Goal: Transaction & Acquisition: Register for event/course

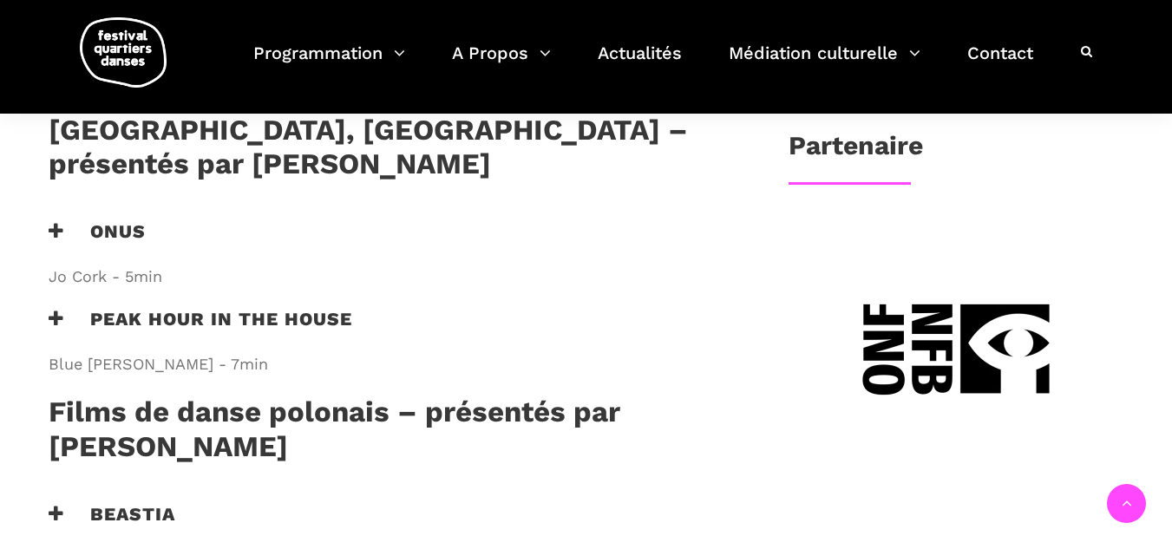
scroll to position [694, 0]
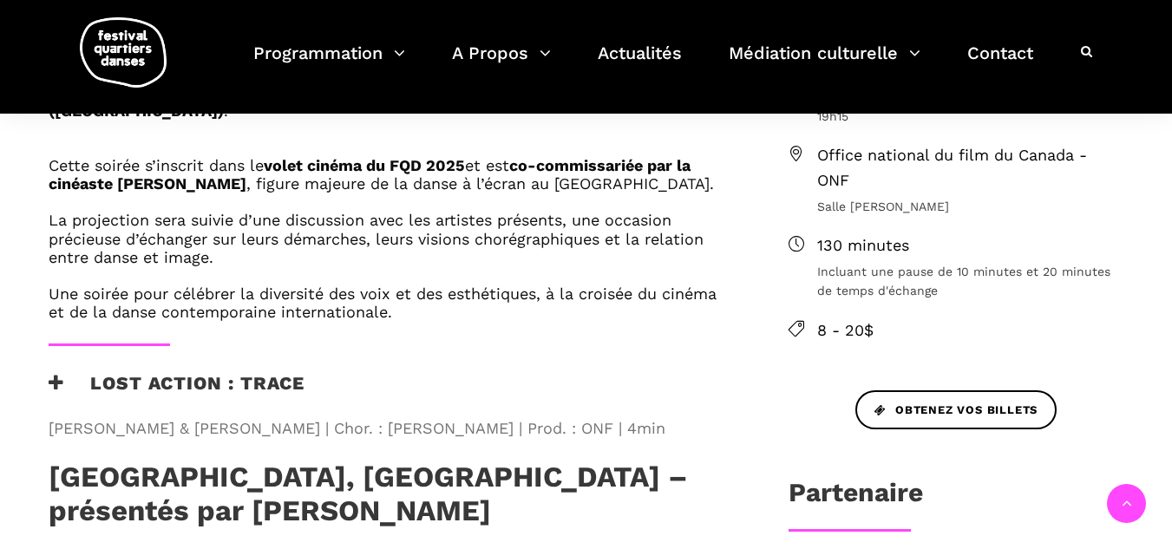
click at [125, 48] on img at bounding box center [123, 52] width 87 height 70
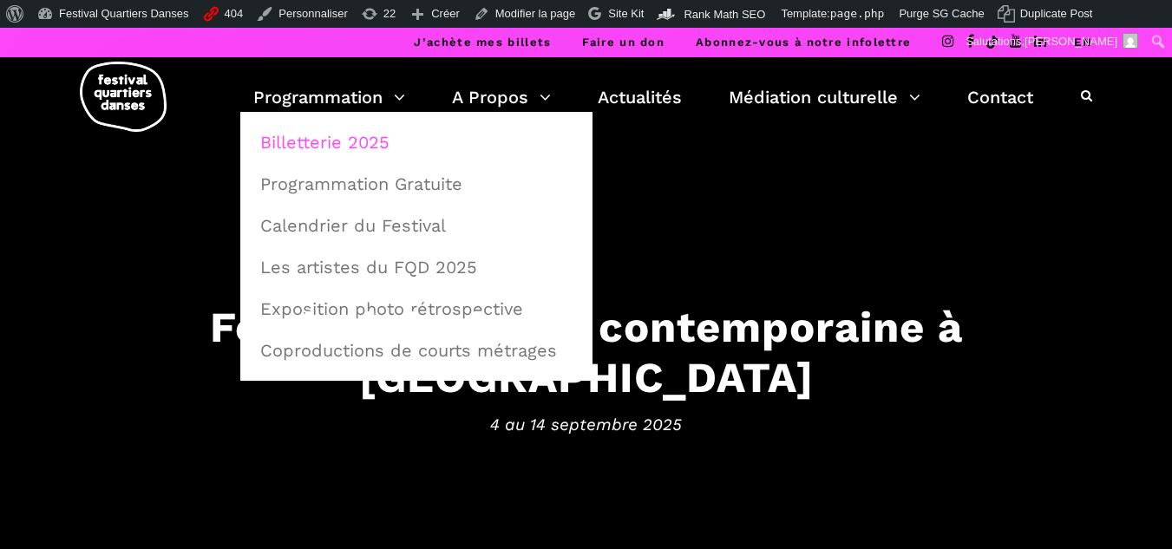
click at [359, 147] on link "Billetterie 2025" at bounding box center [416, 142] width 333 height 40
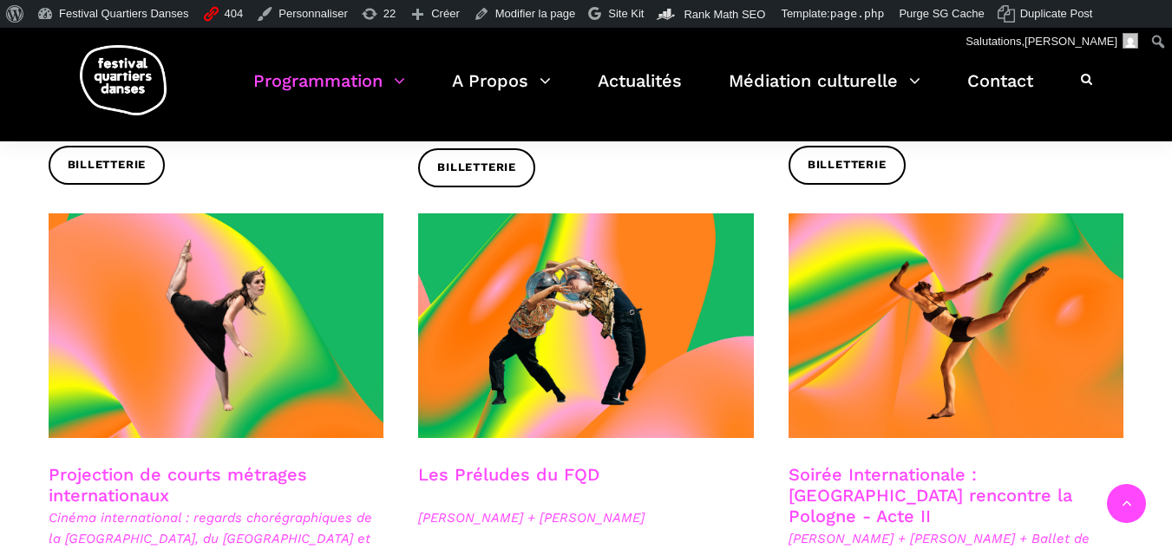
scroll to position [1388, 0]
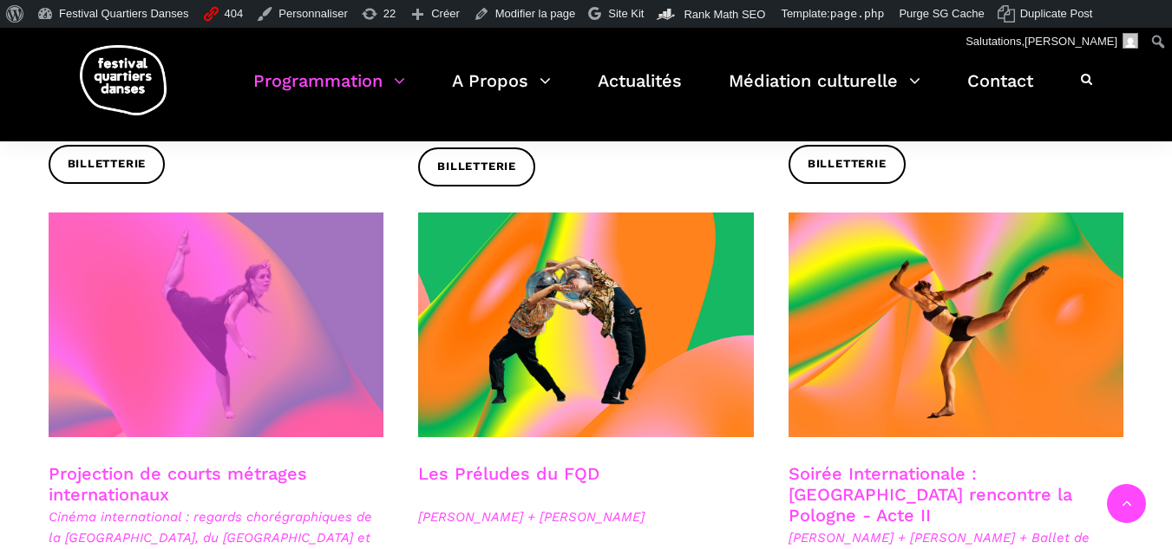
click at [244, 302] on span at bounding box center [217, 324] width 336 height 225
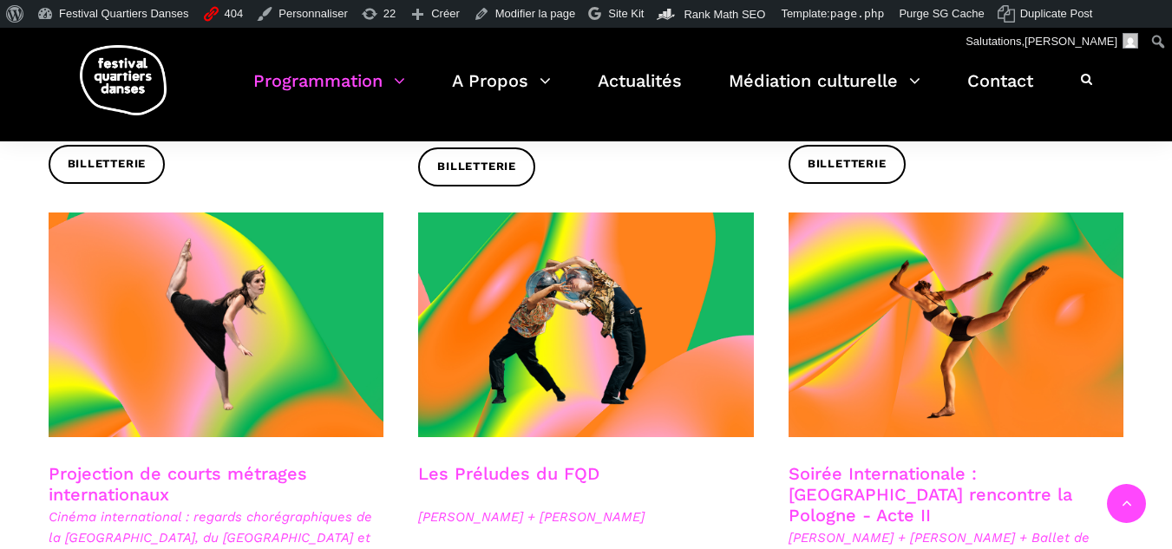
click at [119, 75] on img at bounding box center [123, 80] width 87 height 70
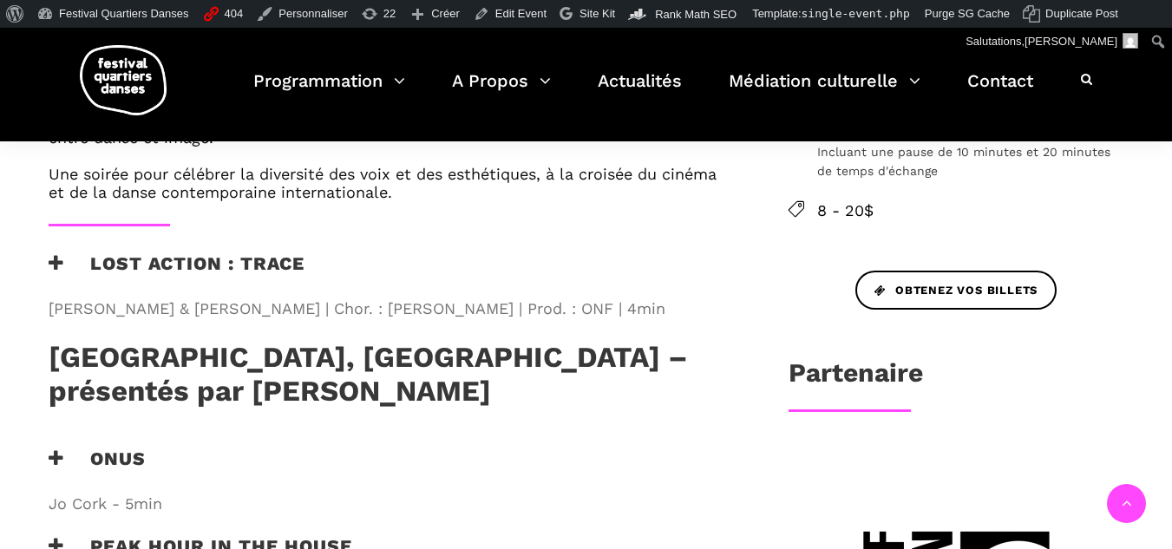
scroll to position [867, 0]
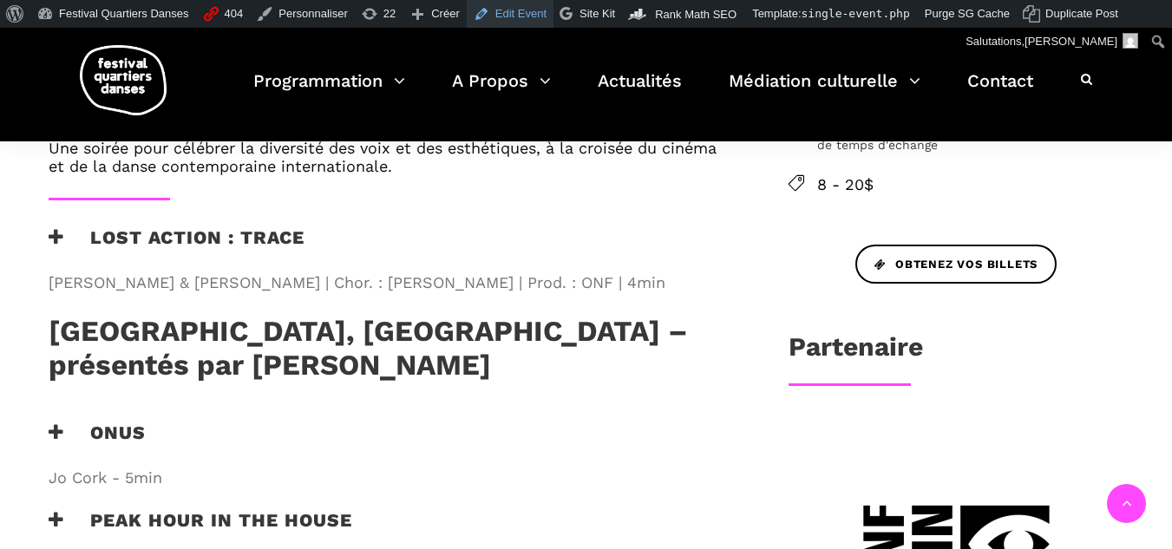
click at [491, 16] on link "Edit Event" at bounding box center [510, 14] width 87 height 28
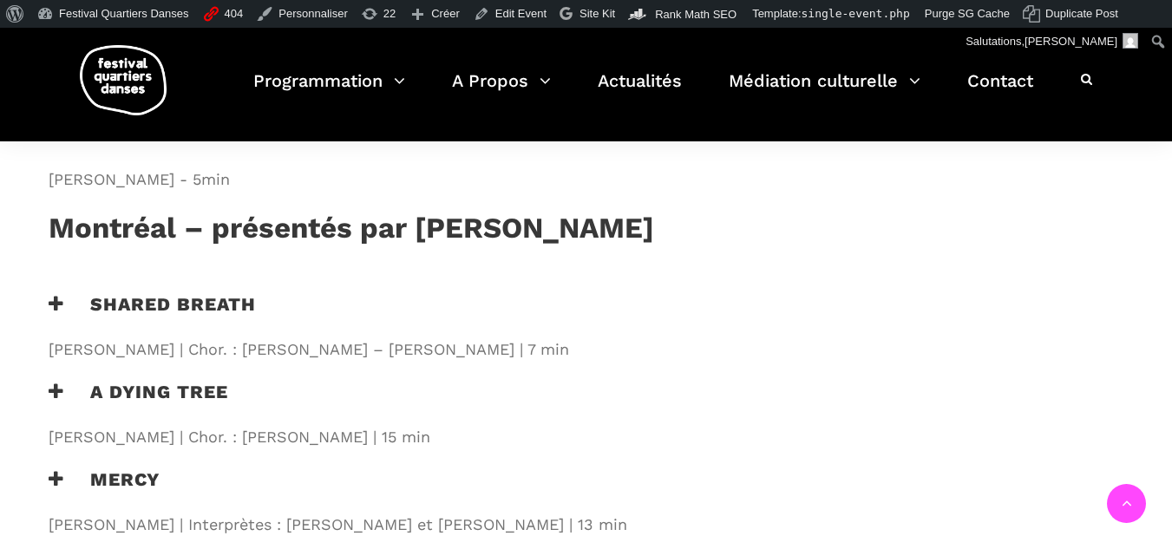
scroll to position [1648, 0]
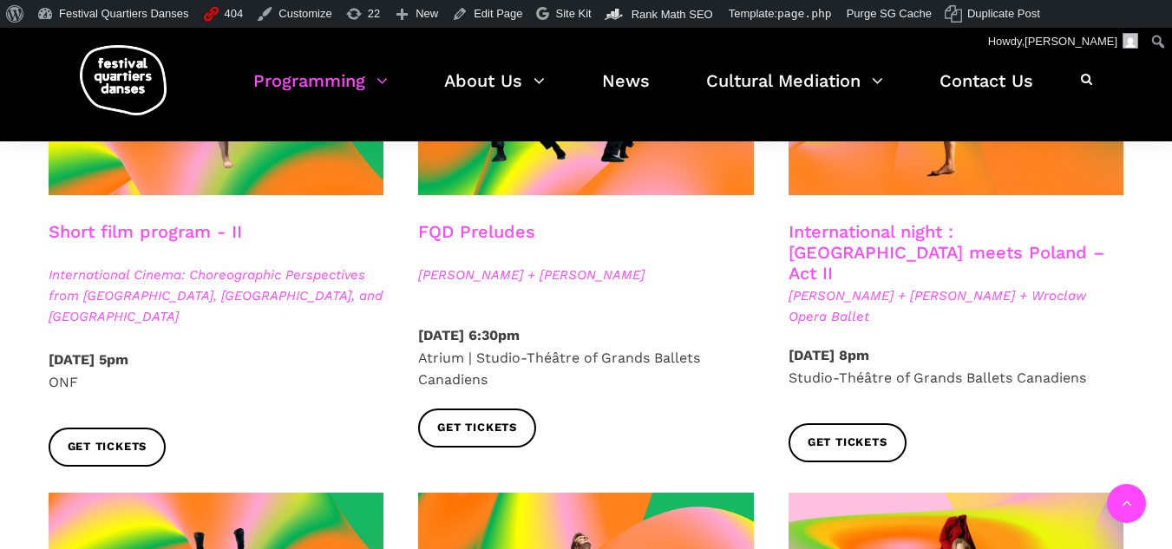
scroll to position [1474, 0]
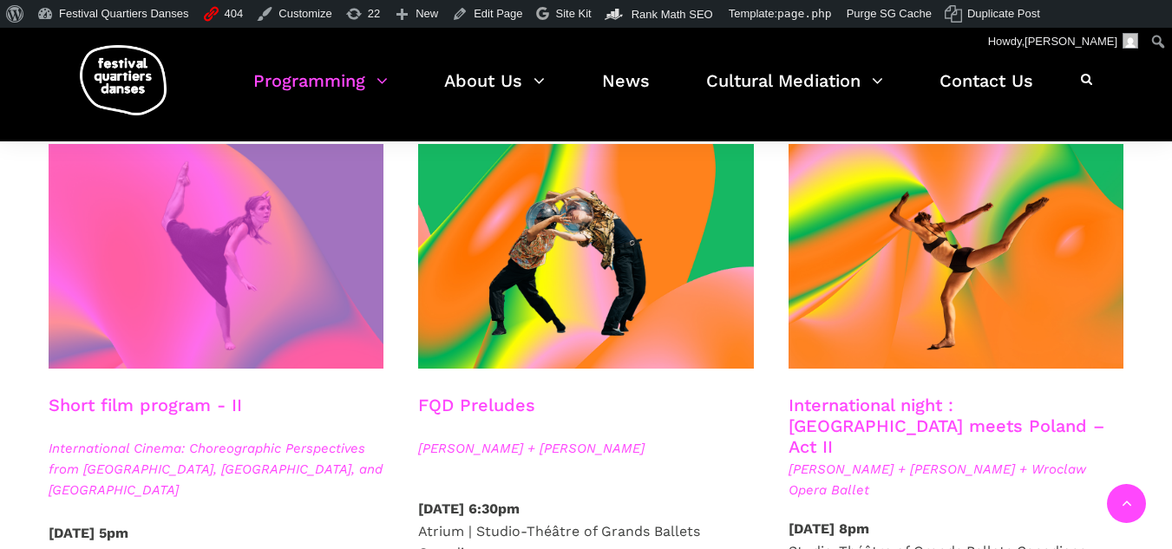
click at [278, 220] on span at bounding box center [217, 256] width 336 height 225
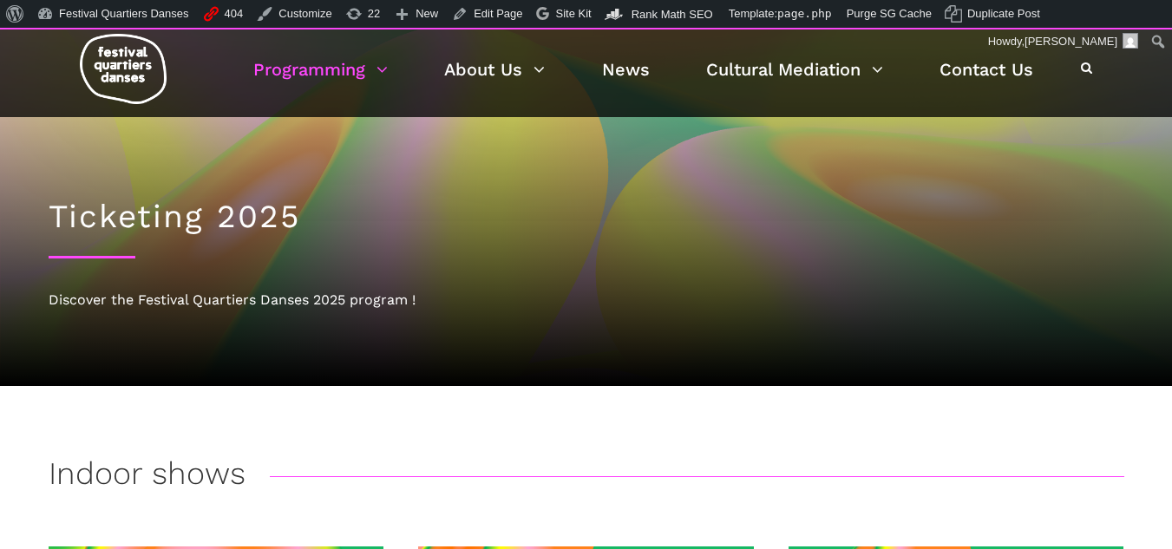
scroll to position [0, 0]
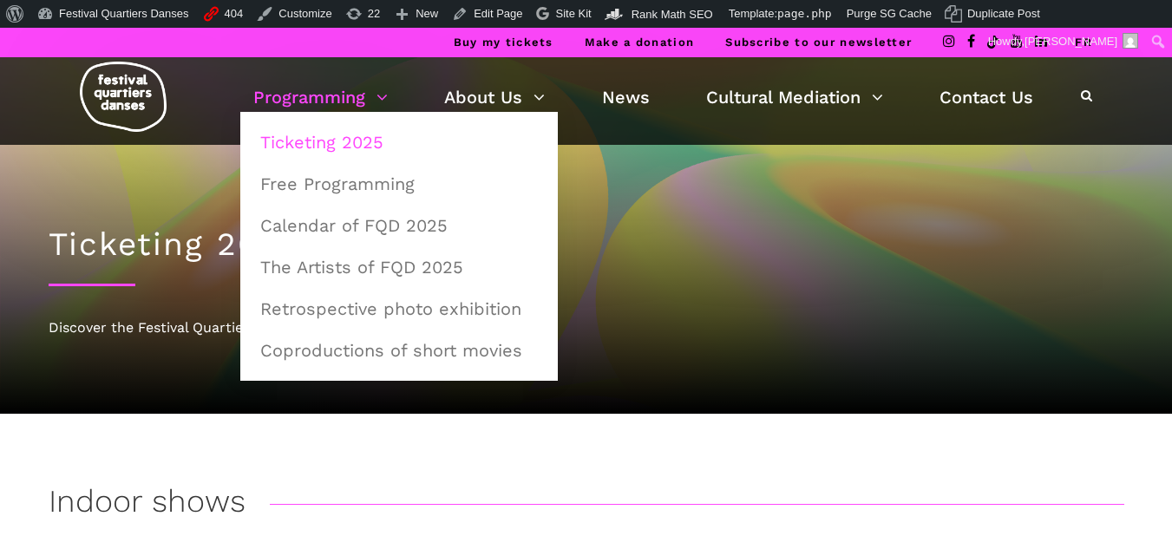
click at [141, 112] on img at bounding box center [123, 97] width 87 height 70
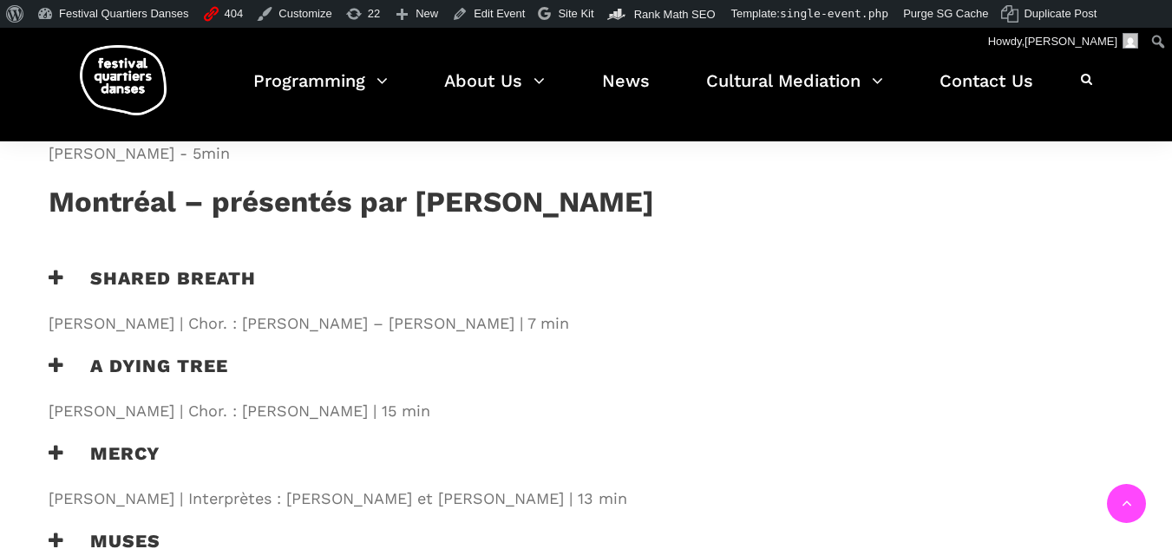
scroll to position [1821, 0]
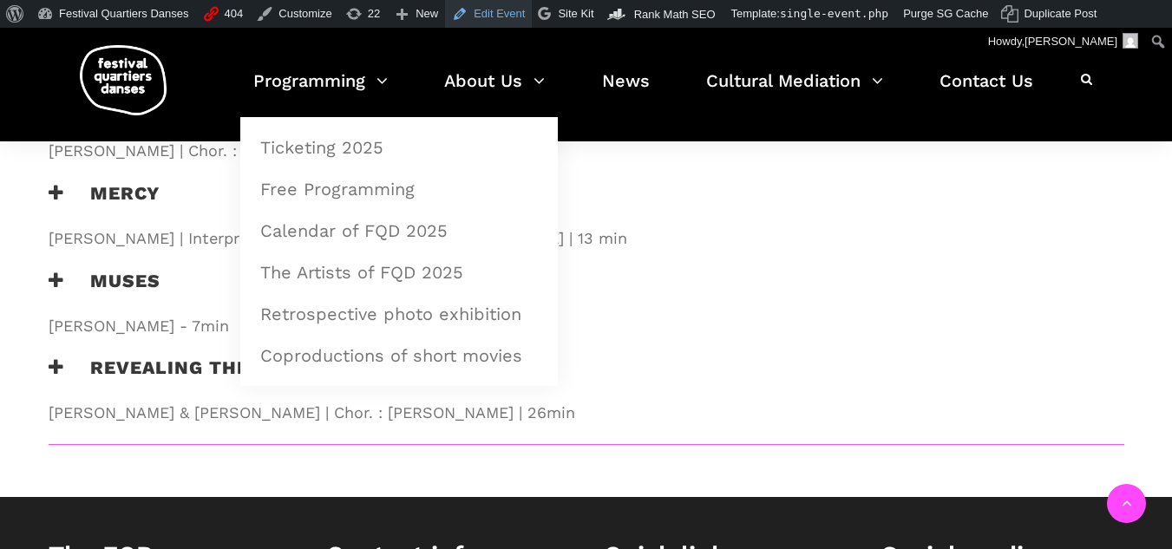
click at [485, 18] on link "Edit Event" at bounding box center [488, 14] width 87 height 28
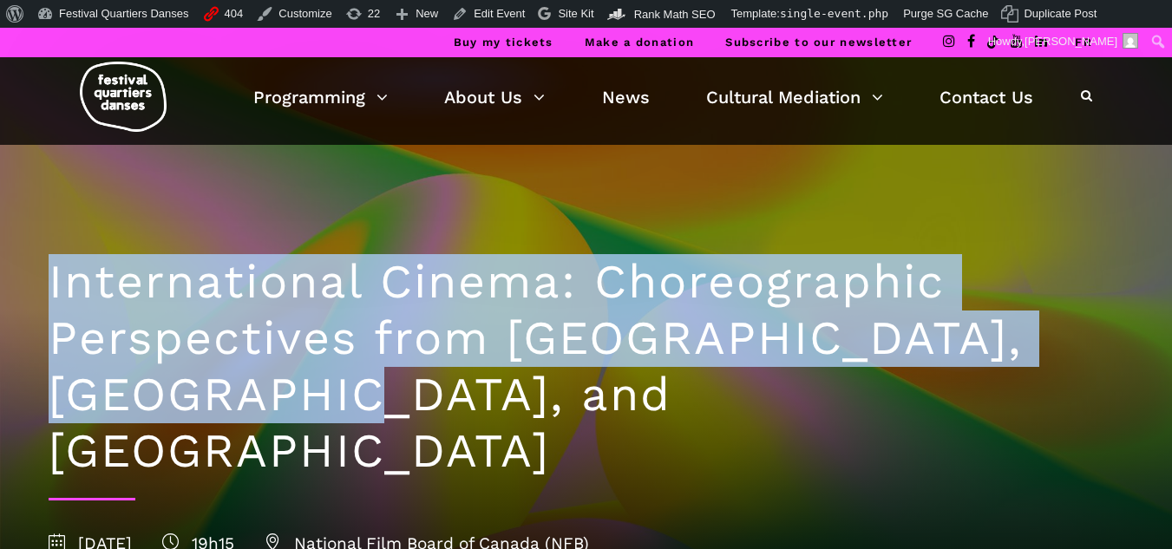
drag, startPoint x: 230, startPoint y: 389, endPoint x: 49, endPoint y: 284, distance: 209.9
click at [49, 284] on h1 "International Cinema: Choreographic Perspectives from [GEOGRAPHIC_DATA], [GEOGR…" at bounding box center [586, 366] width 1075 height 225
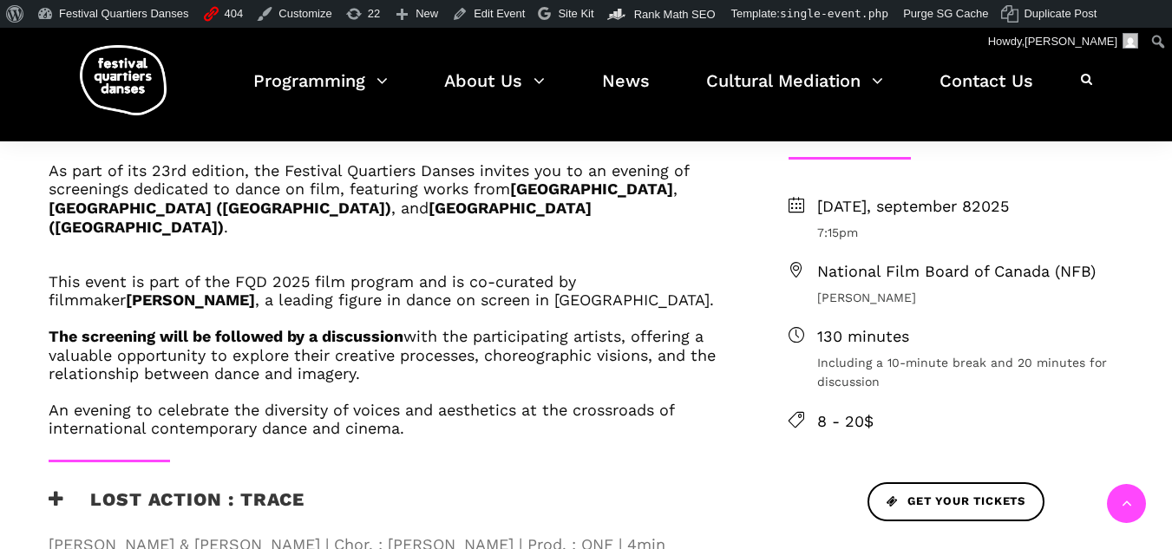
scroll to position [607, 0]
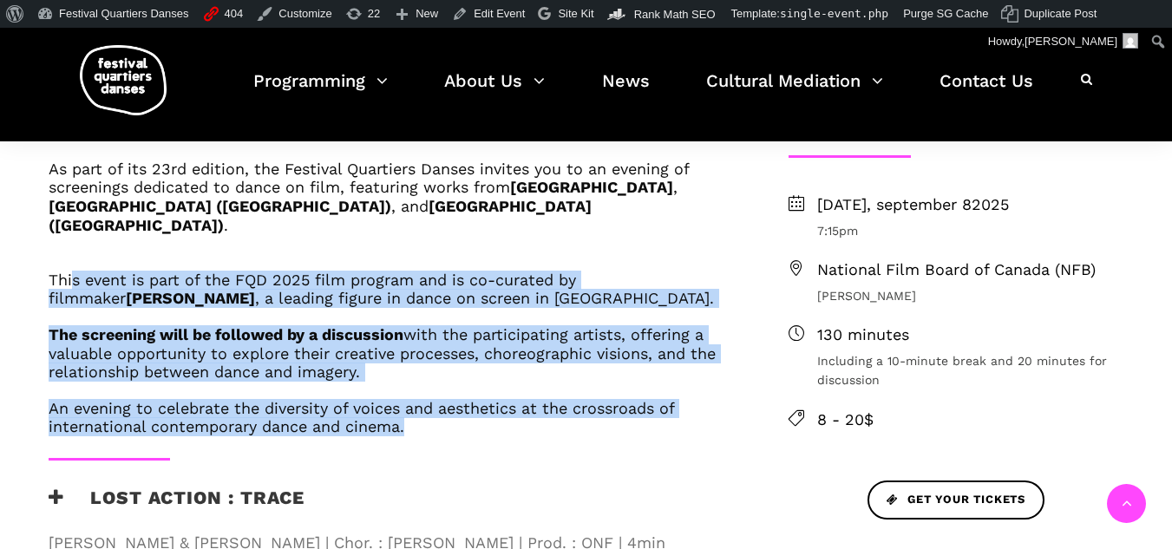
drag, startPoint x: 441, startPoint y: 347, endPoint x: 70, endPoint y: 200, distance: 398.3
click at [70, 200] on div "As part of its 23rd edition, the Festival Quartiers Danses invites you to an ev…" at bounding box center [390, 298] width 683 height 277
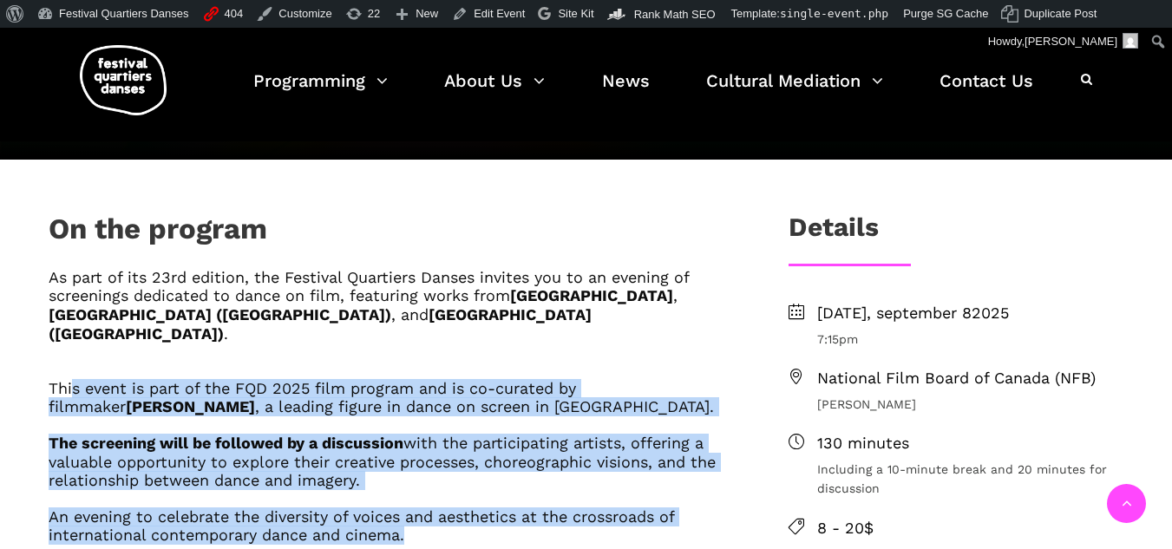
scroll to position [500, 0]
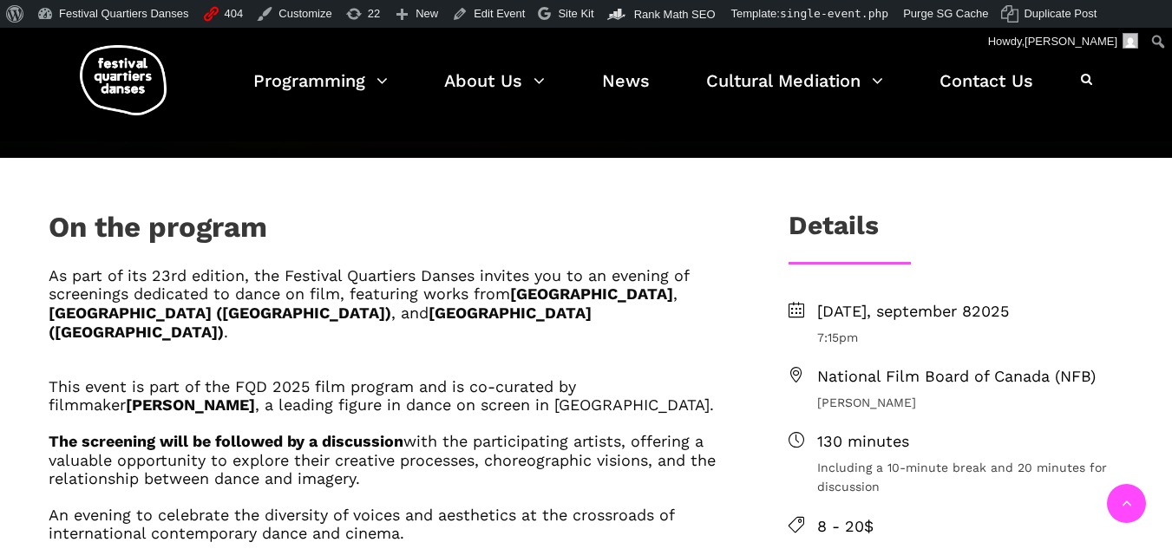
click at [389, 266] on h6 "As part of its 23rd edition, the Festival Quartiers Danses invites you to an ev…" at bounding box center [390, 303] width 683 height 75
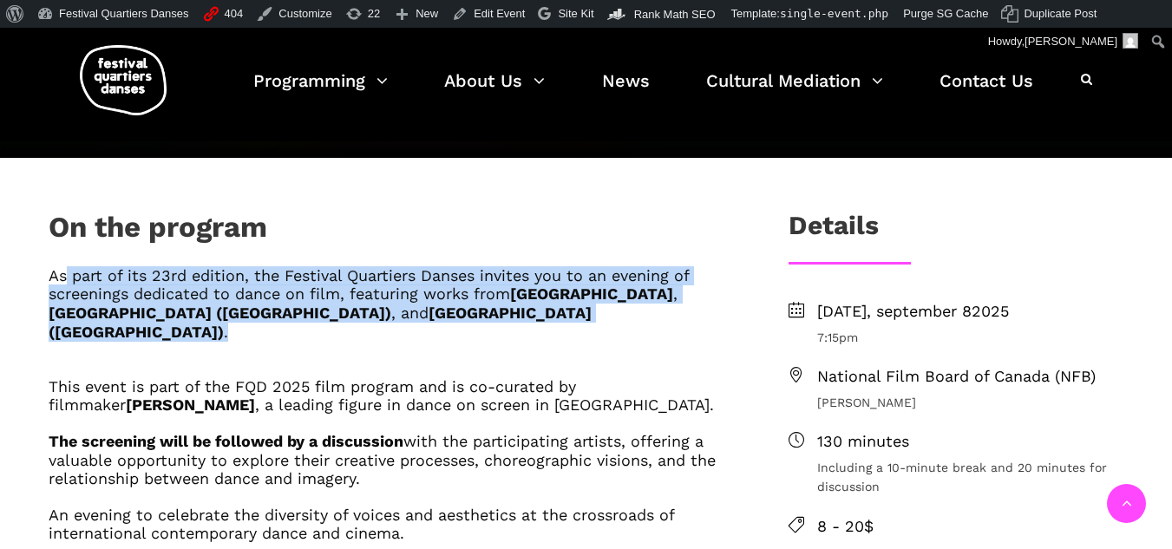
drag, startPoint x: 66, startPoint y: 212, endPoint x: 173, endPoint y: 186, distance: 110.7
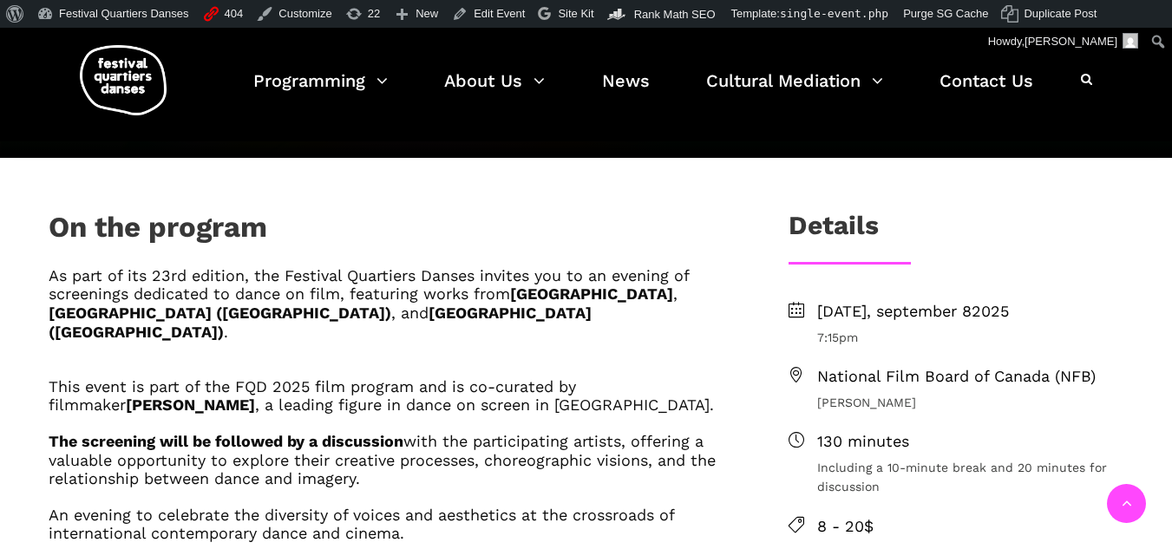
drag, startPoint x: 384, startPoint y: 372, endPoint x: 450, endPoint y: 487, distance: 132.9
drag, startPoint x: 450, startPoint y: 487, endPoint x: 433, endPoint y: 459, distance: 33.5
click at [433, 506] on h6 "An evening to celebrate the diversity of voices and aesthetics at the crossroad…" at bounding box center [390, 524] width 683 height 37
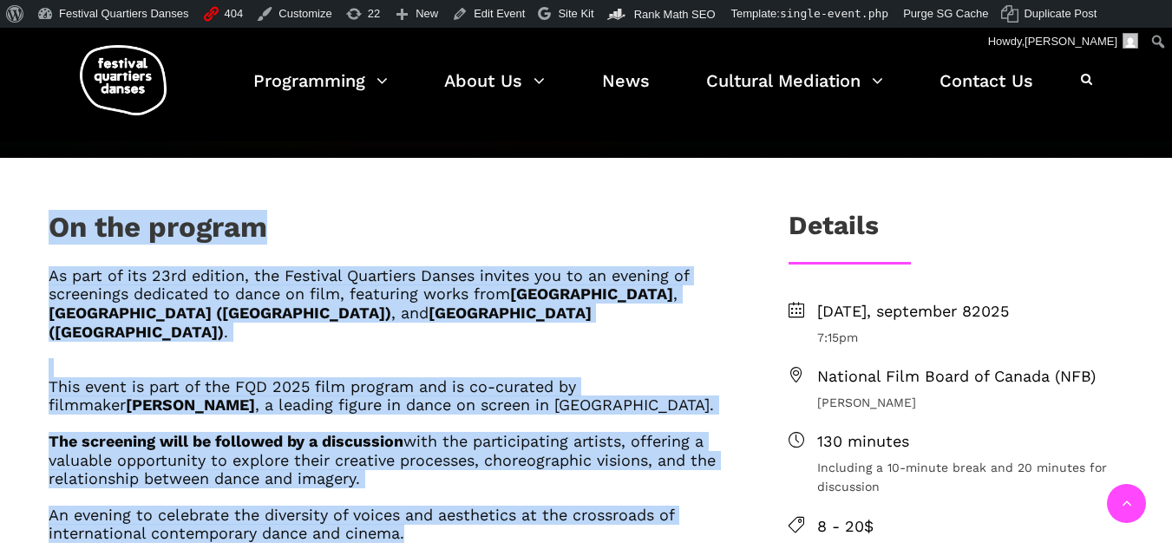
drag, startPoint x: 433, startPoint y: 459, endPoint x: 39, endPoint y: 200, distance: 471.0
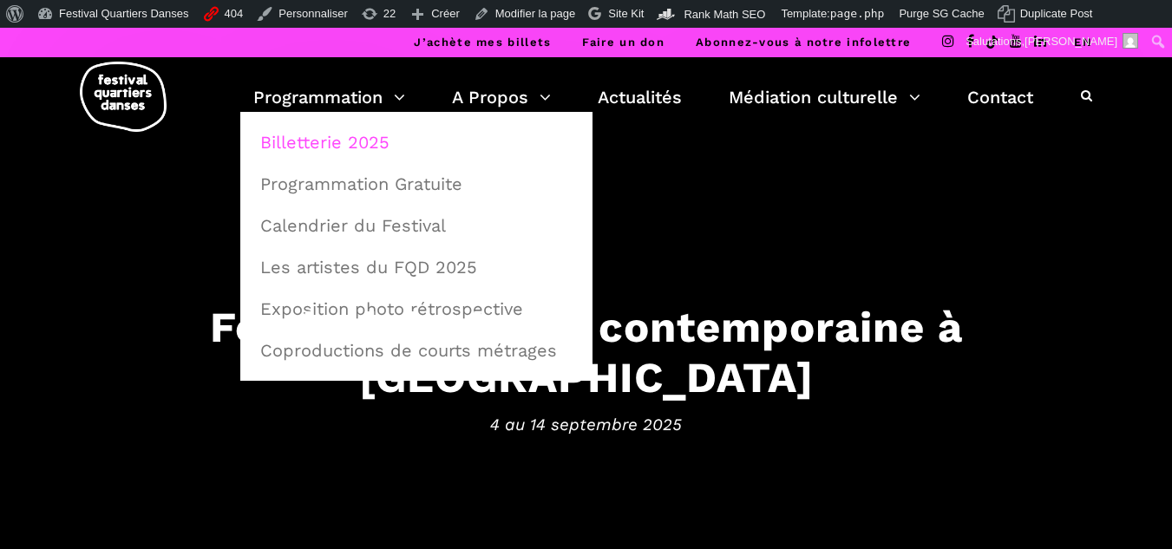
click at [357, 143] on link "Billetterie 2025" at bounding box center [416, 142] width 333 height 40
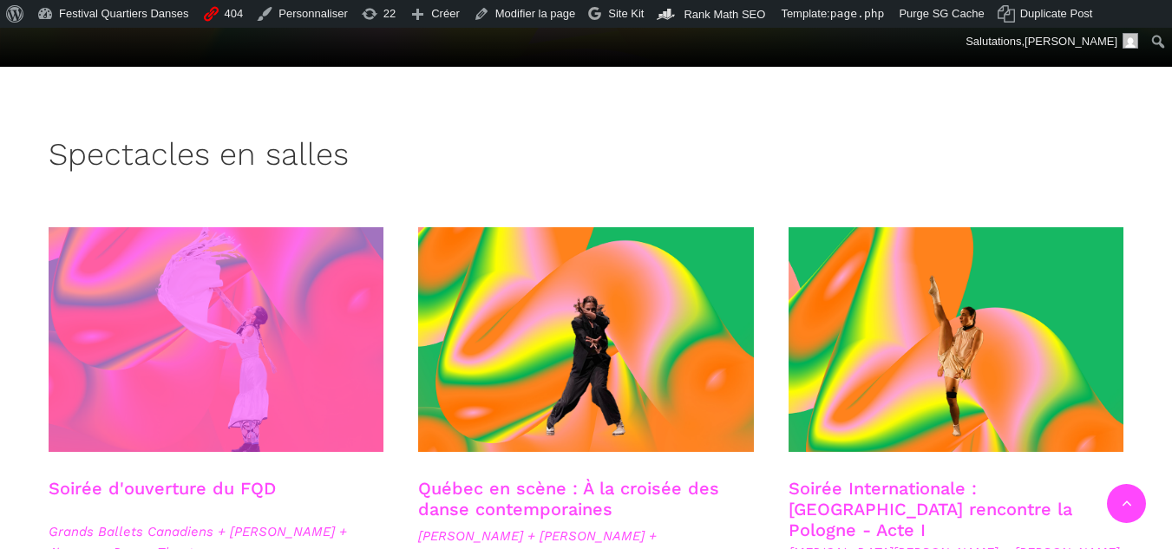
click at [281, 325] on span at bounding box center [217, 339] width 336 height 225
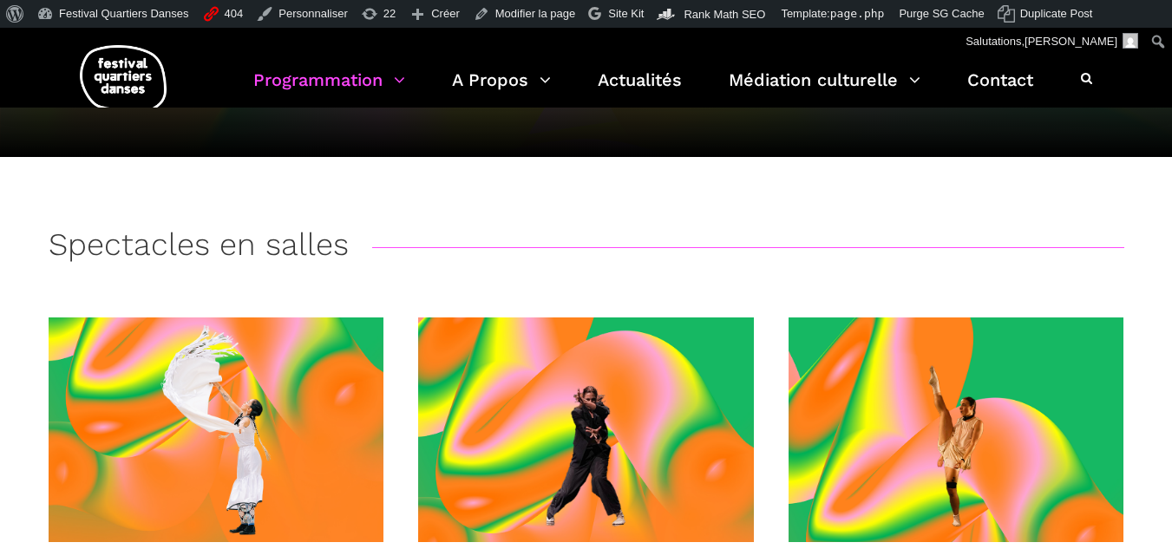
scroll to position [87, 0]
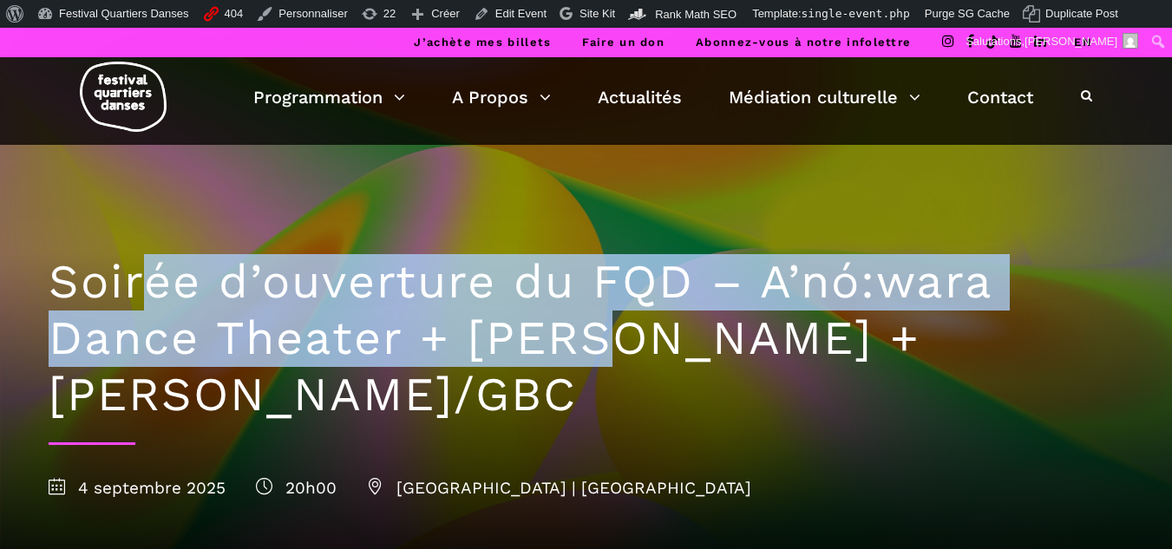
drag, startPoint x: 141, startPoint y: 287, endPoint x: 624, endPoint y: 315, distance: 484.8
click at [624, 315] on h1 "Soirée d’ouverture du FQD – A’nó:wara Dance Theater + Charles Brecard + Etienne…" at bounding box center [586, 338] width 1075 height 168
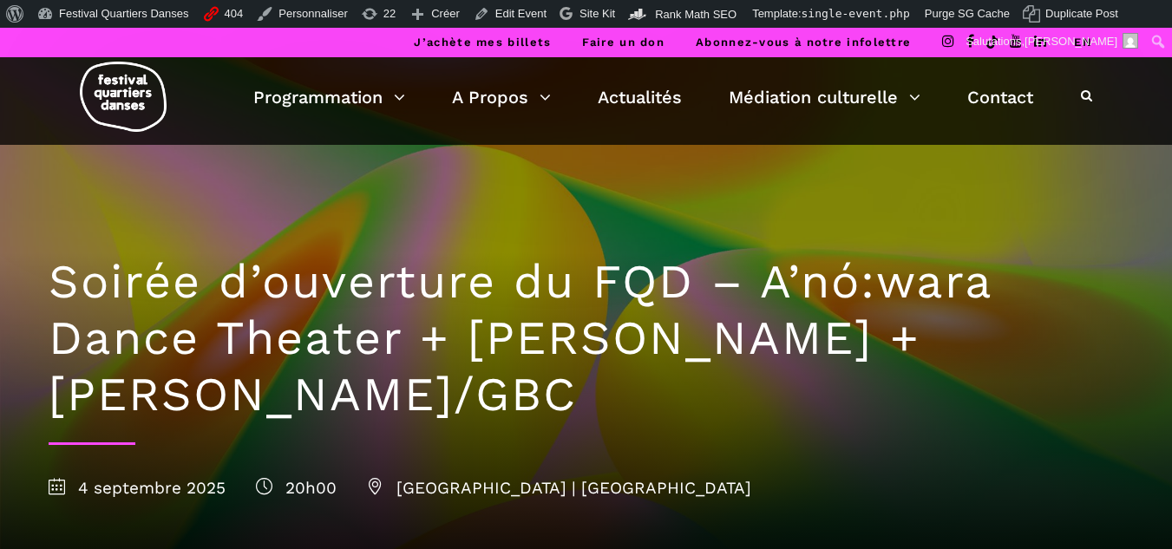
drag, startPoint x: 434, startPoint y: 393, endPoint x: 40, endPoint y: 286, distance: 408.0
click at [40, 286] on div "Soirée d’ouverture du FQD – A’nó:wara Dance Theater + Charles Brecard + Etienne…" at bounding box center [586, 373] width 1110 height 457
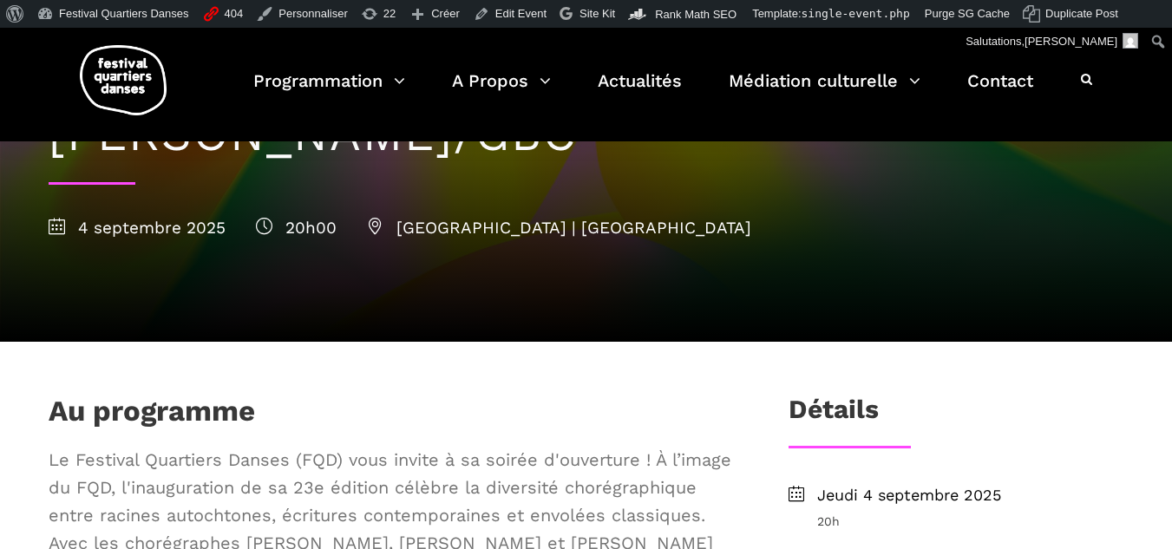
click at [409, 407] on div "Au programme" at bounding box center [390, 415] width 683 height 43
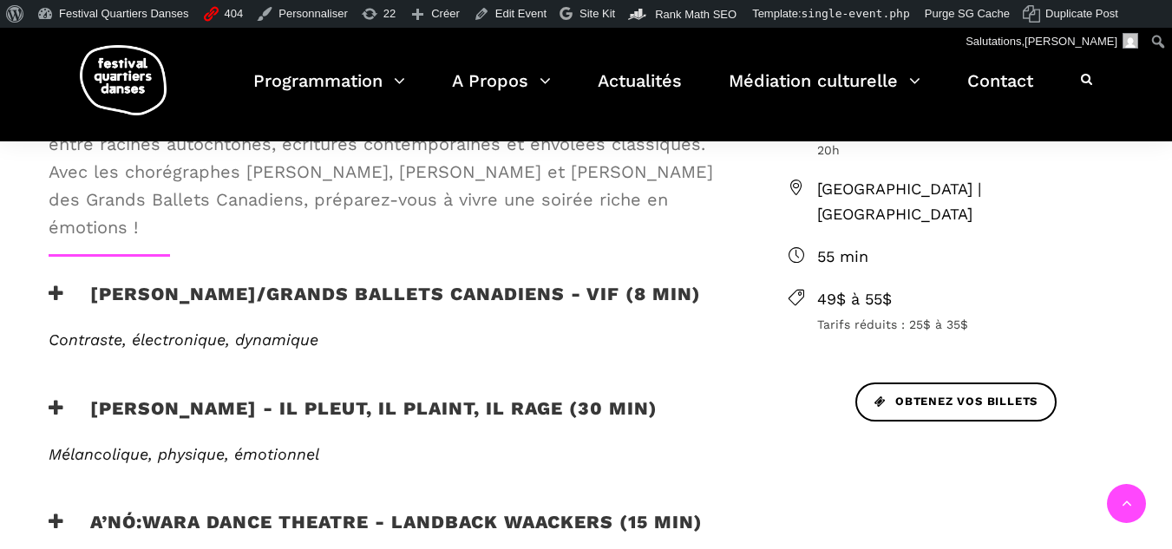
scroll to position [781, 0]
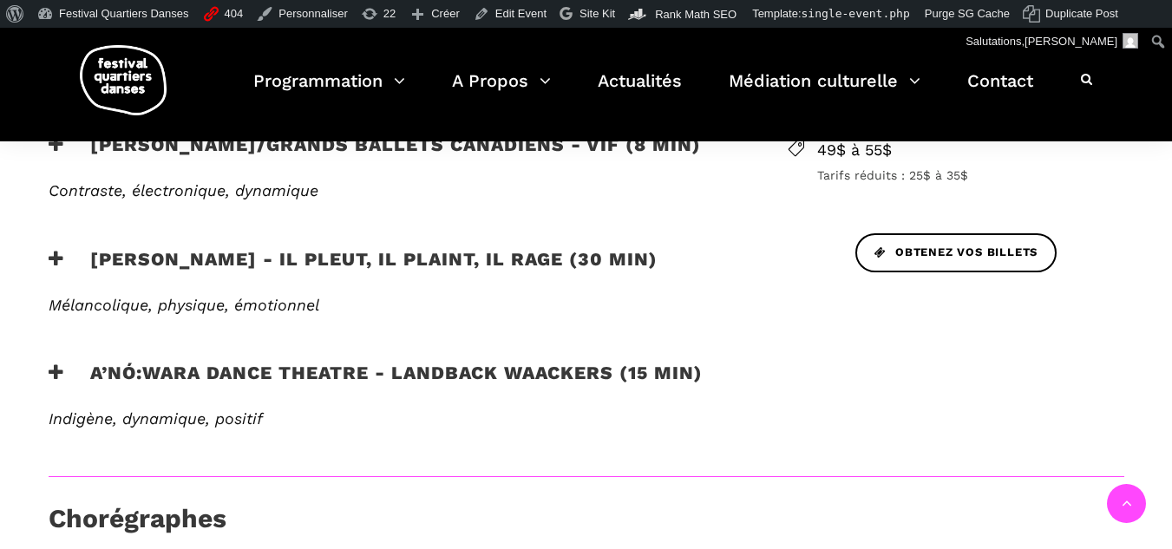
click at [68, 378] on h3 "A’nó:wara Dance Theatre - Landback Waackers (15 min)" at bounding box center [376, 383] width 654 height 43
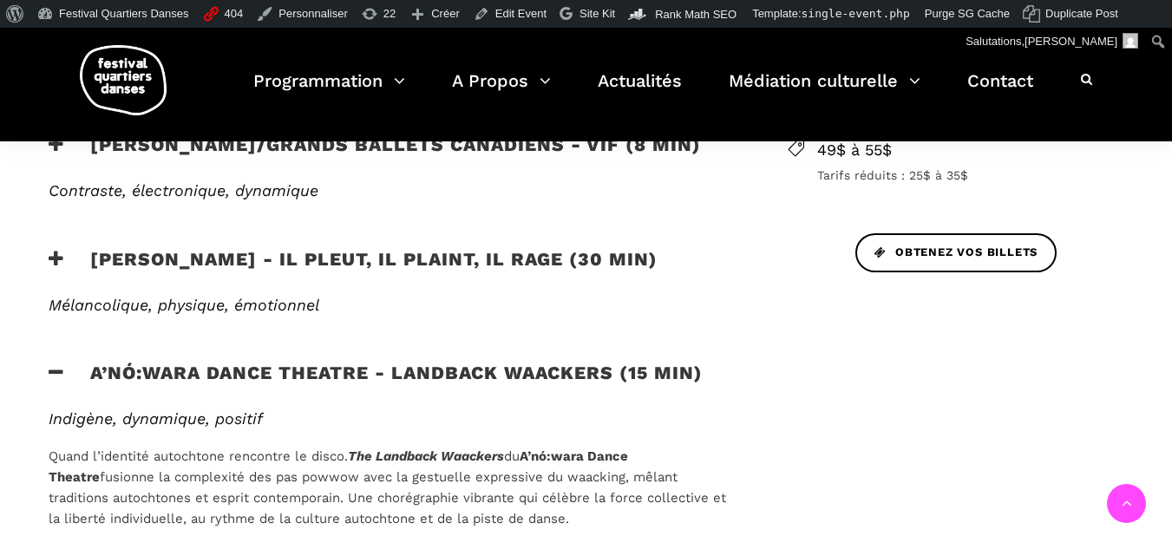
click at [68, 378] on h3 "A’nó:wara Dance Theatre - Landback Waackers (15 min)" at bounding box center [376, 383] width 654 height 43
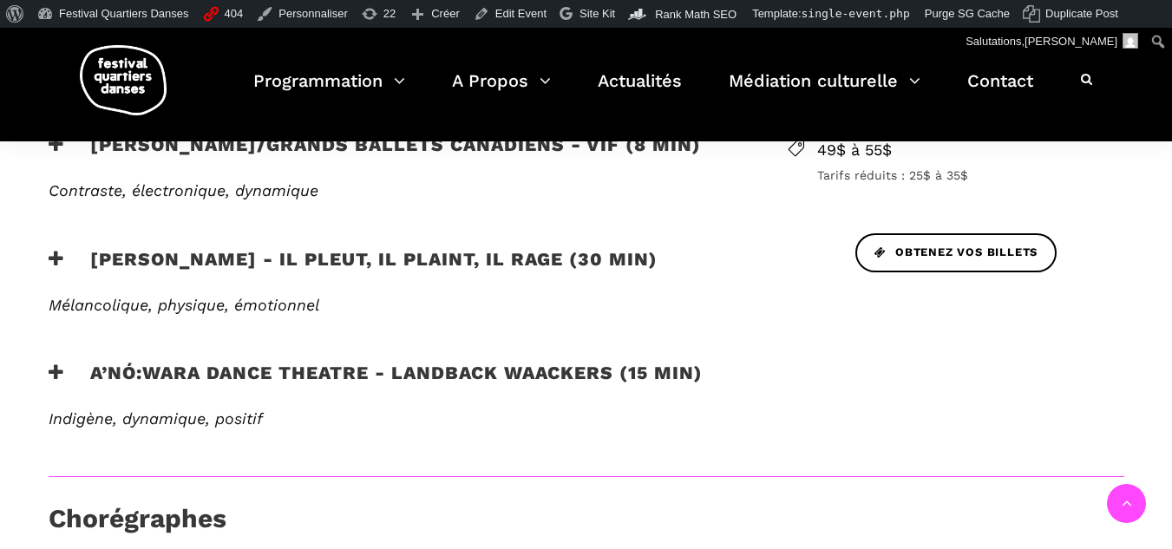
click at [62, 277] on h3 "Charles Brecard - Il pleut, il plaint, il rage (30 min)" at bounding box center [353, 269] width 609 height 43
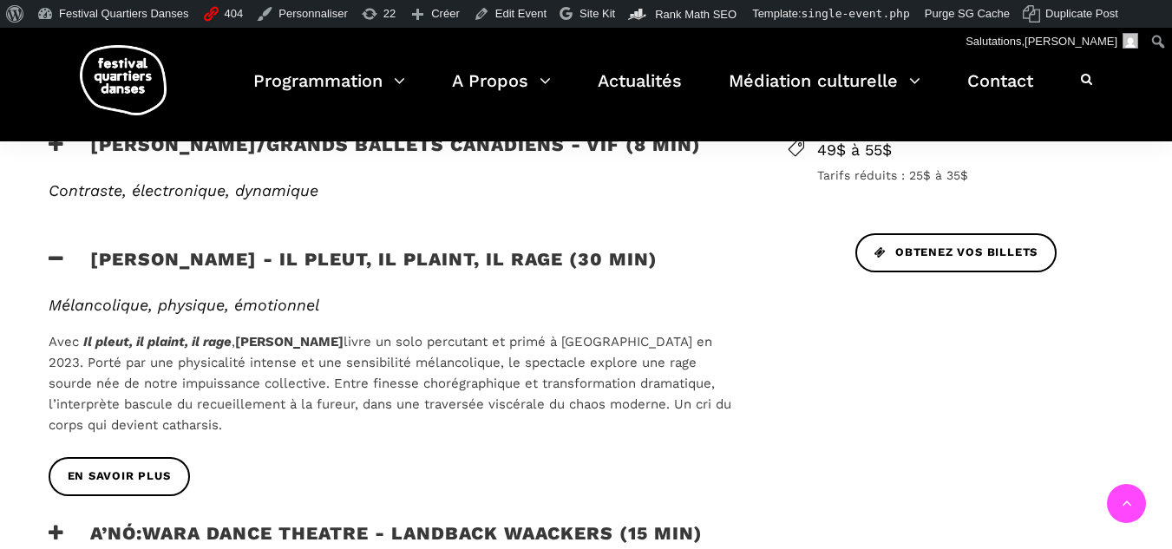
click at [62, 277] on h3 "Charles Brecard - Il pleut, il plaint, il rage (30 min)" at bounding box center [353, 269] width 609 height 43
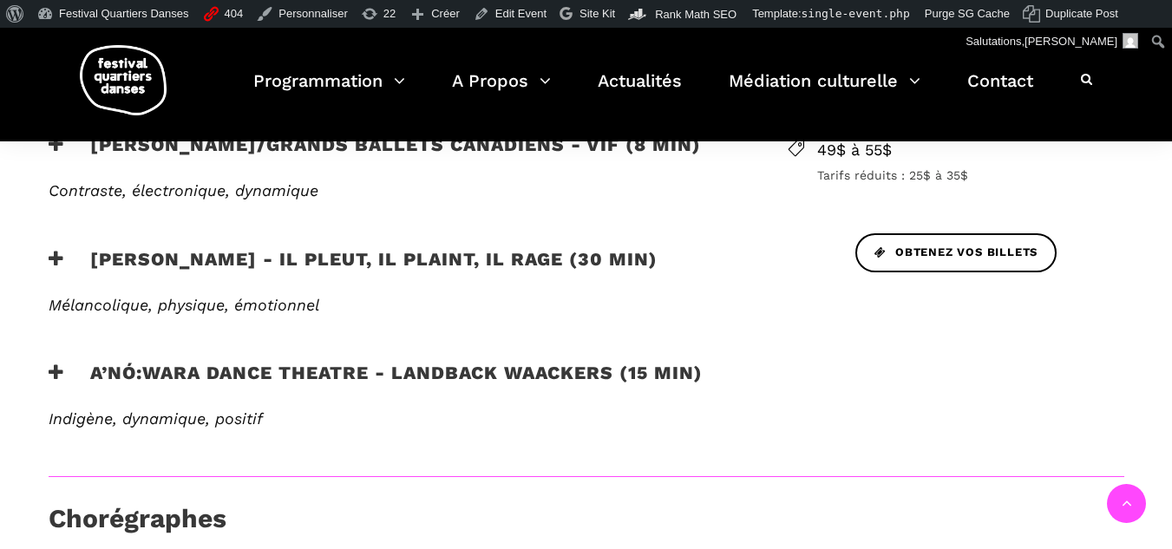
click at [56, 376] on icon at bounding box center [57, 372] width 16 height 18
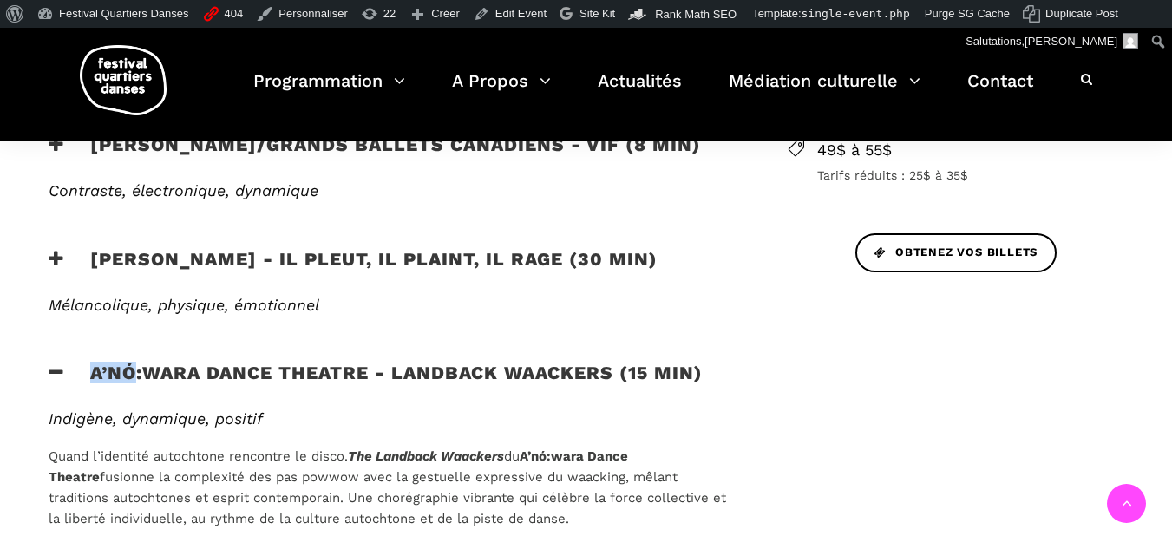
click at [56, 376] on icon at bounding box center [57, 372] width 16 height 18
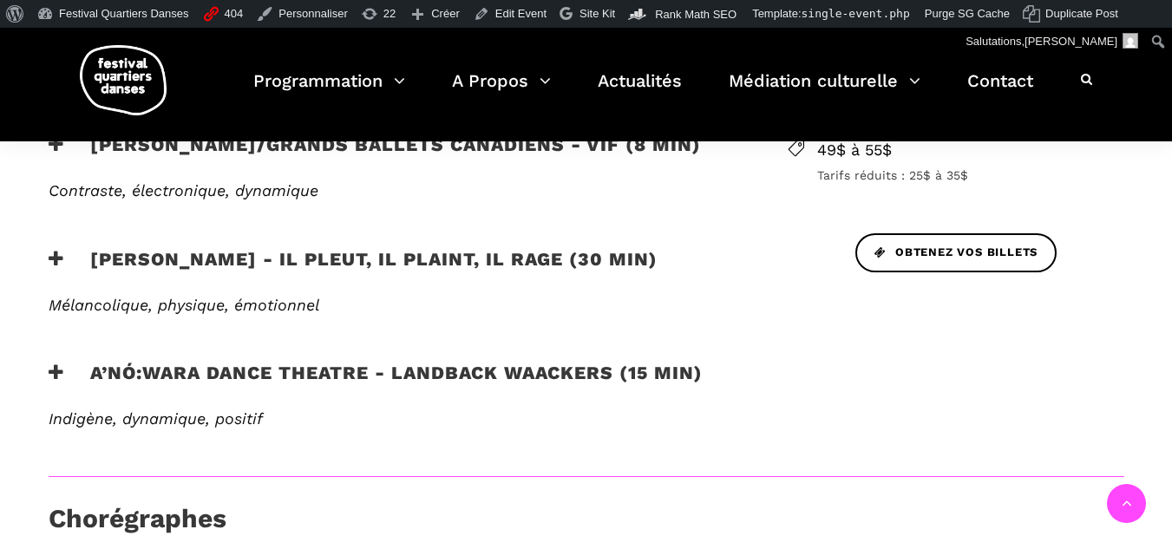
click at [53, 270] on h3 "Charles Brecard - Il pleut, il plaint, il rage (30 min)" at bounding box center [353, 269] width 609 height 43
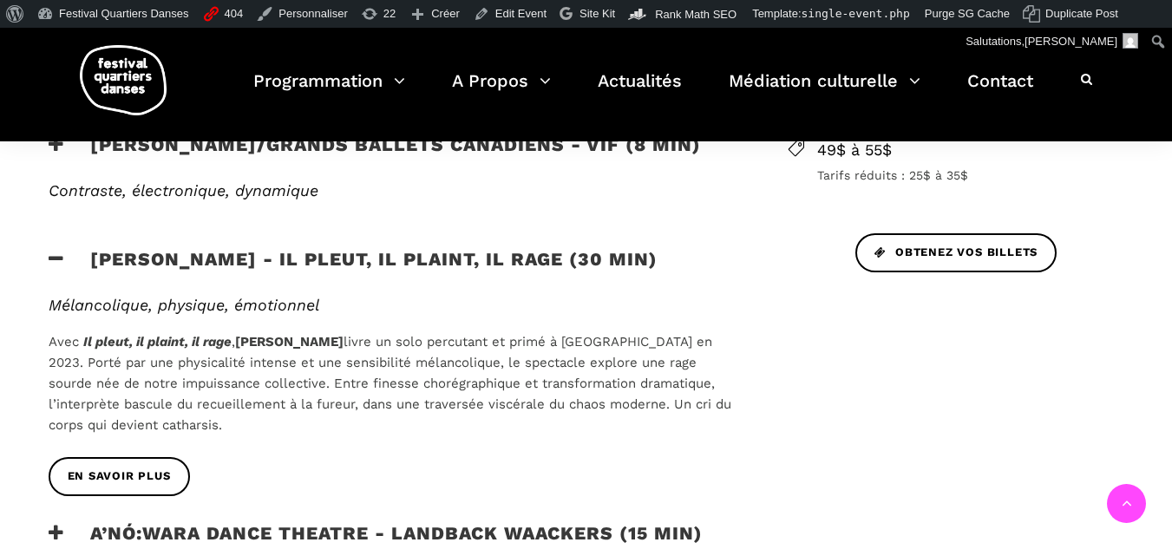
click at [53, 270] on h3 "Charles Brecard - Il pleut, il plaint, il rage (30 min)" at bounding box center [353, 269] width 609 height 43
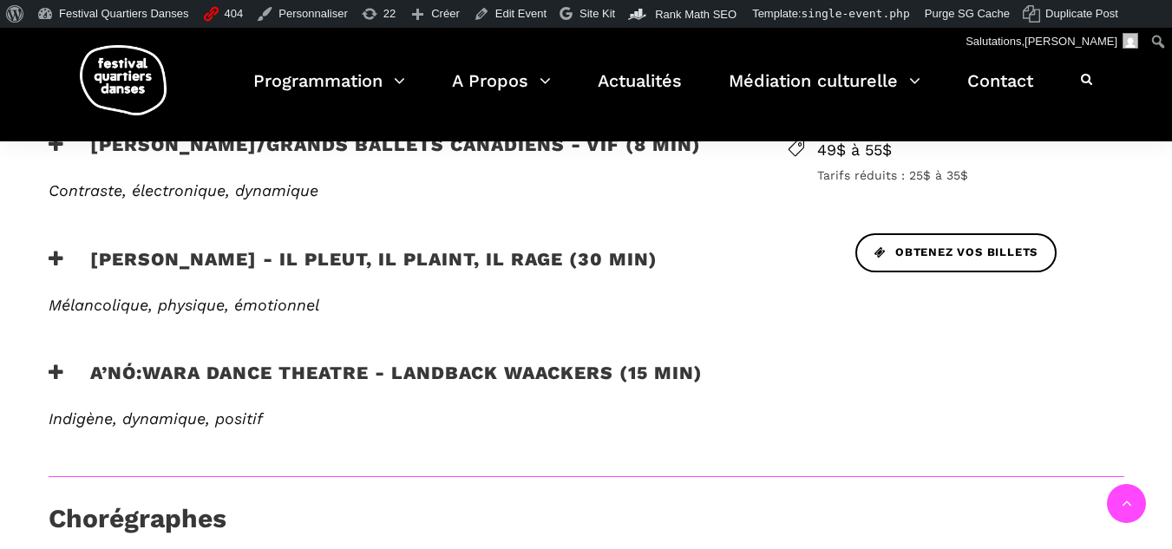
scroll to position [694, 0]
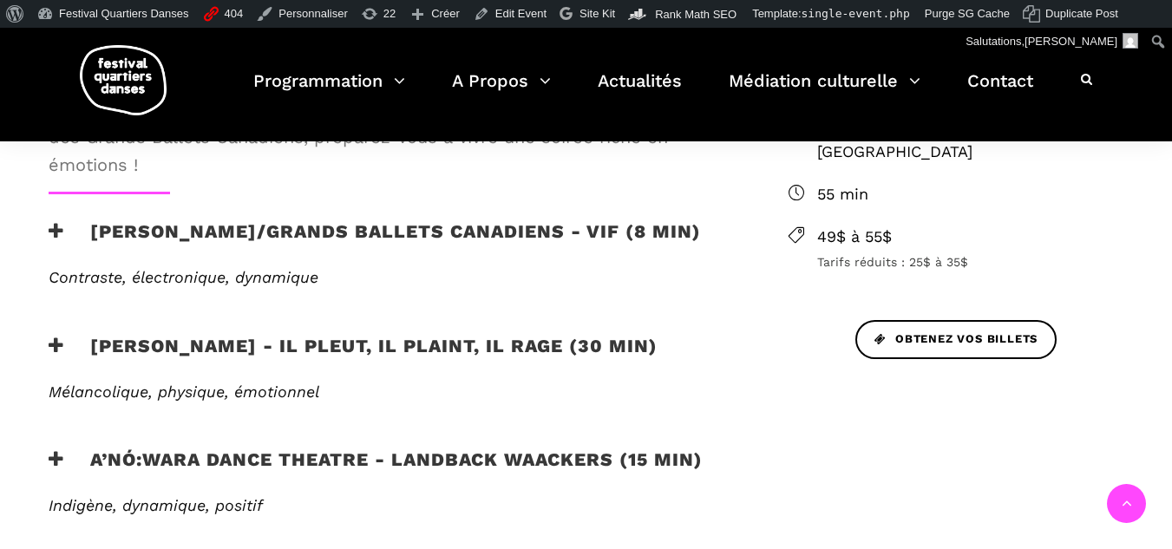
click at [66, 226] on h3 "Etienne Delorme/Grands Ballets Canadiens - Vif (8 min)" at bounding box center [375, 241] width 652 height 43
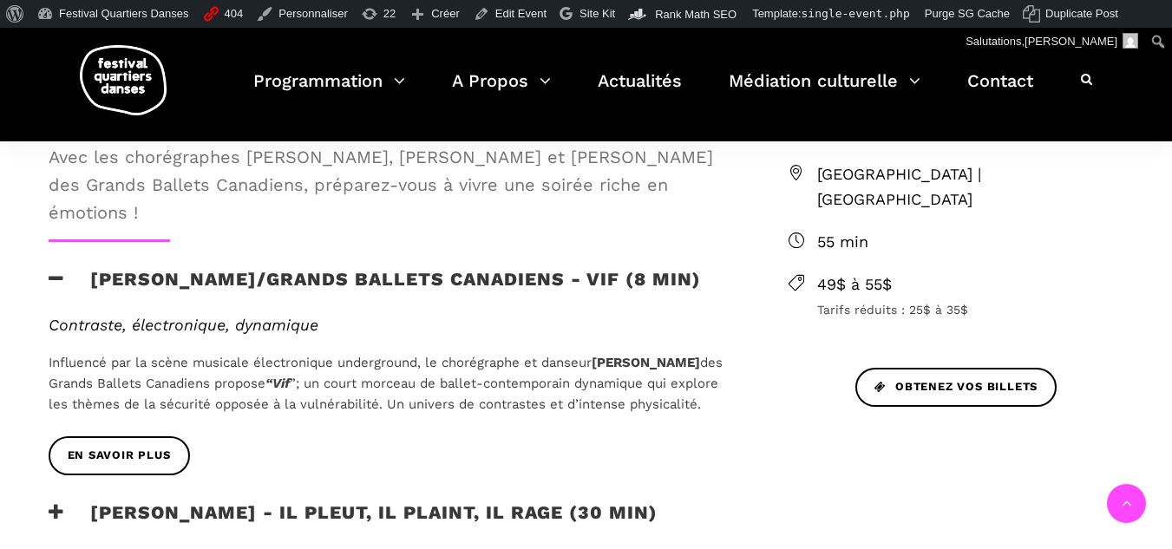
scroll to position [607, 0]
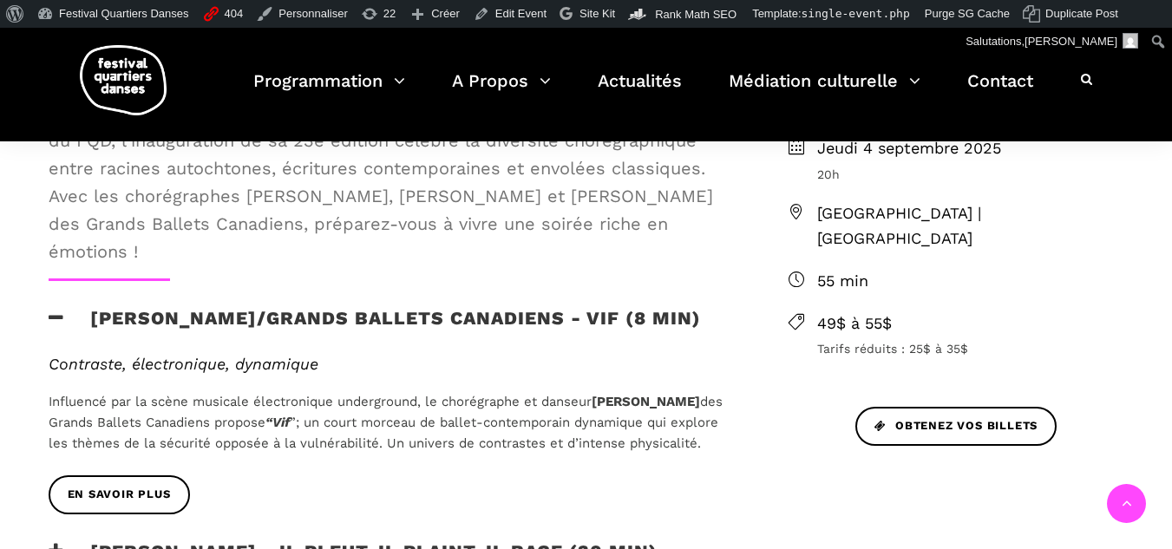
click at [60, 319] on icon at bounding box center [57, 318] width 16 height 18
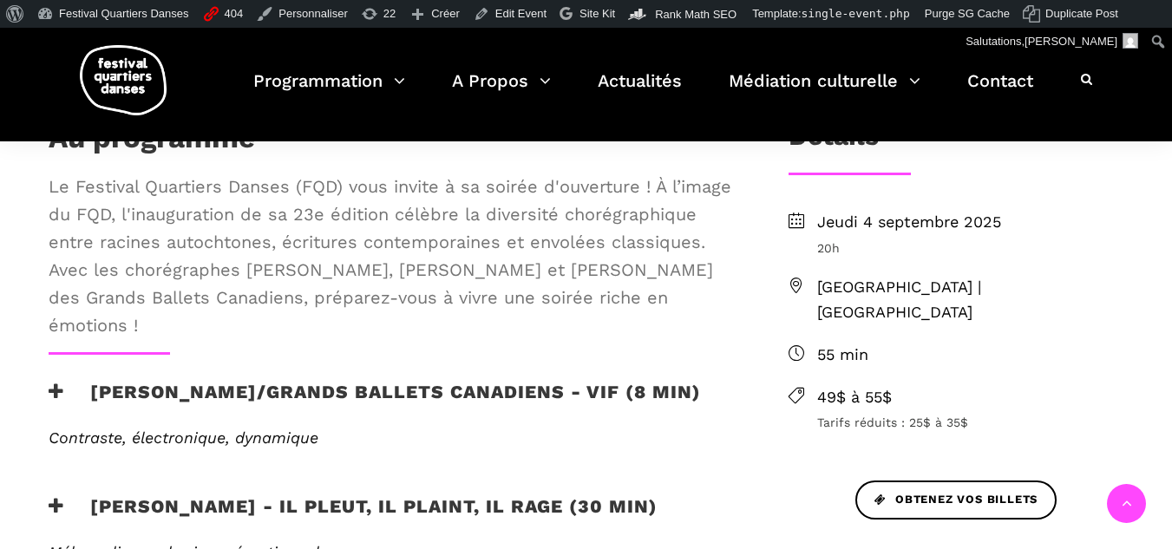
scroll to position [434, 0]
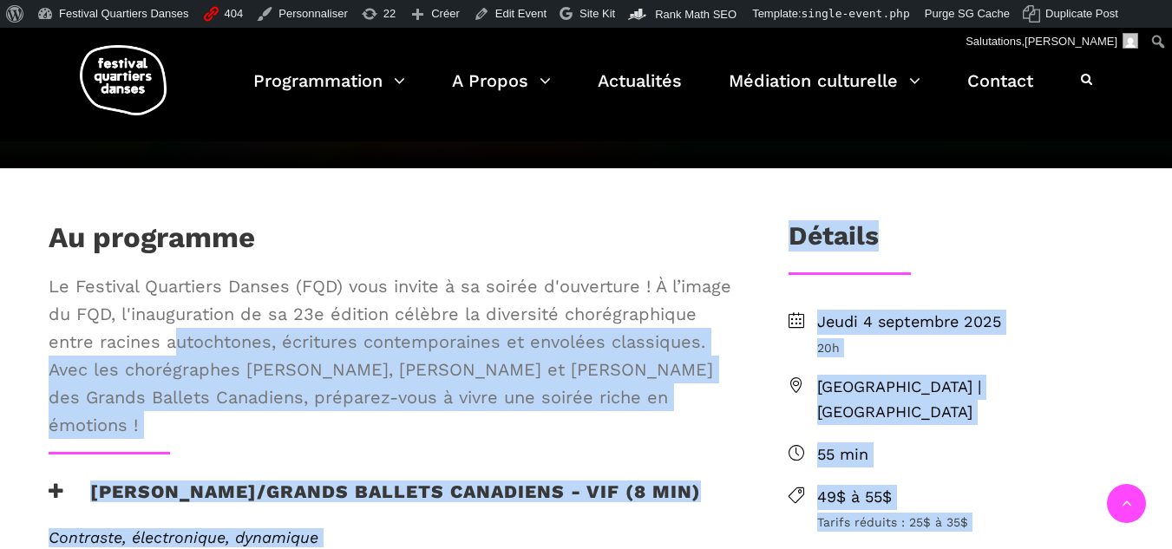
drag, startPoint x: 29, startPoint y: 231, endPoint x: 176, endPoint y: 343, distance: 185.1
click at [180, 343] on span "Le Festival Quartiers Danses (FQD) vous invite à sa soirée d'ouverture ! À l’im…" at bounding box center [390, 355] width 683 height 167
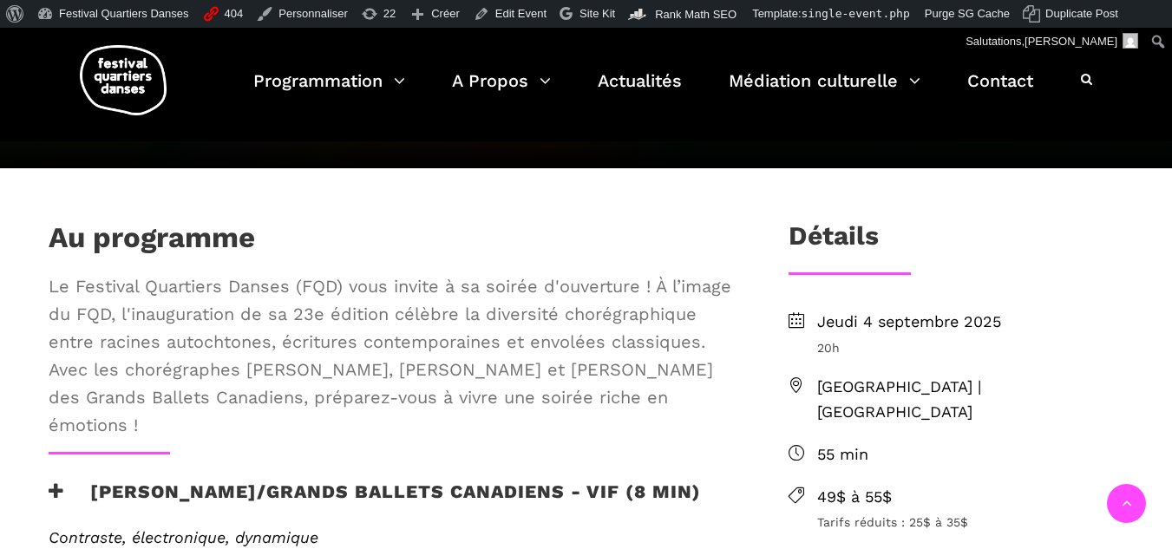
click at [186, 397] on span "Le Festival Quartiers Danses (FQD) vous invite à sa soirée d'ouverture ! À l’im…" at bounding box center [390, 355] width 683 height 167
drag, startPoint x: 121, startPoint y: 428, endPoint x: 36, endPoint y: 238, distance: 208.9
click at [36, 238] on div "Au programme Le Festival Quartiers Danses (FQD) vous invite à sa soirée d'ouver…" at bounding box center [390, 336] width 718 height 232
click at [128, 389] on span "Le Festival Quartiers Danses (FQD) vous invite à sa soirée d'ouverture ! À l’im…" at bounding box center [390, 355] width 683 height 167
drag, startPoint x: 202, startPoint y: 426, endPoint x: 53, endPoint y: 238, distance: 240.2
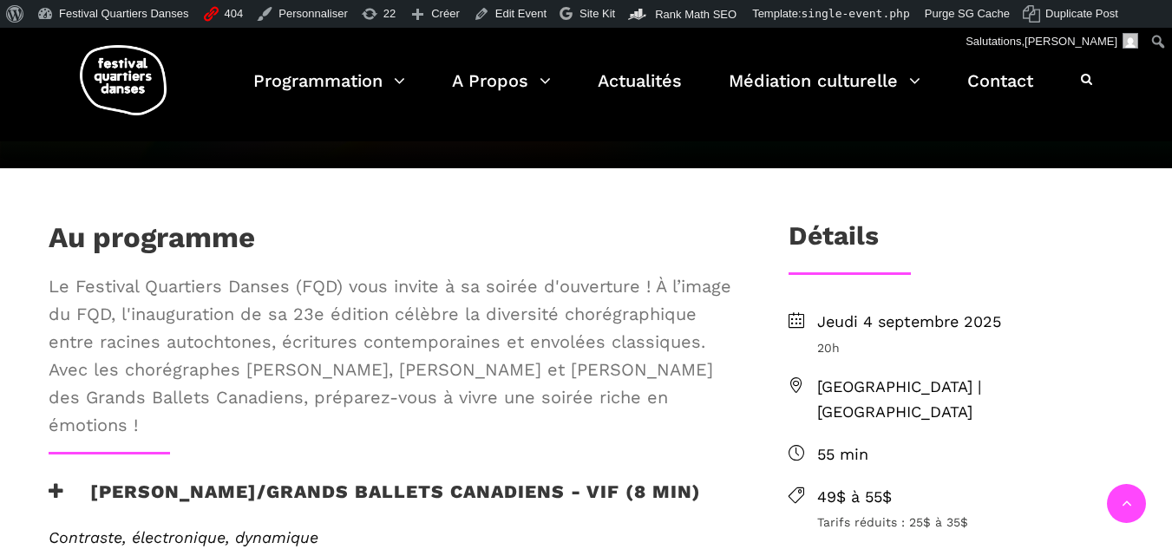
click at [53, 238] on div "Au programme Le Festival Quartiers Danses (FQD) vous invite à sa soirée d'ouver…" at bounding box center [390, 336] width 718 height 232
click at [520, 453] on div at bounding box center [390, 453] width 718 height 3
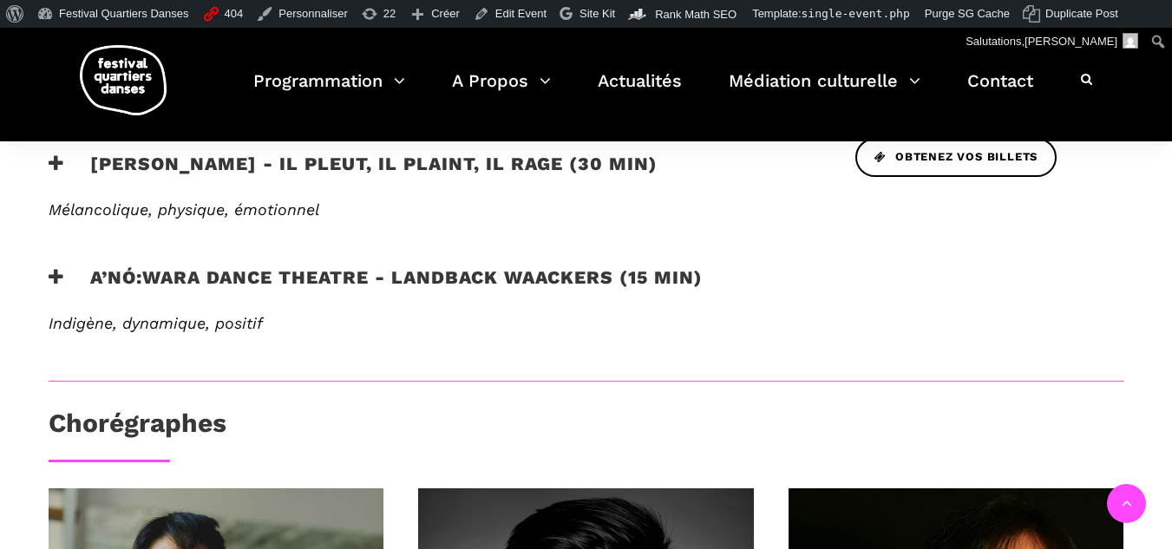
scroll to position [779, 0]
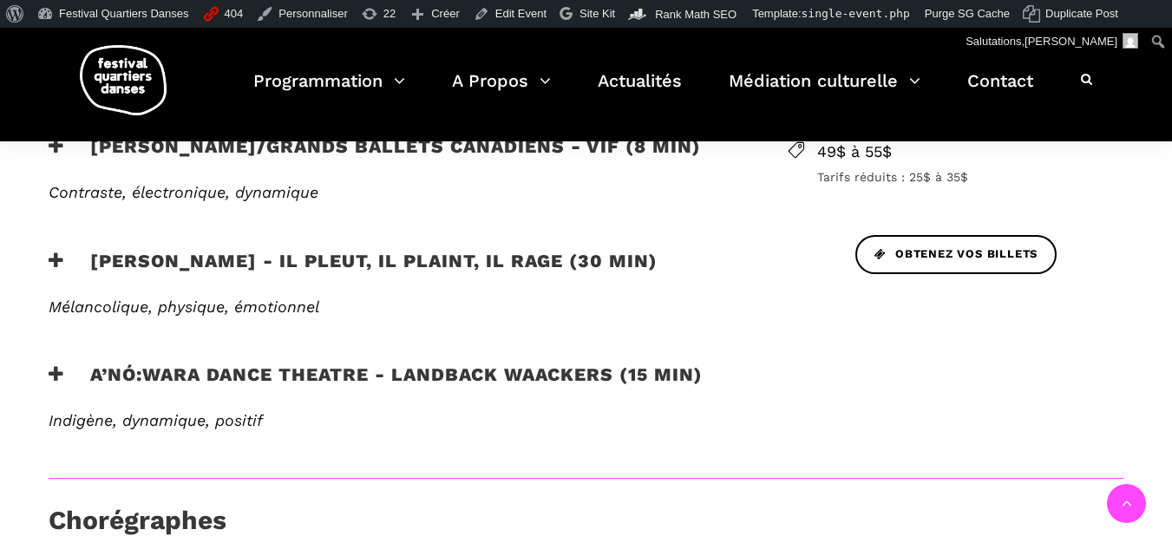
click at [526, 266] on h3 "Charles Brecard - Il pleut, il plaint, il rage (30 min)" at bounding box center [353, 271] width 609 height 43
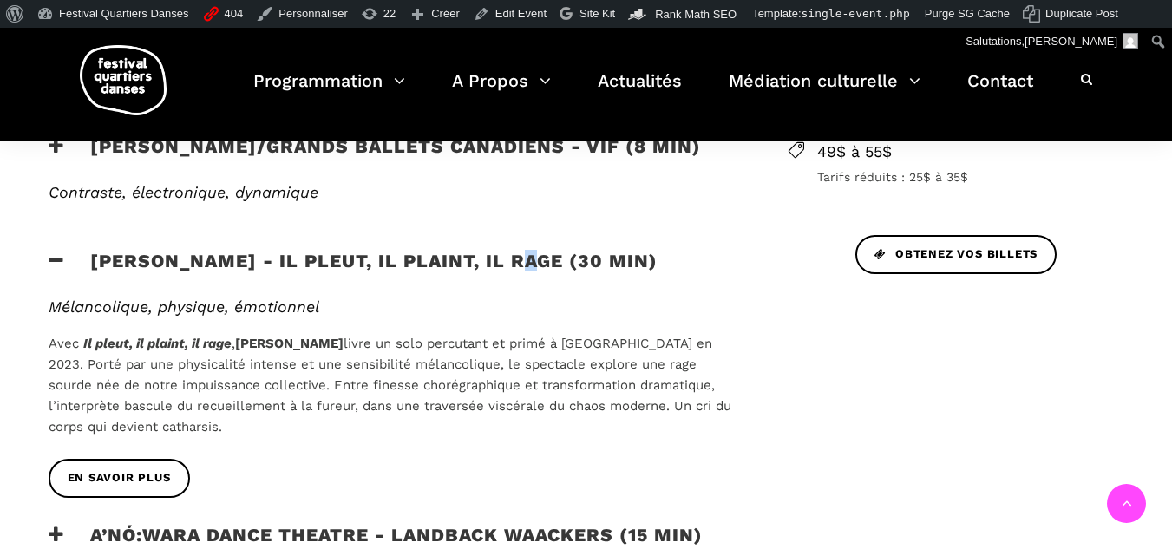
click at [526, 266] on h3 "Charles Brecard - Il pleut, il plaint, il rage (30 min)" at bounding box center [353, 271] width 609 height 43
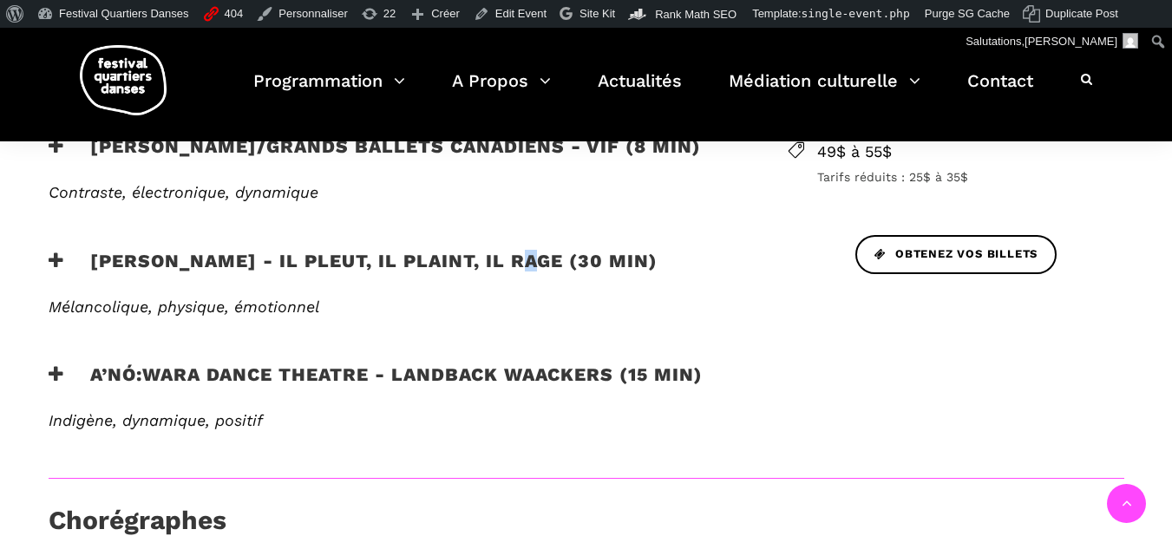
click at [526, 266] on h3 "Charles Brecard - Il pleut, il plaint, il rage (30 min)" at bounding box center [353, 271] width 609 height 43
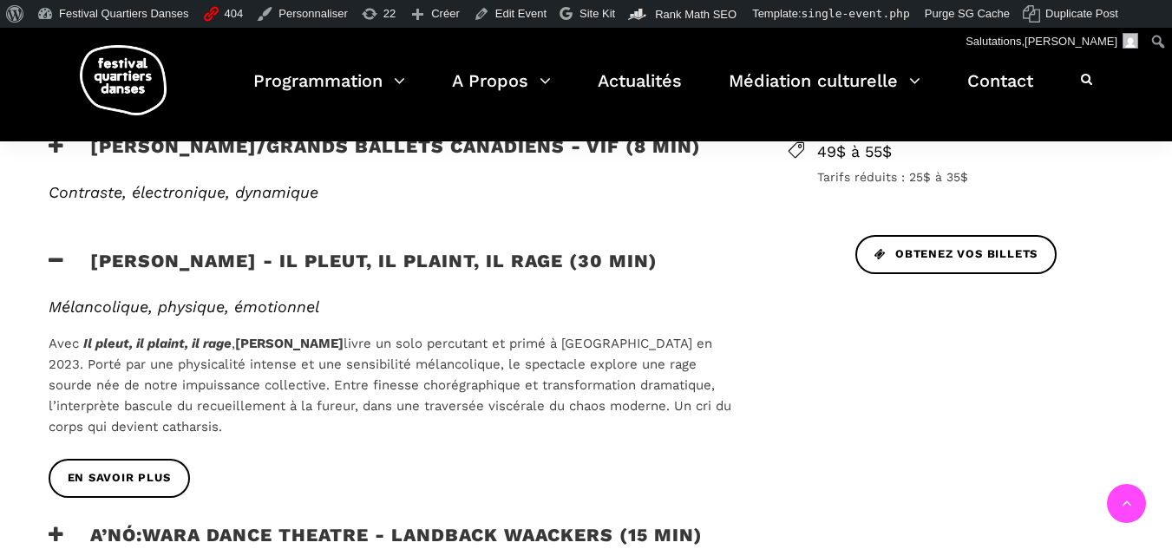
click at [526, 266] on h3 "Charles Brecard - Il pleut, il plaint, il rage (30 min)" at bounding box center [353, 271] width 609 height 43
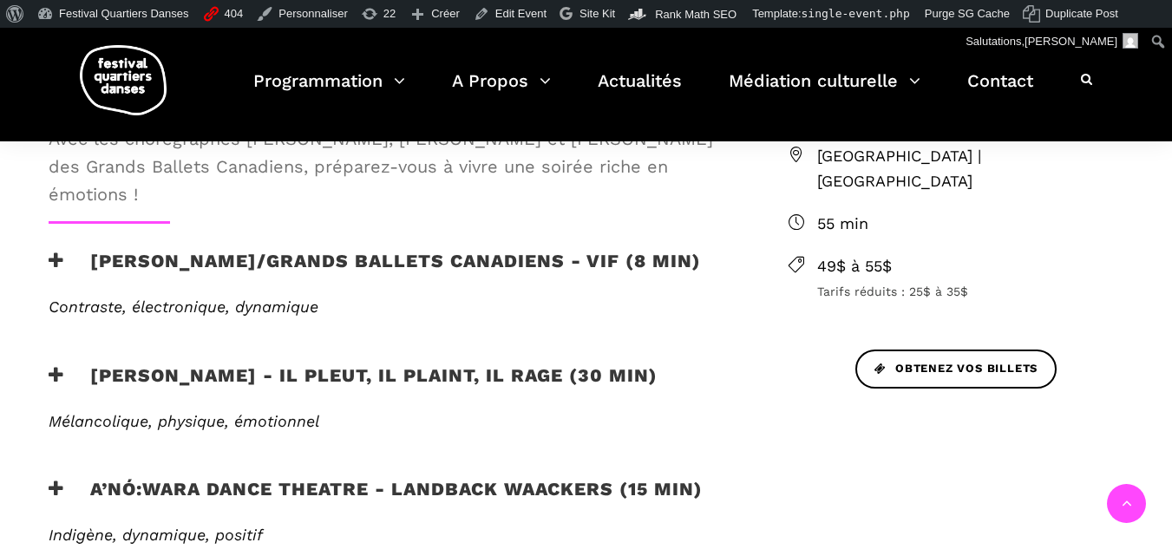
scroll to position [519, 0]
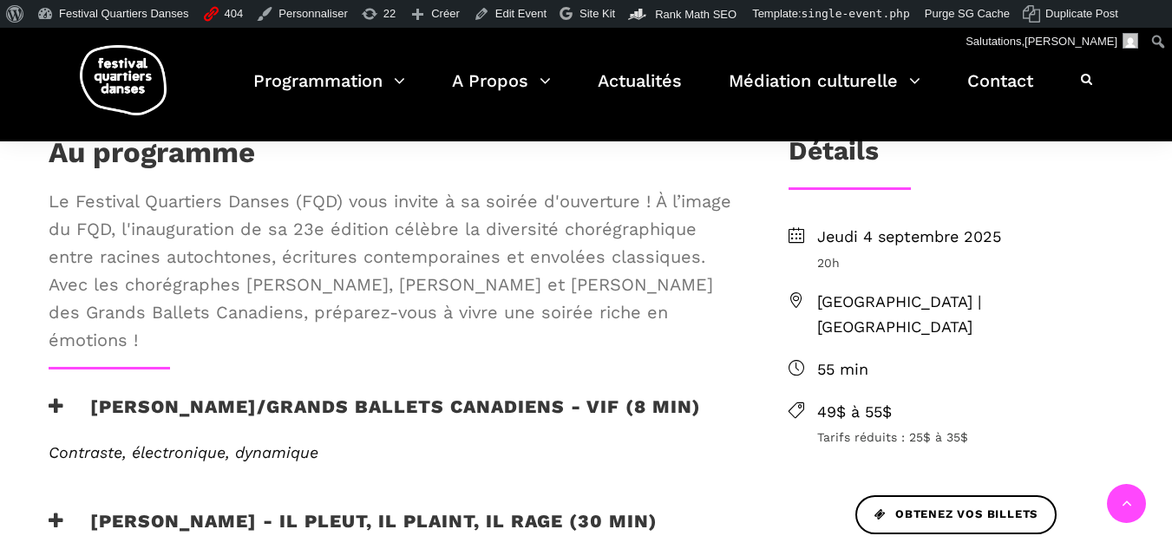
click at [395, 398] on h3 "Etienne Delorme/Grands Ballets Canadiens - Vif (8 min)" at bounding box center [375, 416] width 652 height 43
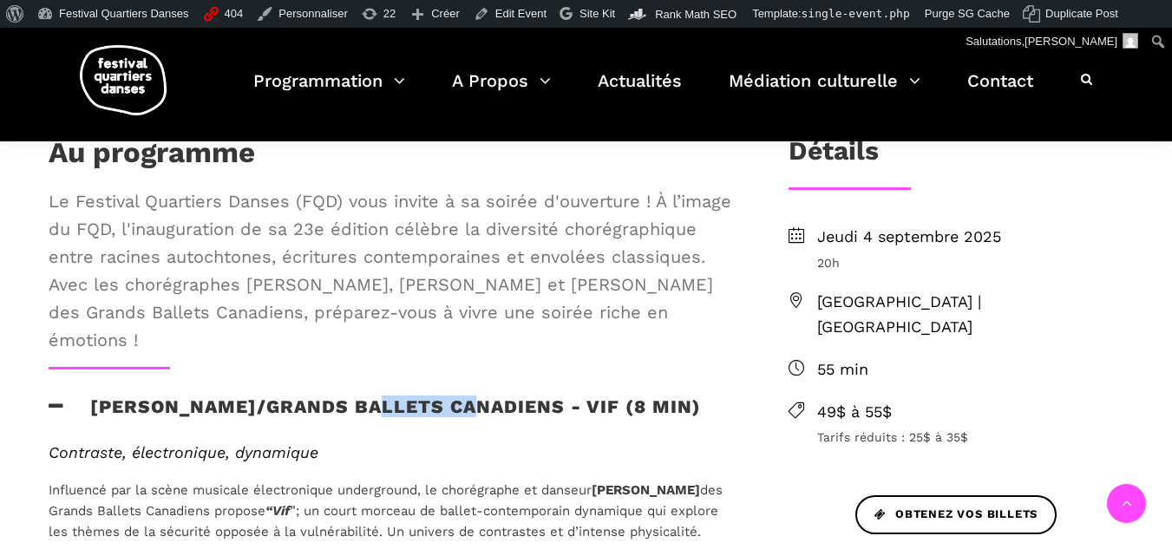
click at [395, 398] on h3 "Etienne Delorme/Grands Ballets Canadiens - Vif (8 min)" at bounding box center [375, 416] width 652 height 43
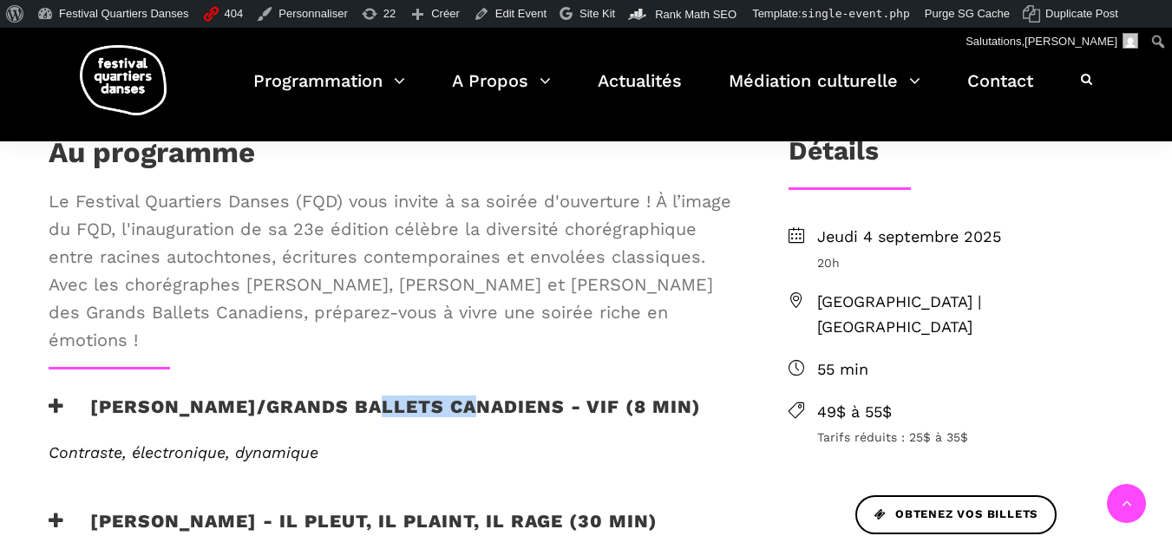
click at [395, 398] on h3 "Etienne Delorme/Grands Ballets Canadiens - Vif (8 min)" at bounding box center [375, 416] width 652 height 43
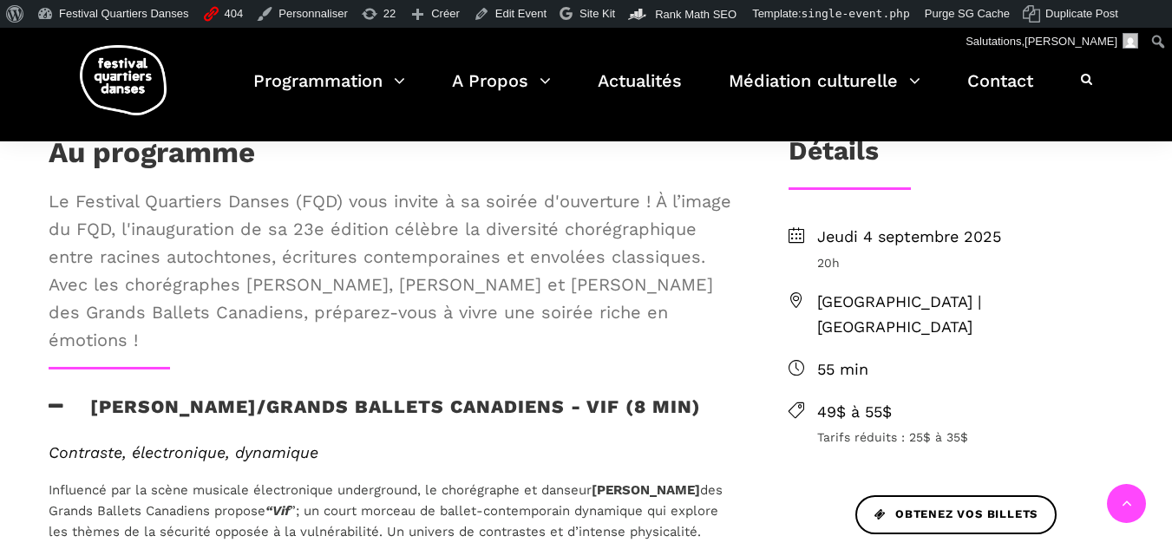
click at [165, 424] on h3 "Etienne Delorme/Grands Ballets Canadiens - Vif (8 min)" at bounding box center [375, 416] width 652 height 43
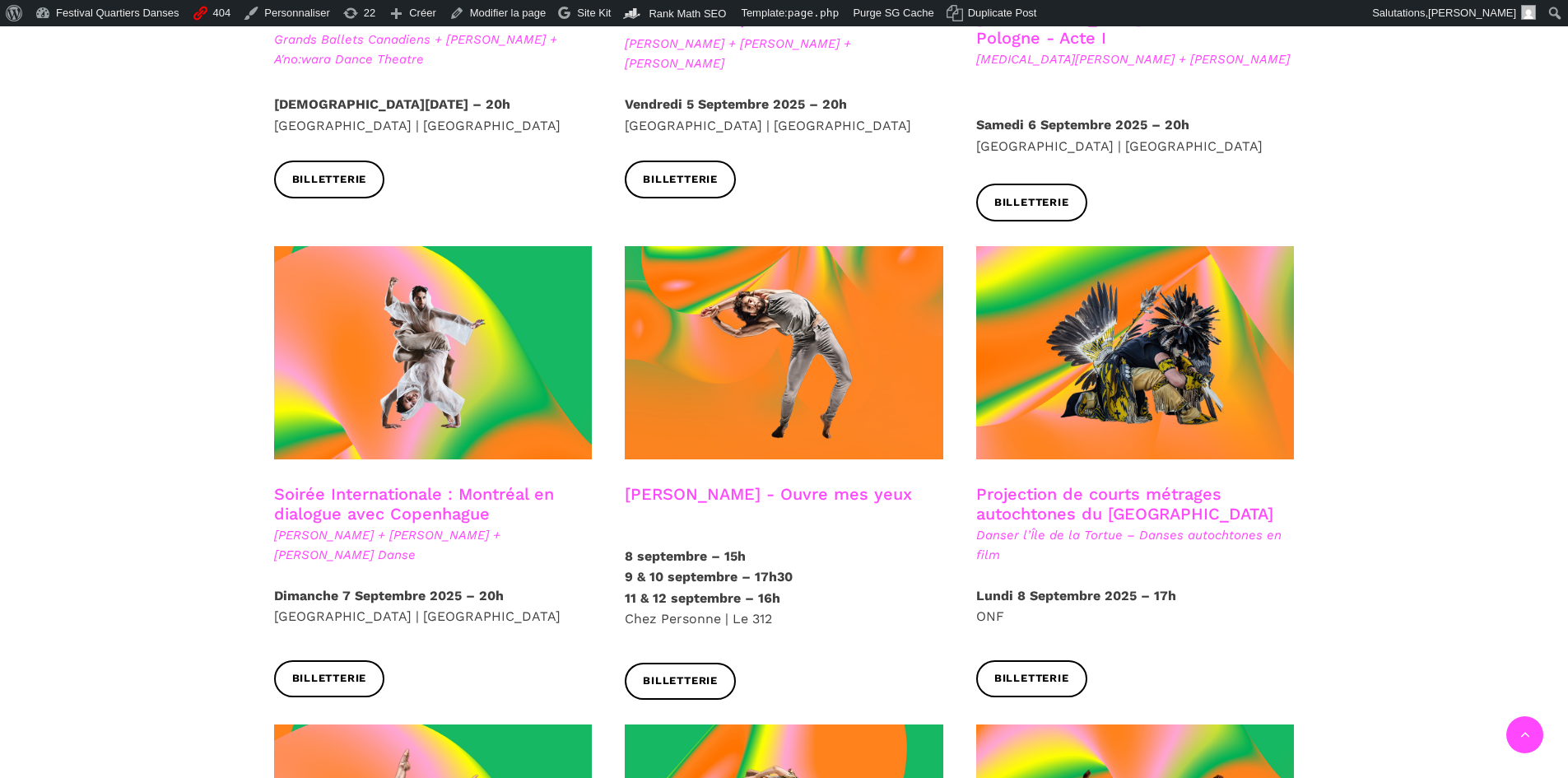
scroll to position [988, 0]
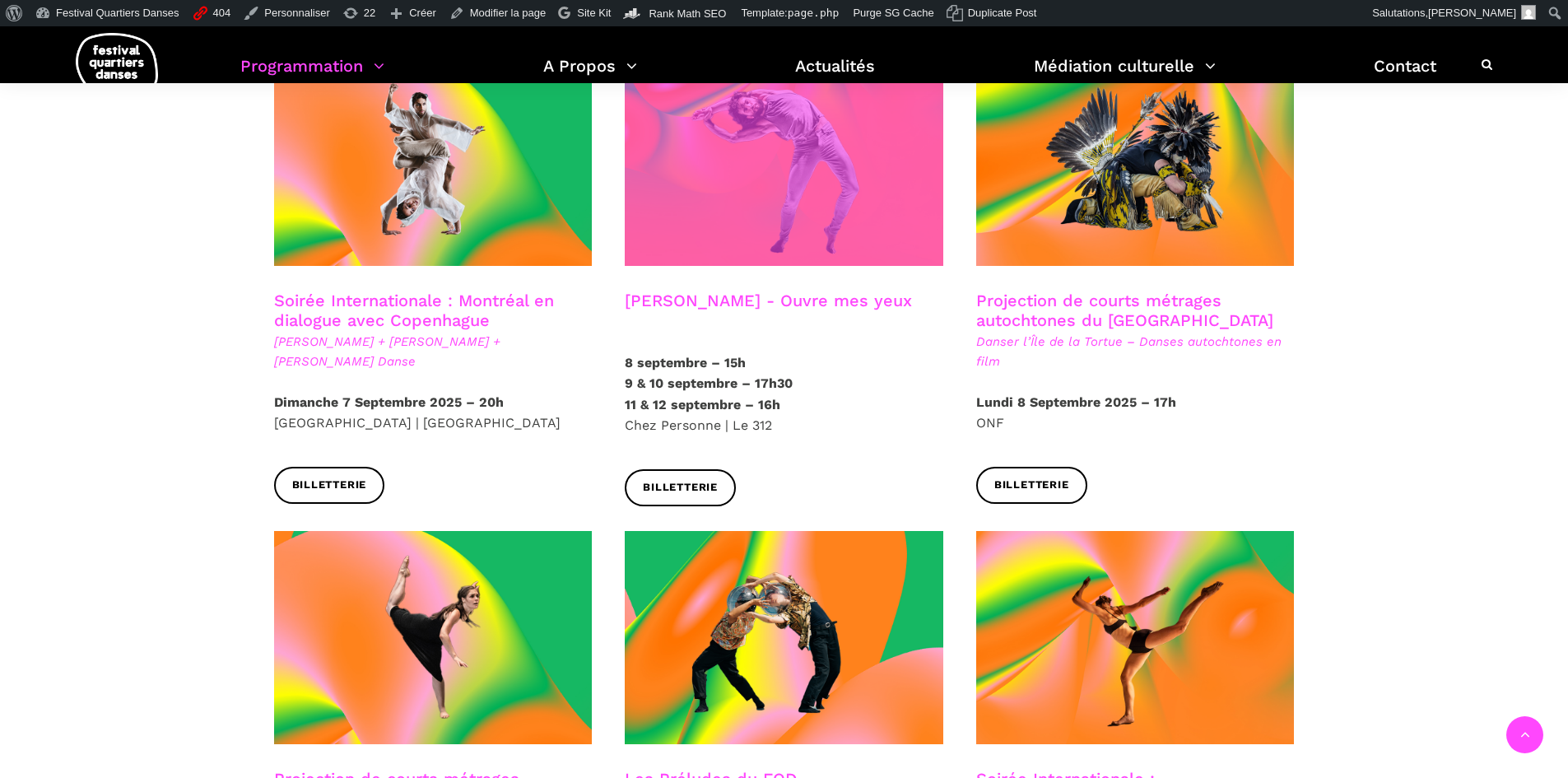
click at [736, 230] on span at bounding box center [784, 159] width 319 height 213
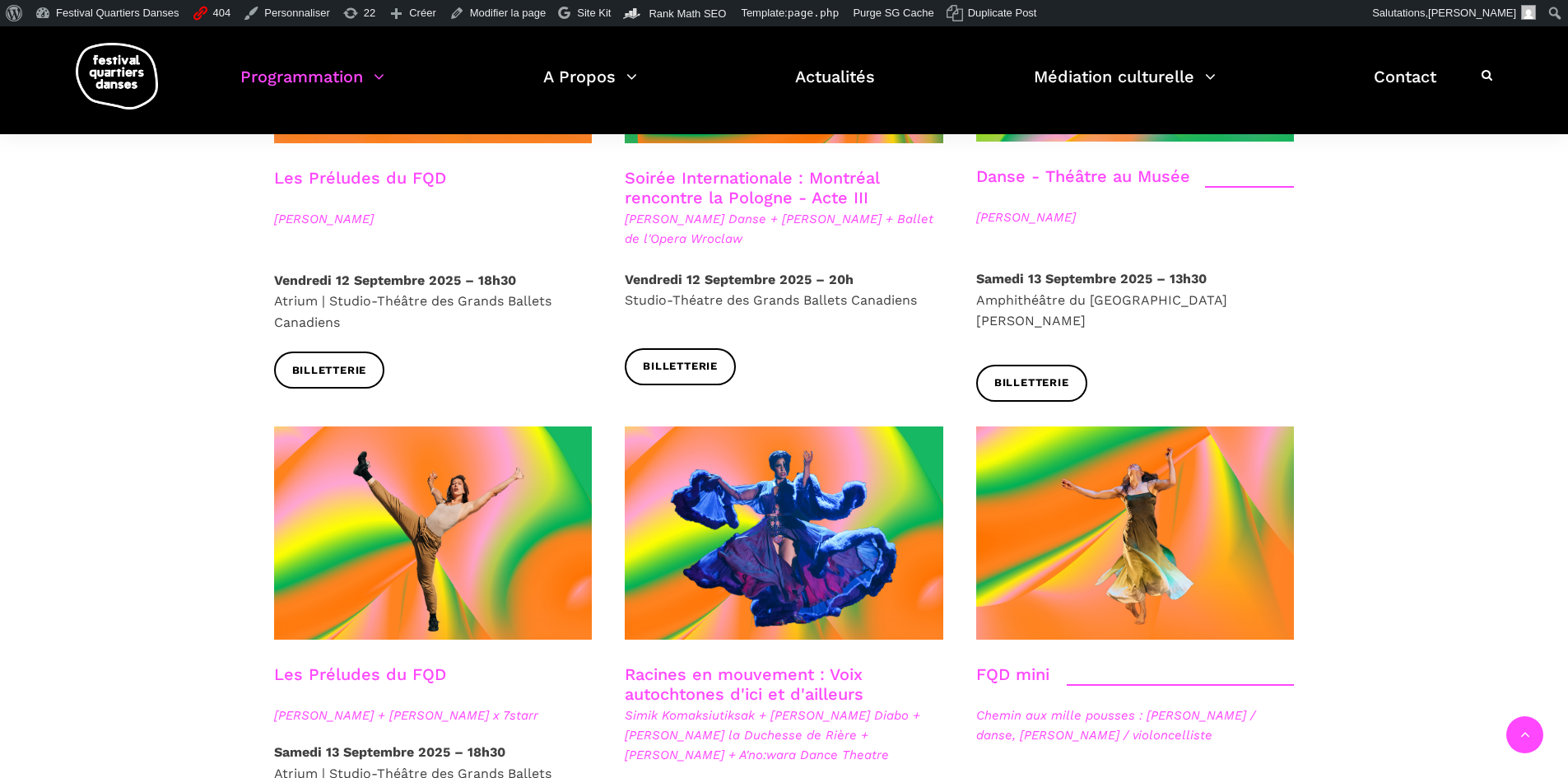
scroll to position [1975, 0]
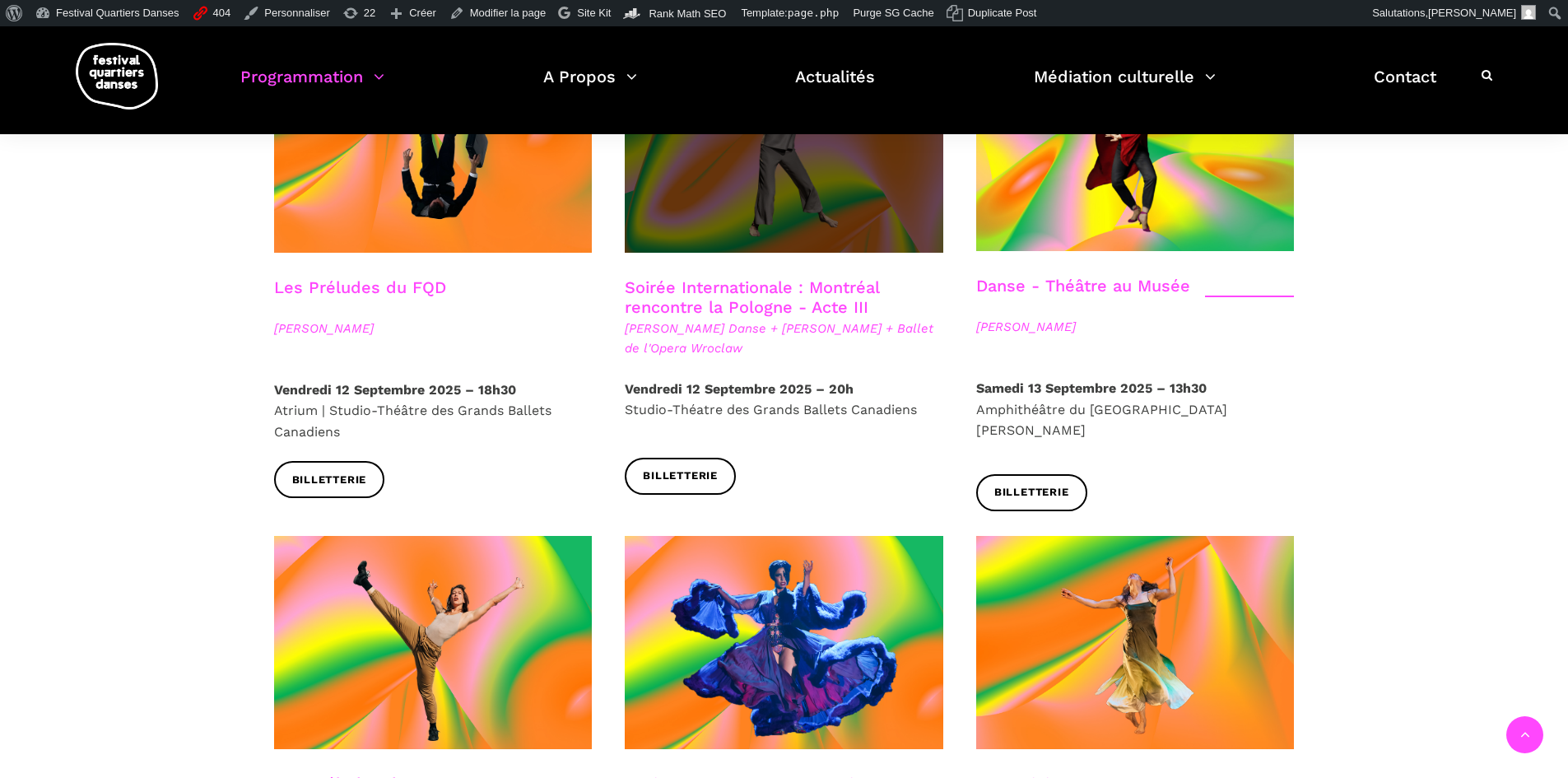
click at [787, 191] on span at bounding box center [784, 145] width 319 height 213
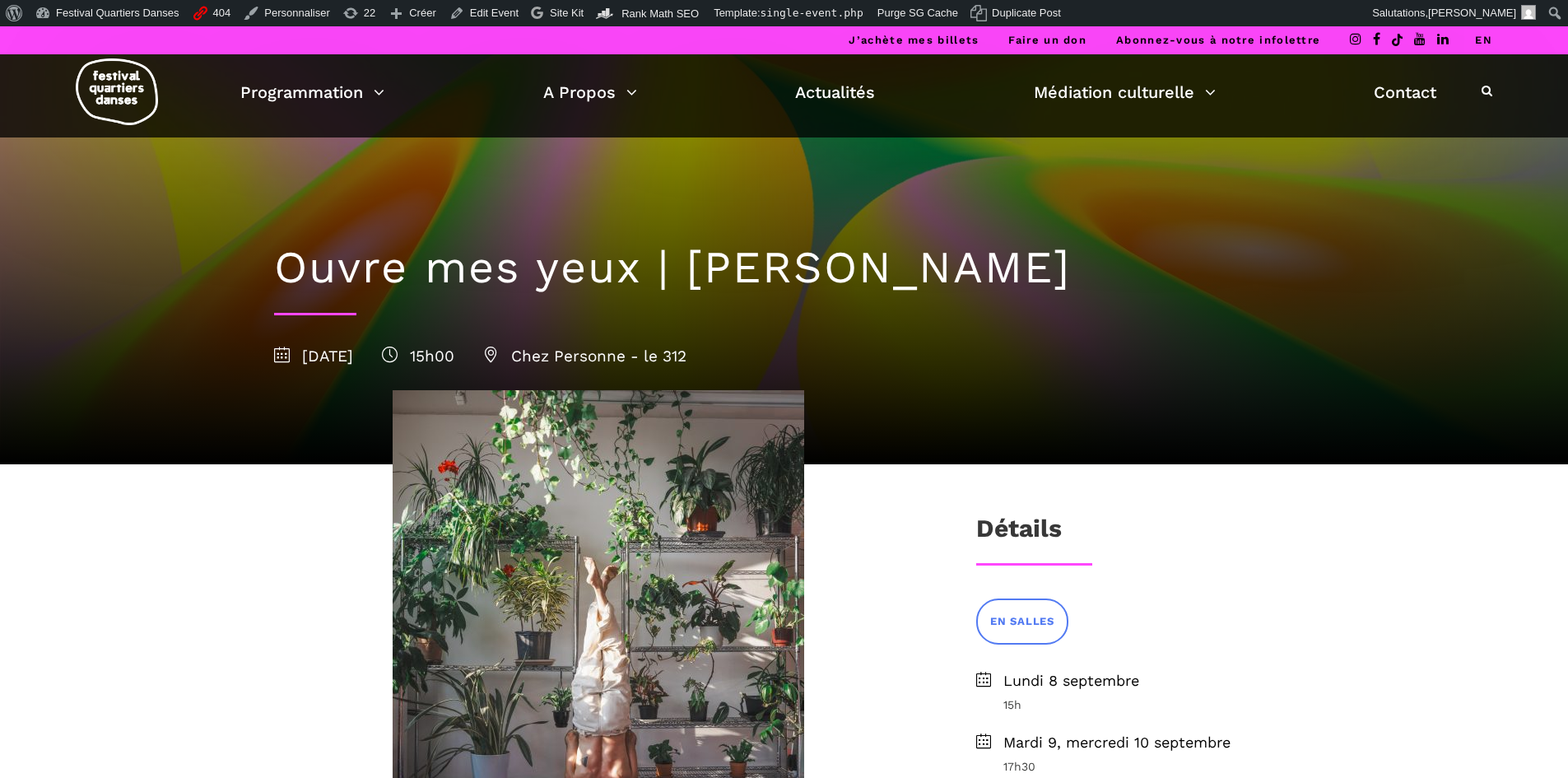
click at [1281, 262] on h1 "Ouvre mes yeux | Charles-Alexis Desgagnés" at bounding box center [784, 268] width 1020 height 53
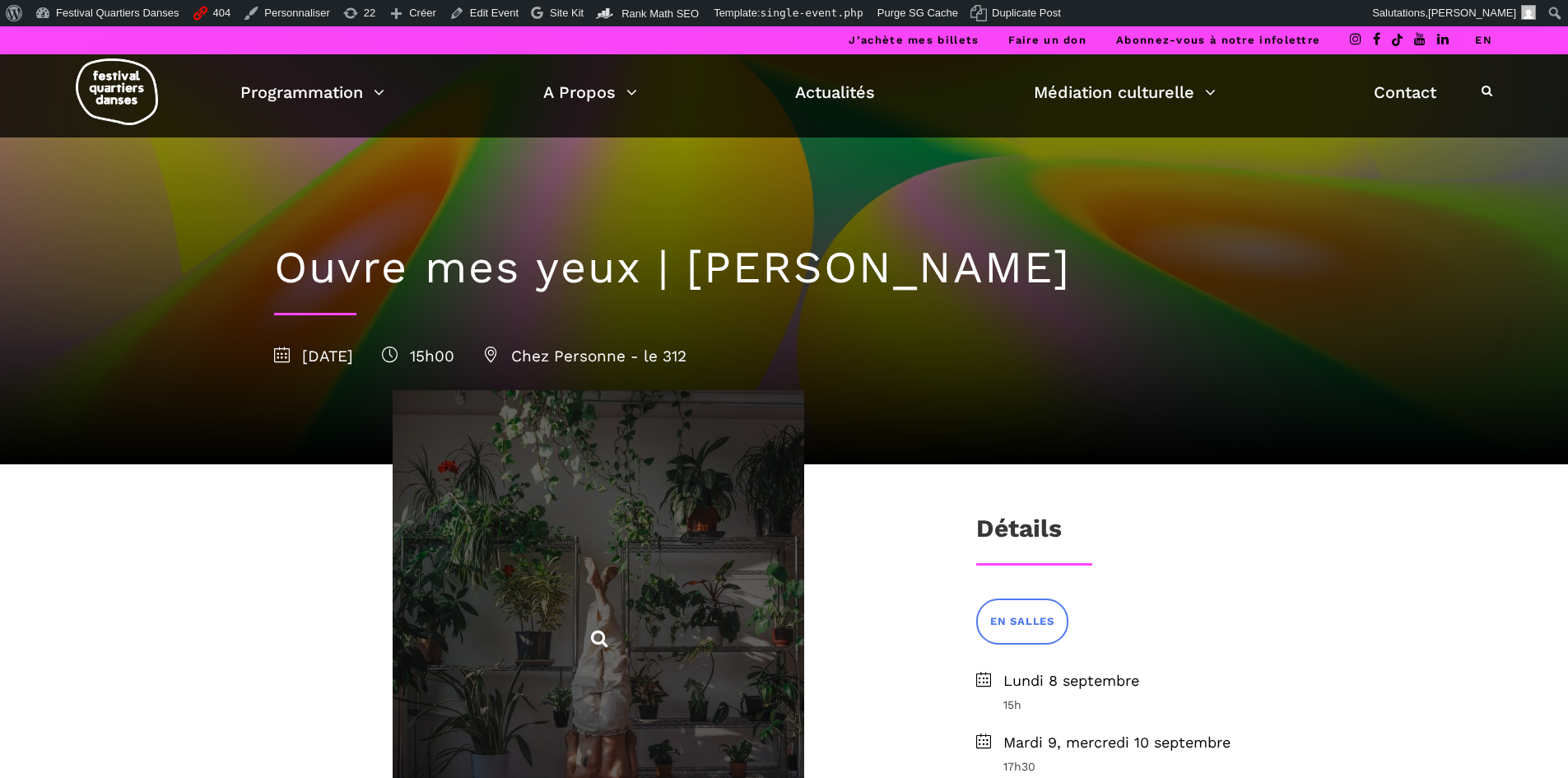
copy h1 "Charles-Alexis Desgagnés"
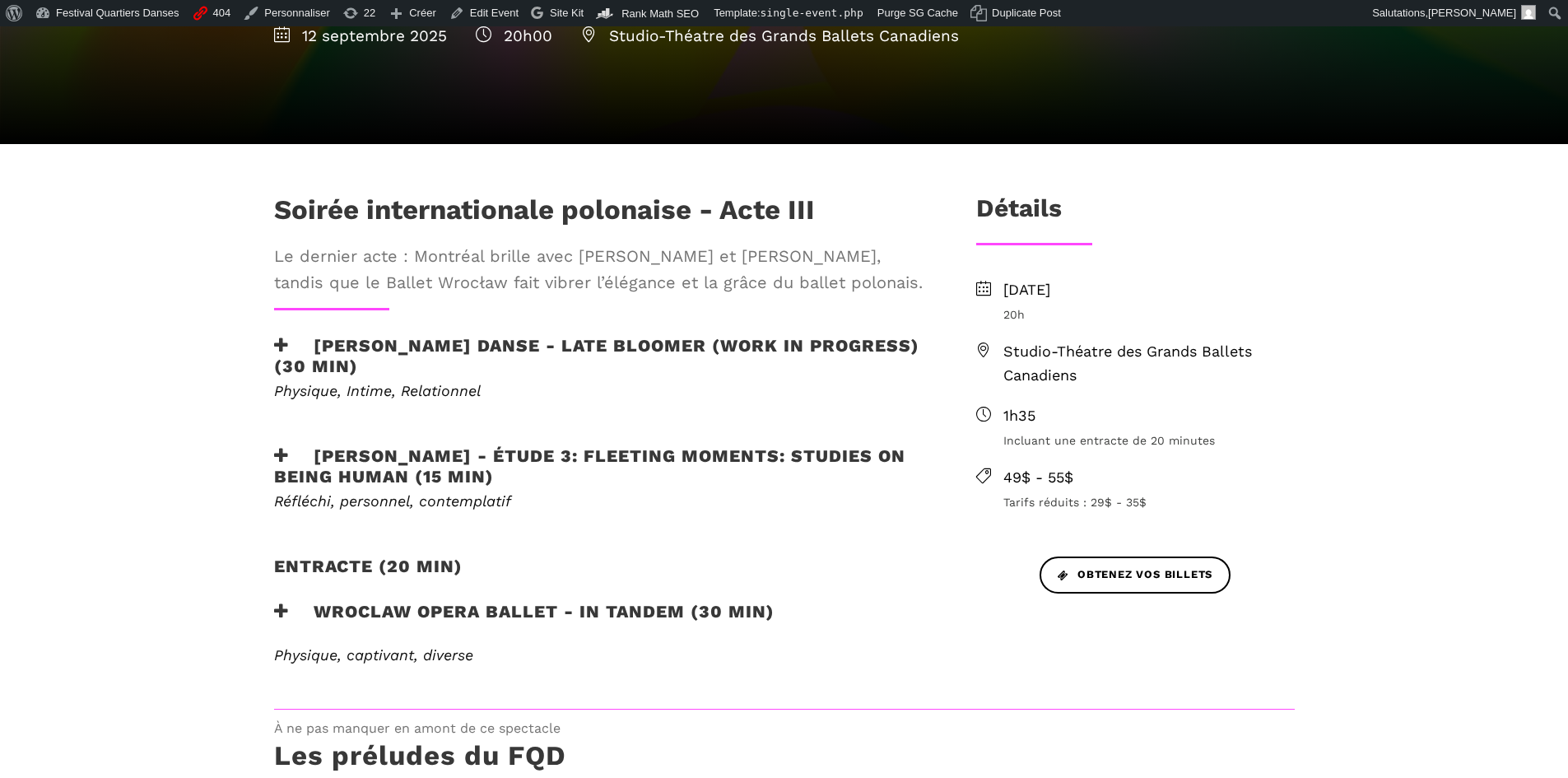
scroll to position [493, 0]
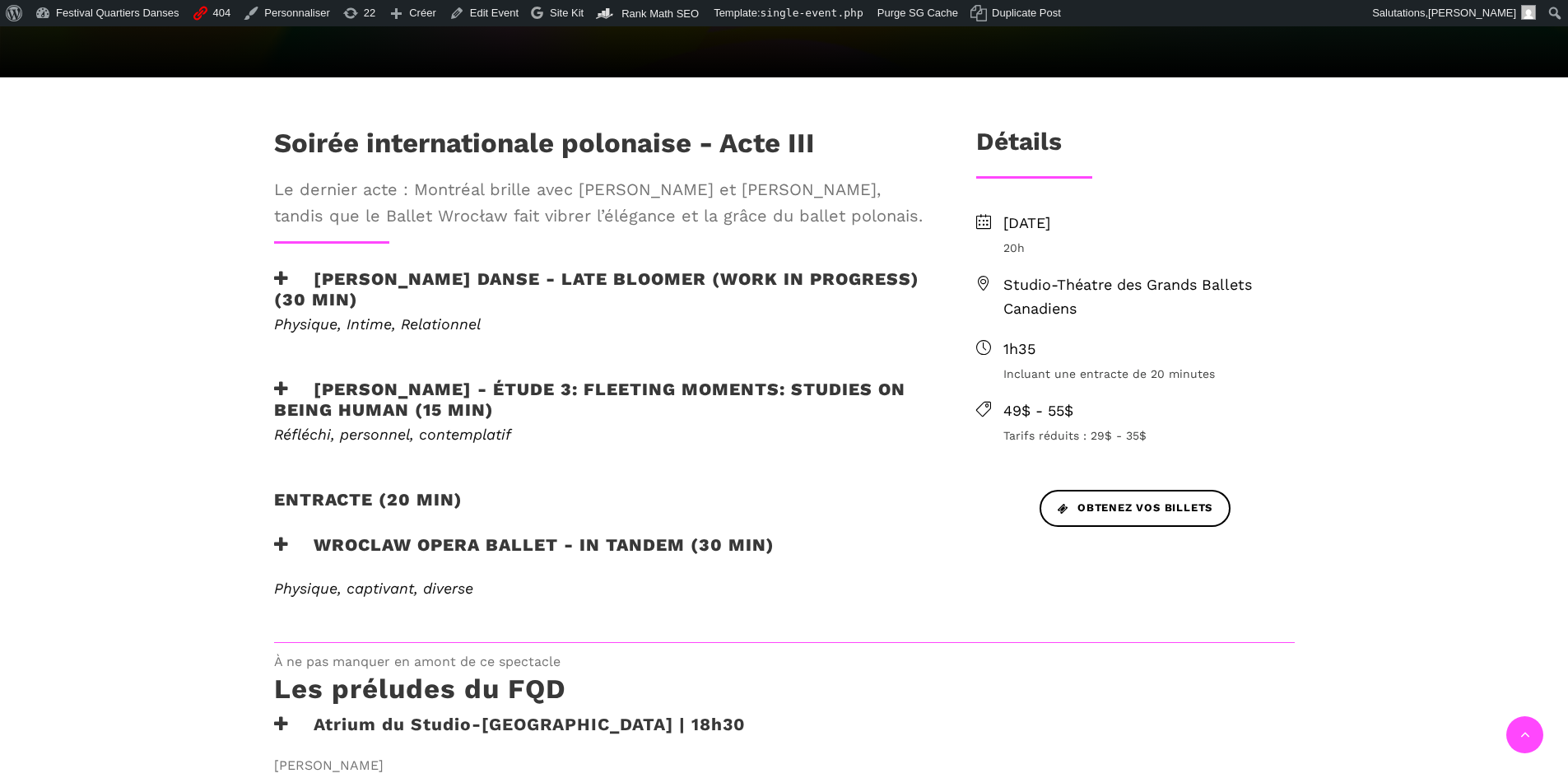
click at [287, 558] on h3 "Wroclaw Opera Ballet - In Tandem (30 min)" at bounding box center [524, 554] width 500 height 41
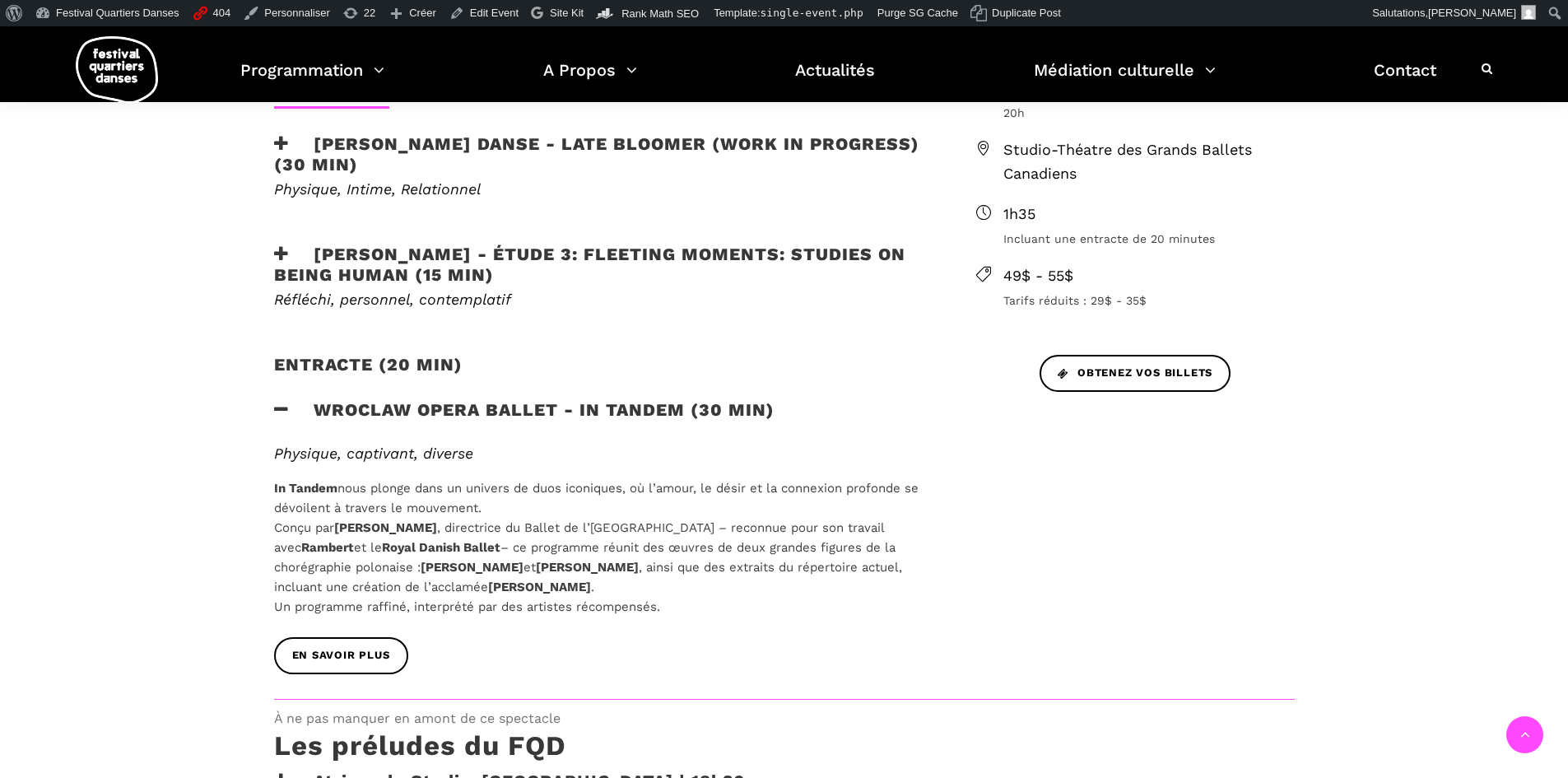
scroll to position [658, 0]
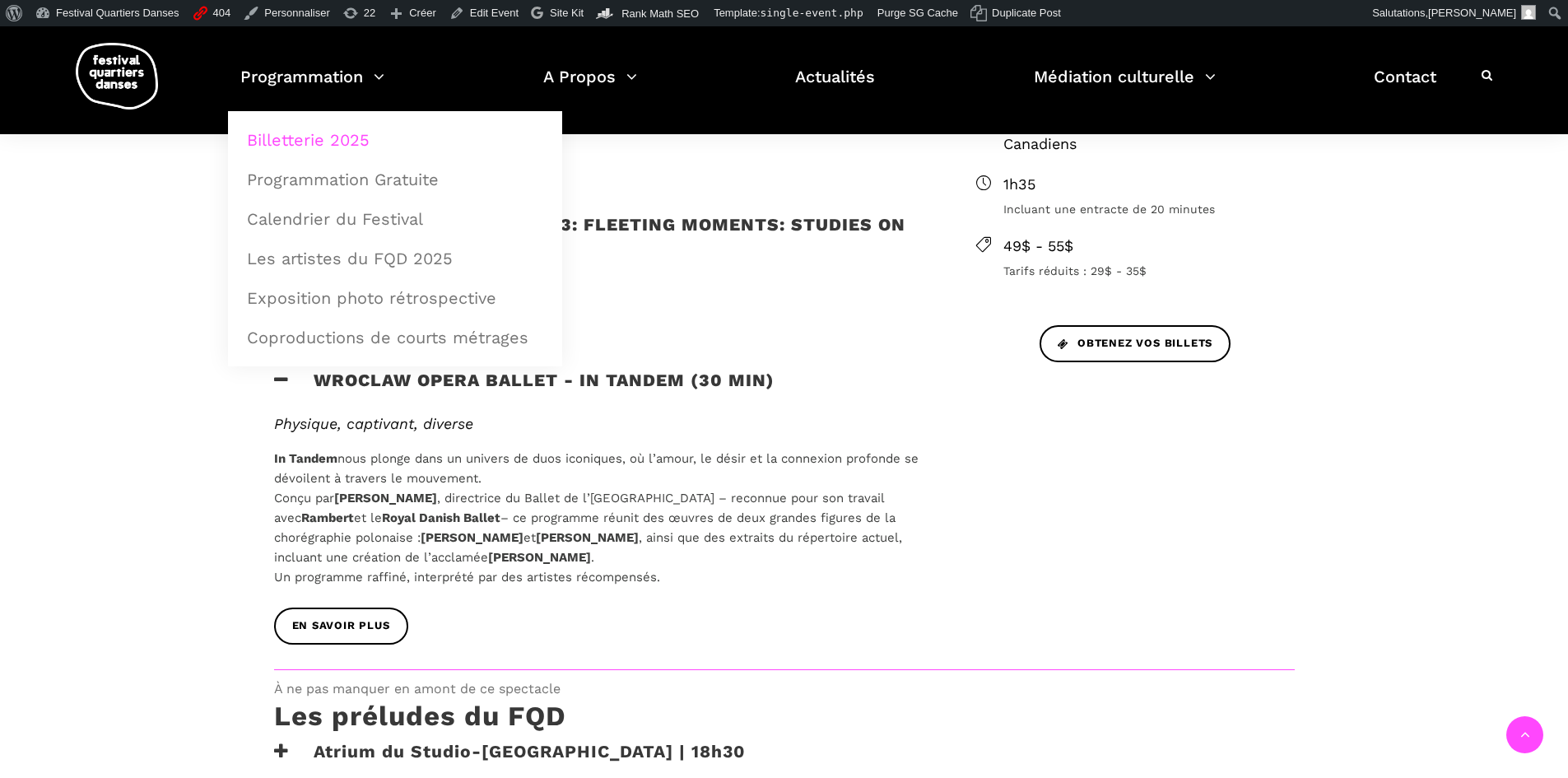
click at [308, 144] on link "Billetterie 2025" at bounding box center [395, 139] width 316 height 38
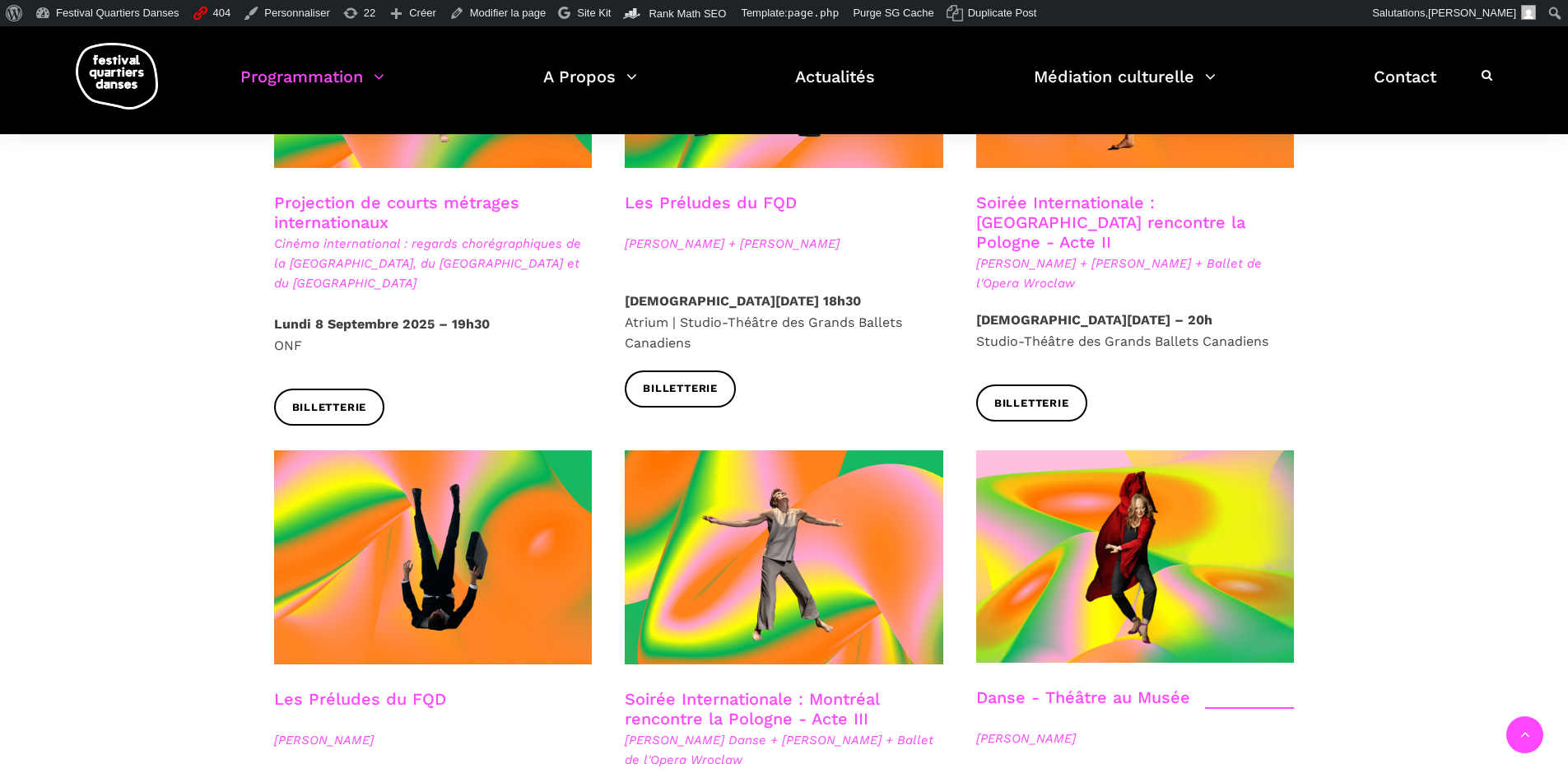
scroll to position [1234, 0]
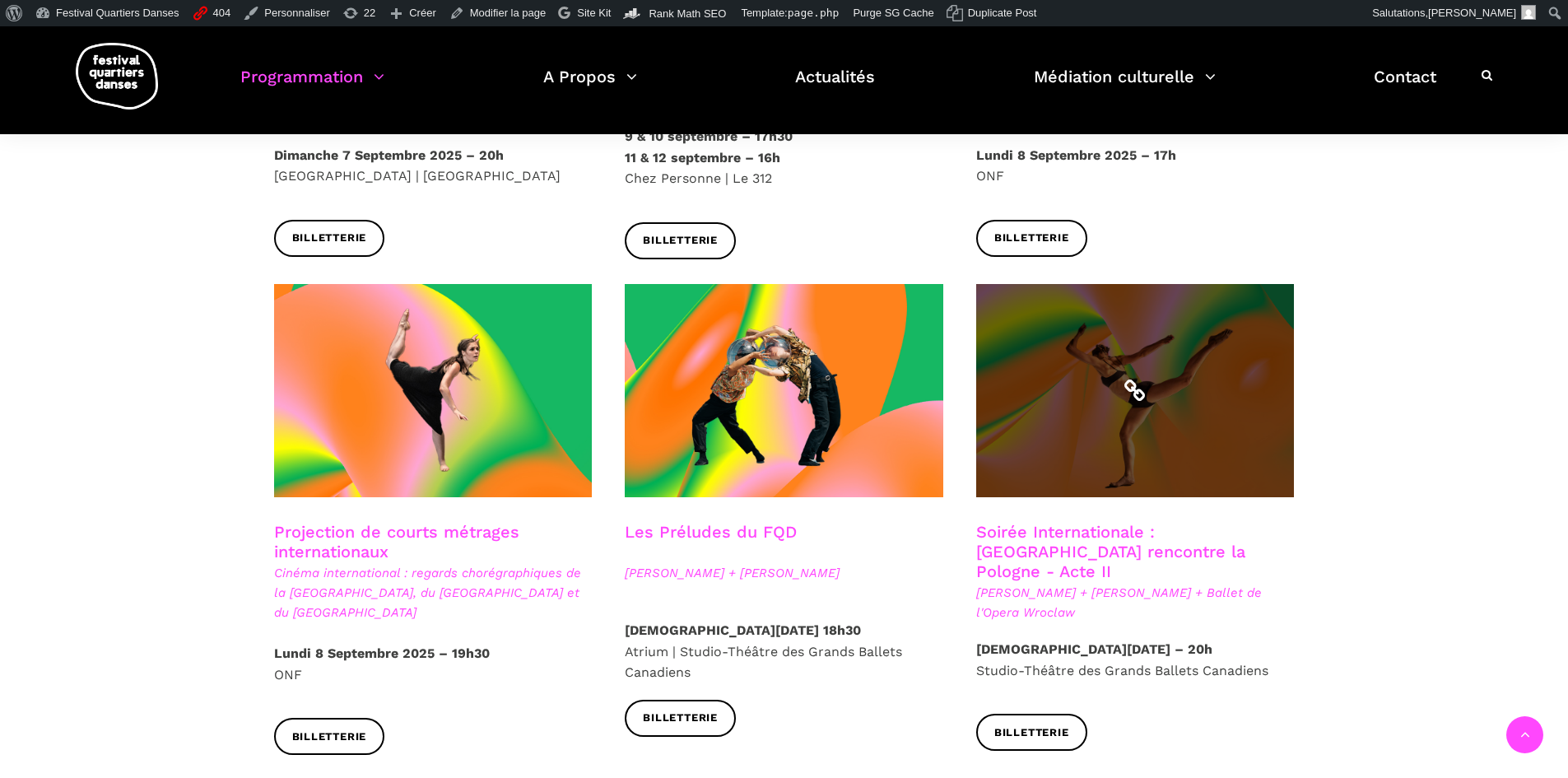
click at [1172, 429] on span at bounding box center [1136, 390] width 319 height 213
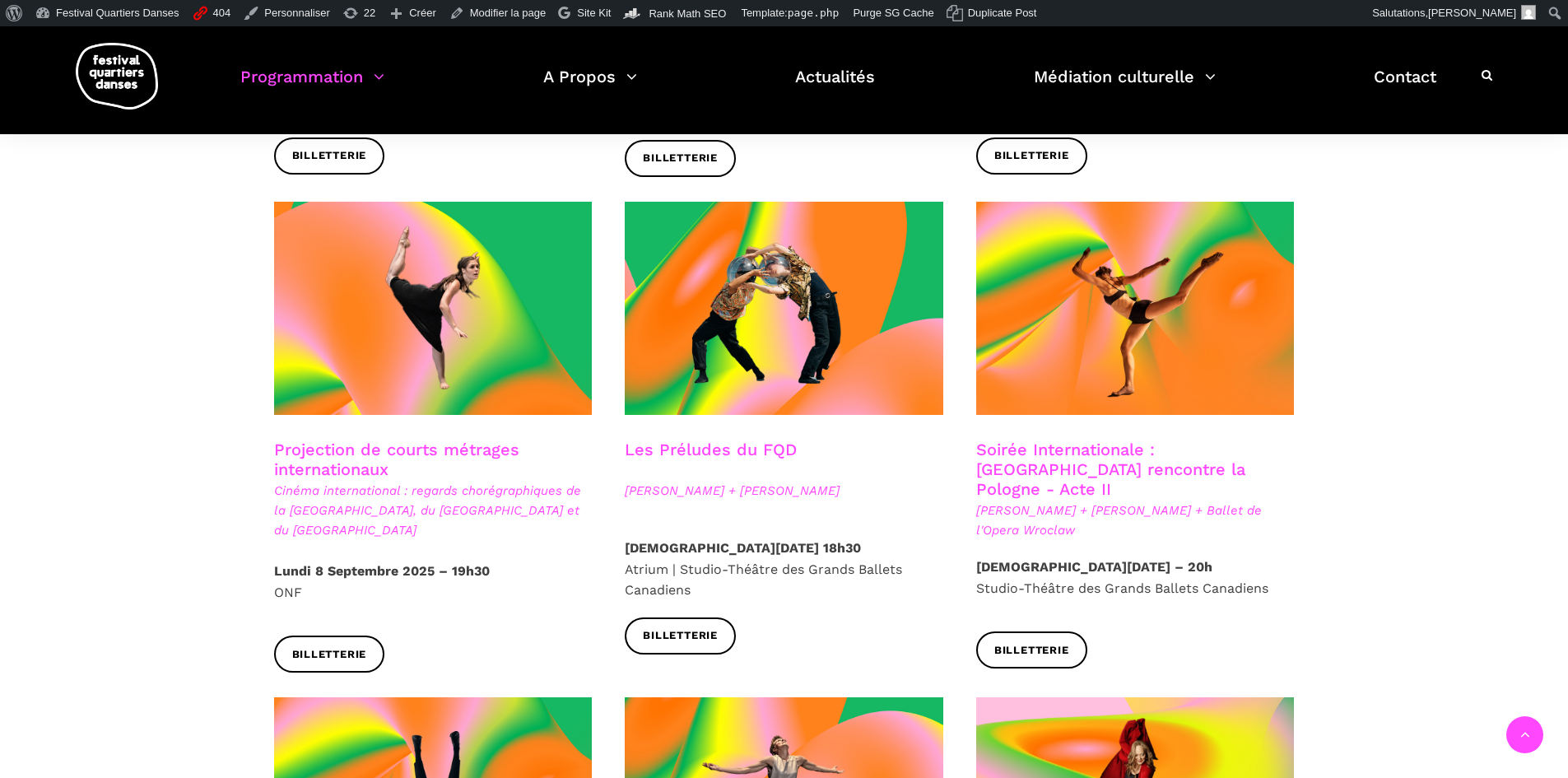
scroll to position [988, 0]
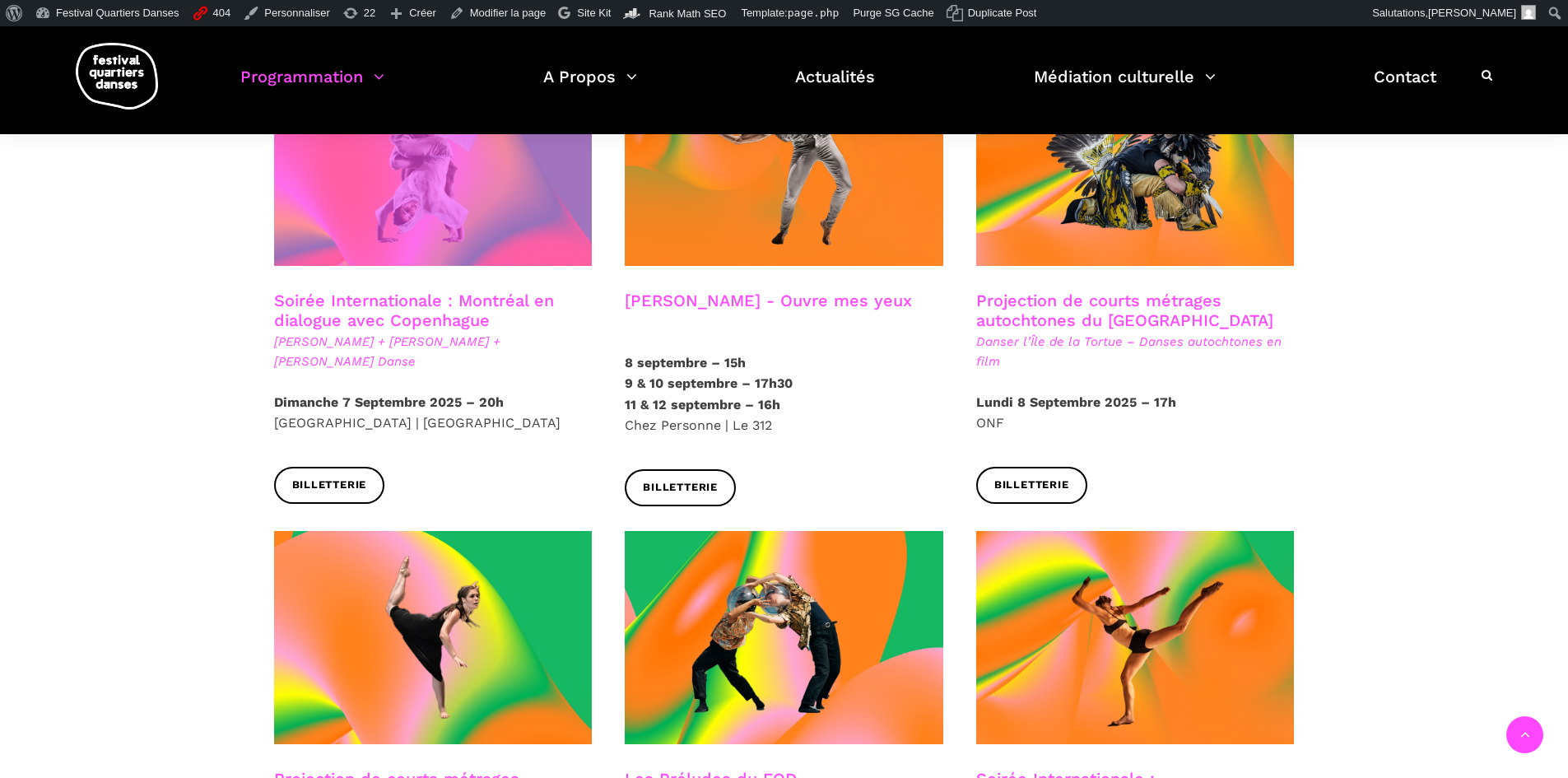
click at [505, 229] on span at bounding box center [434, 159] width 319 height 213
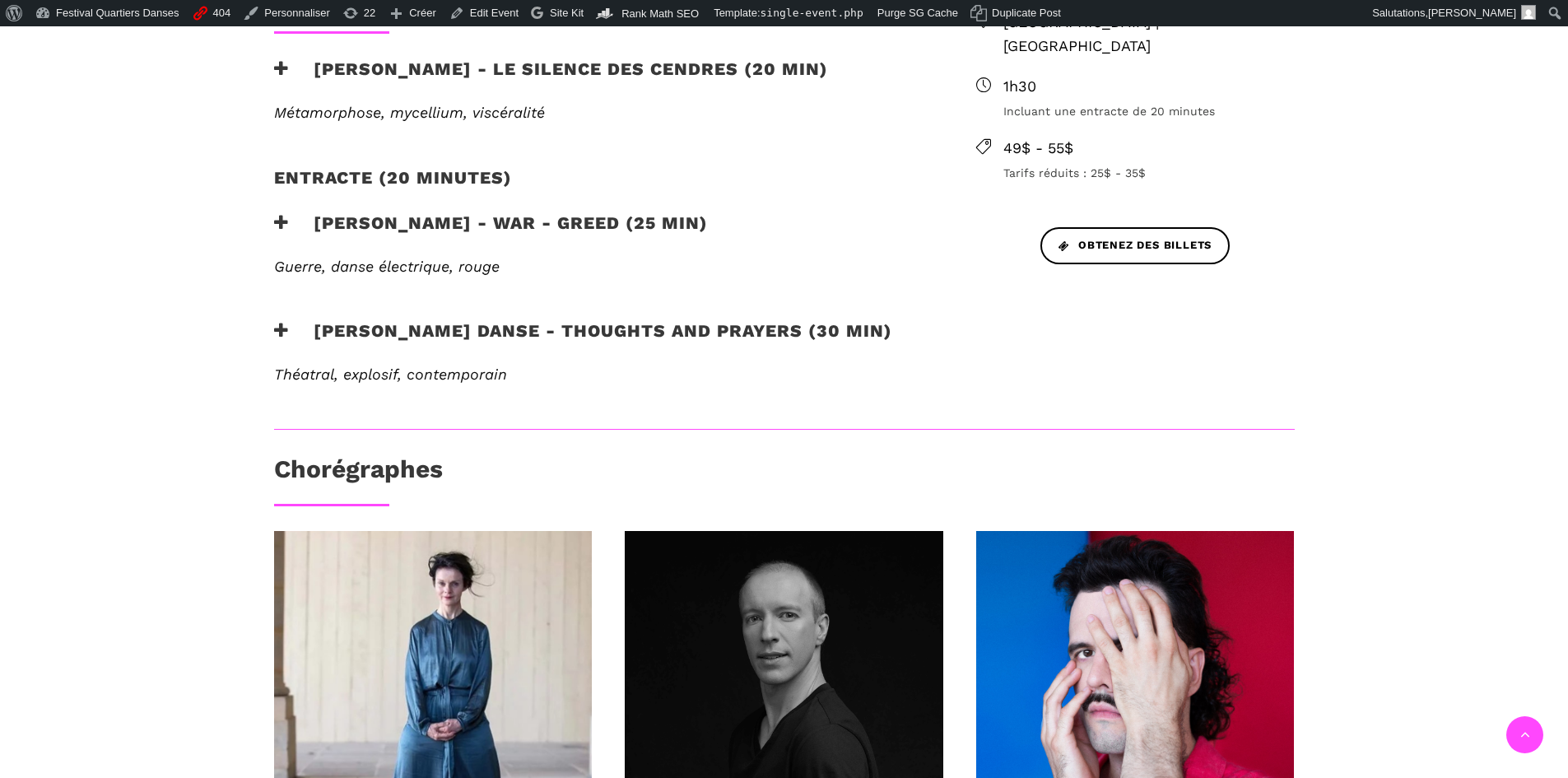
scroll to position [741, 0]
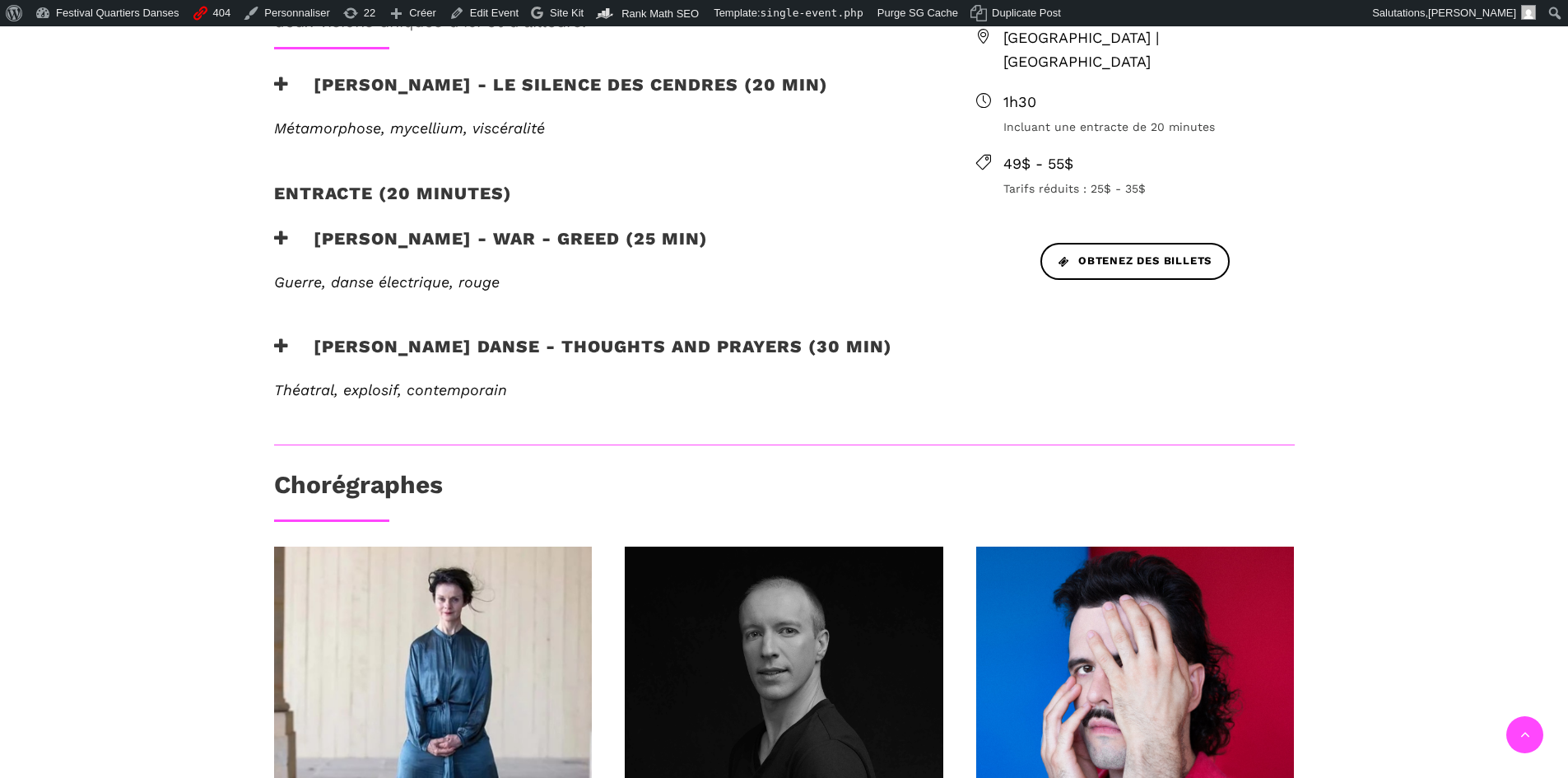
click at [431, 336] on h3 "[PERSON_NAME] Danse - Thoughts and Prayers (30 min)" at bounding box center [583, 356] width 618 height 41
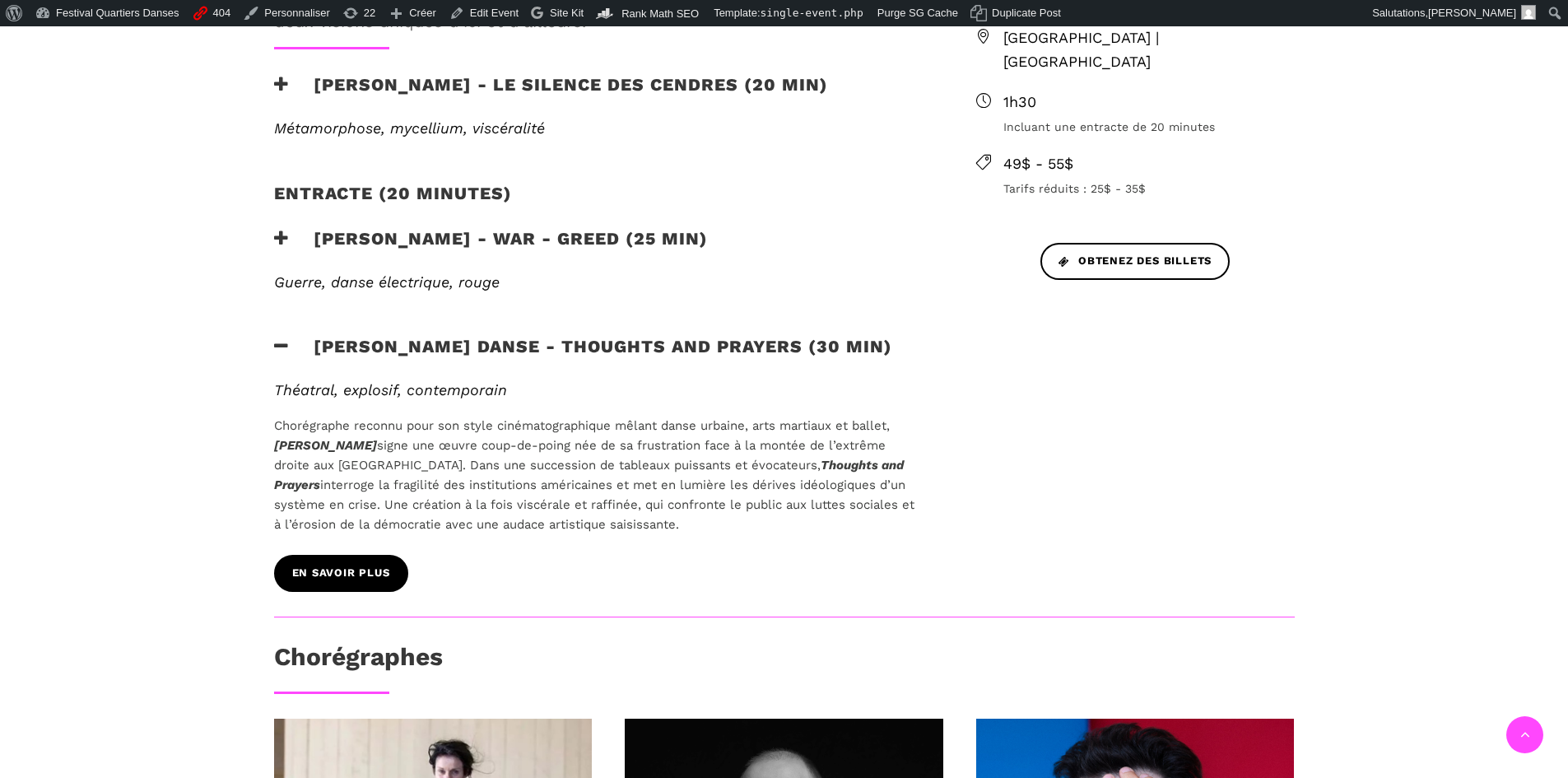
click at [369, 565] on span "En savoir plus" at bounding box center [341, 573] width 98 height 17
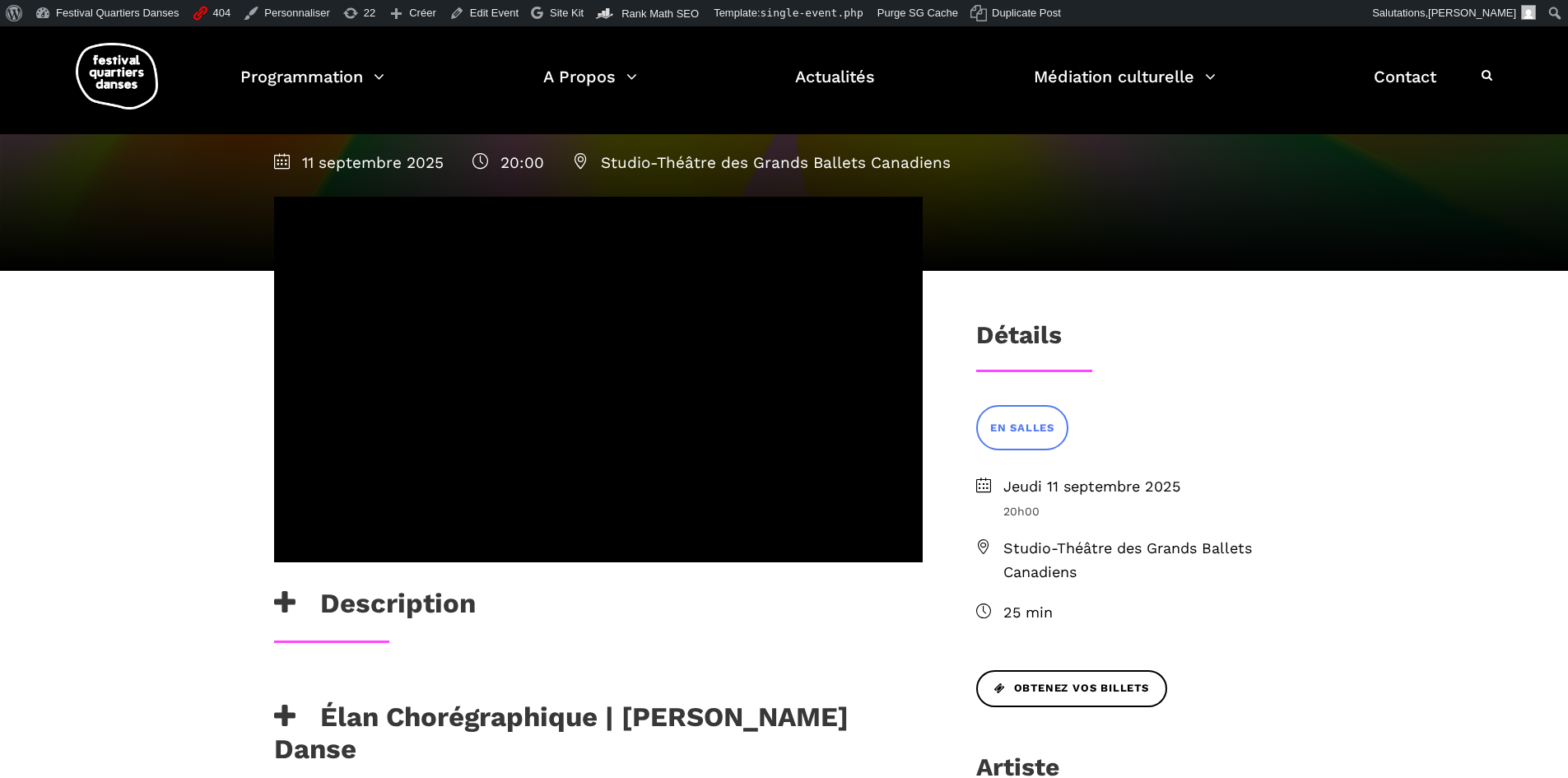
click at [1311, 326] on div "[PERSON_NAME] EN SALLES [DATE] 20h00 Studio-Théâtre des Grands Ballets Canadien…" at bounding box center [1135, 764] width 351 height 889
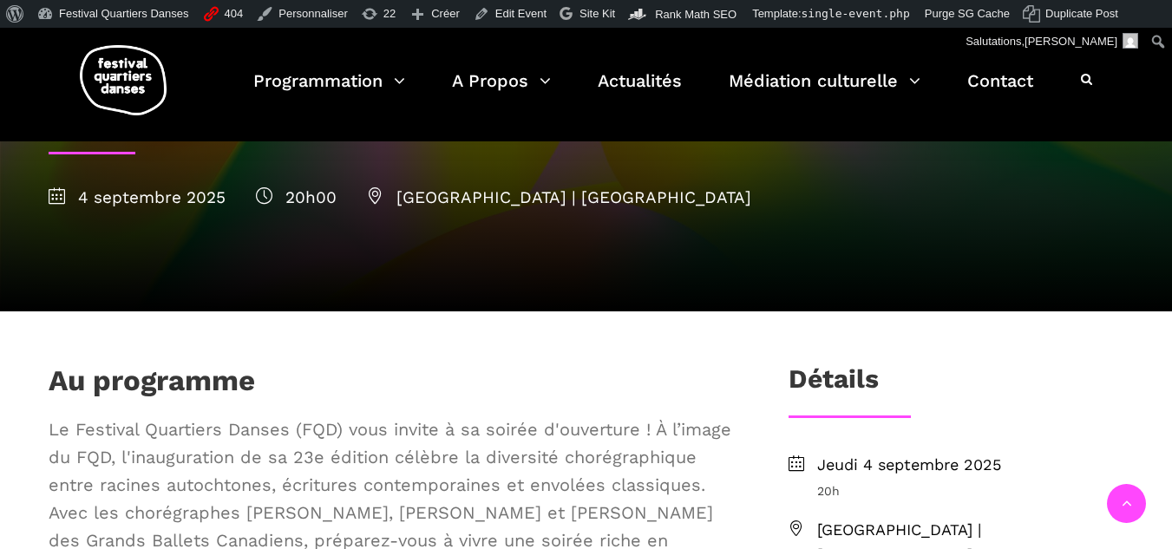
scroll to position [289, 0]
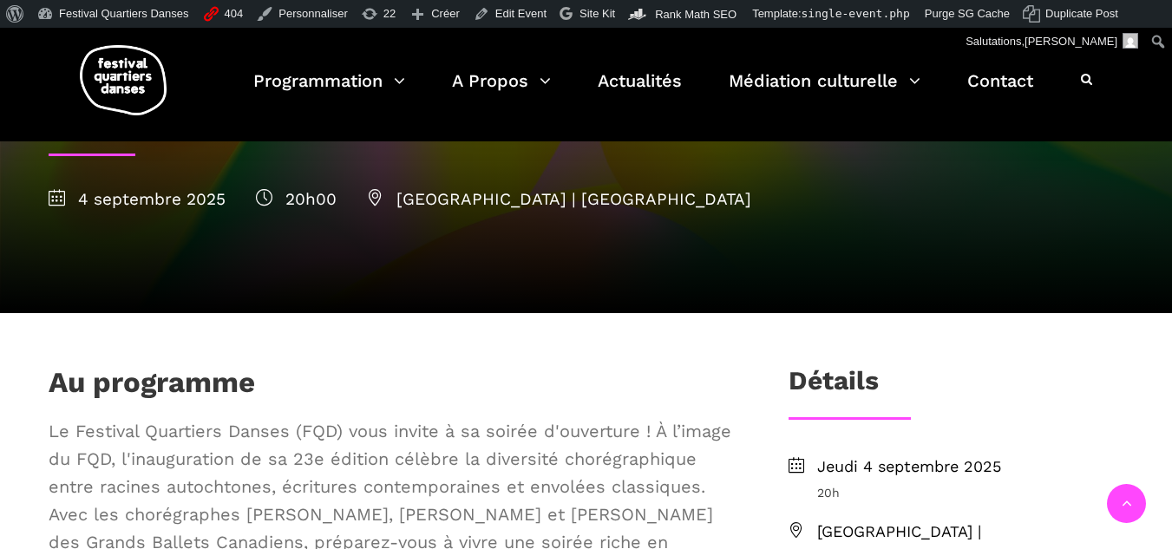
click at [121, 75] on img at bounding box center [123, 80] width 87 height 70
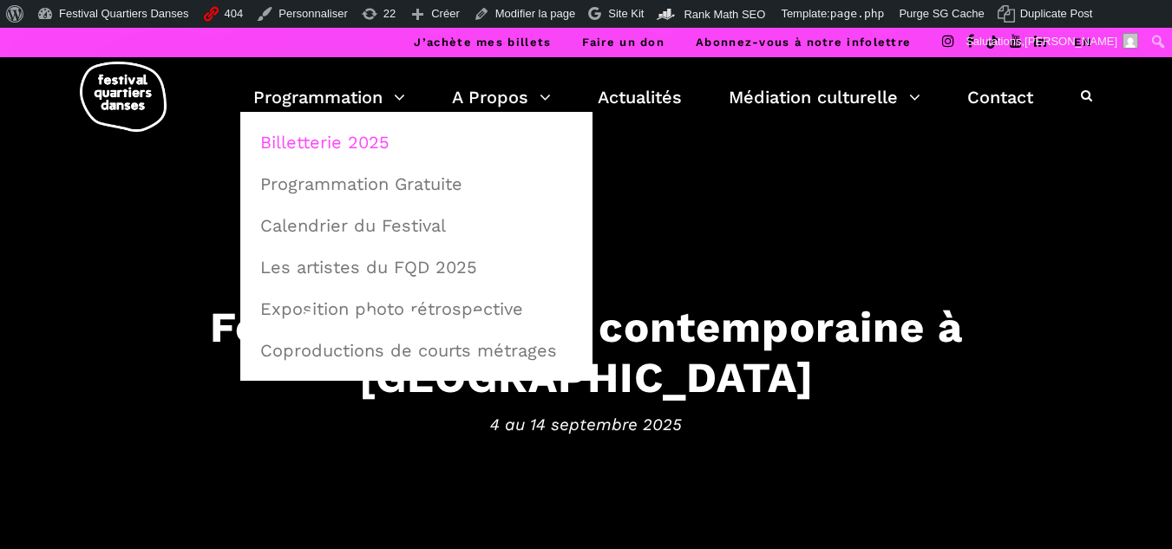
click at [342, 134] on link "Billetterie 2025" at bounding box center [416, 142] width 333 height 40
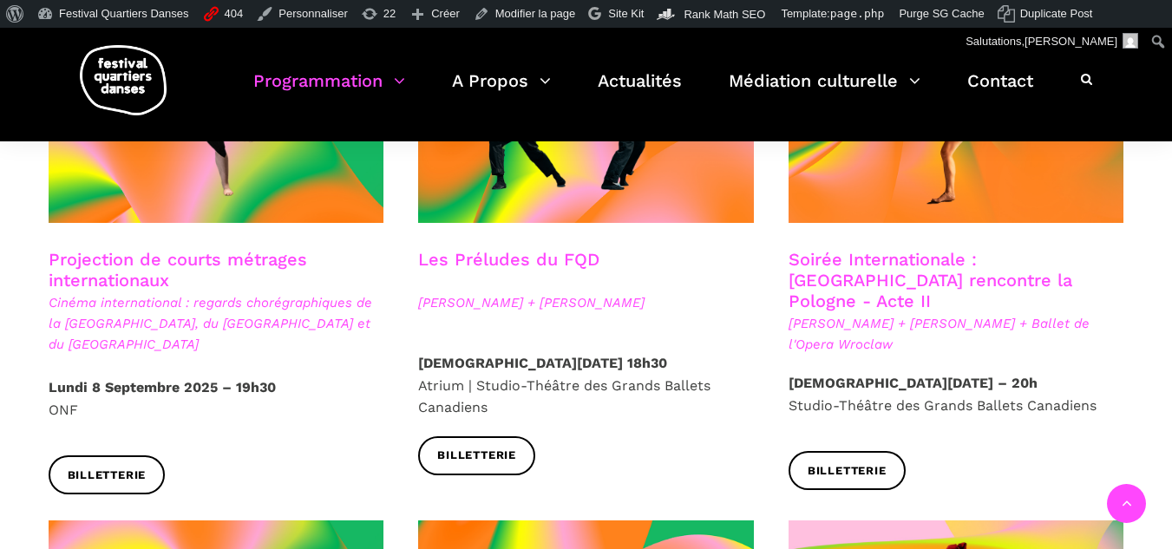
scroll to position [1561, 0]
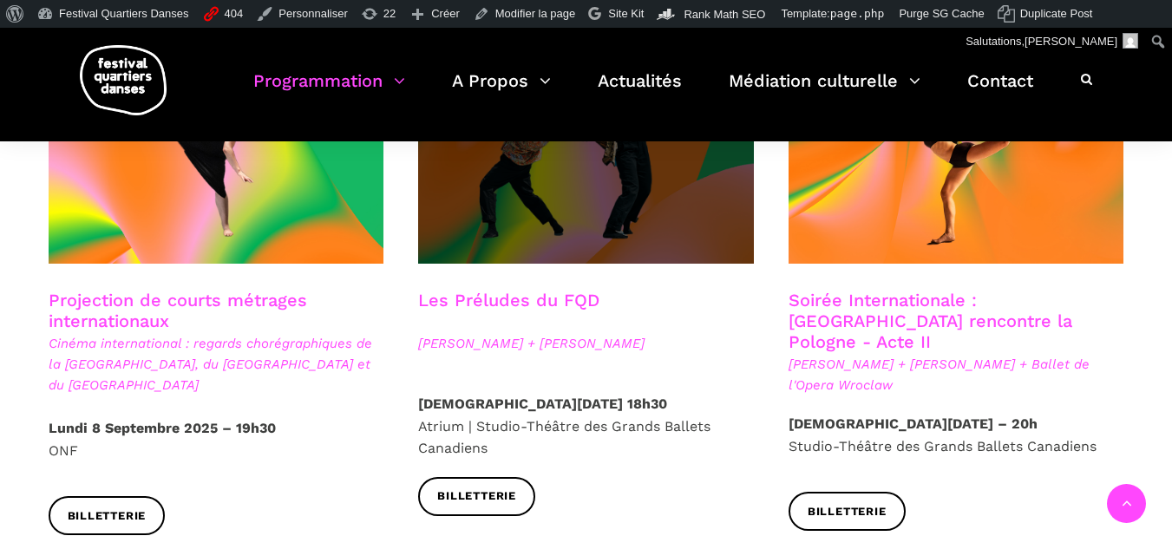
click at [527, 209] on span at bounding box center [586, 151] width 336 height 225
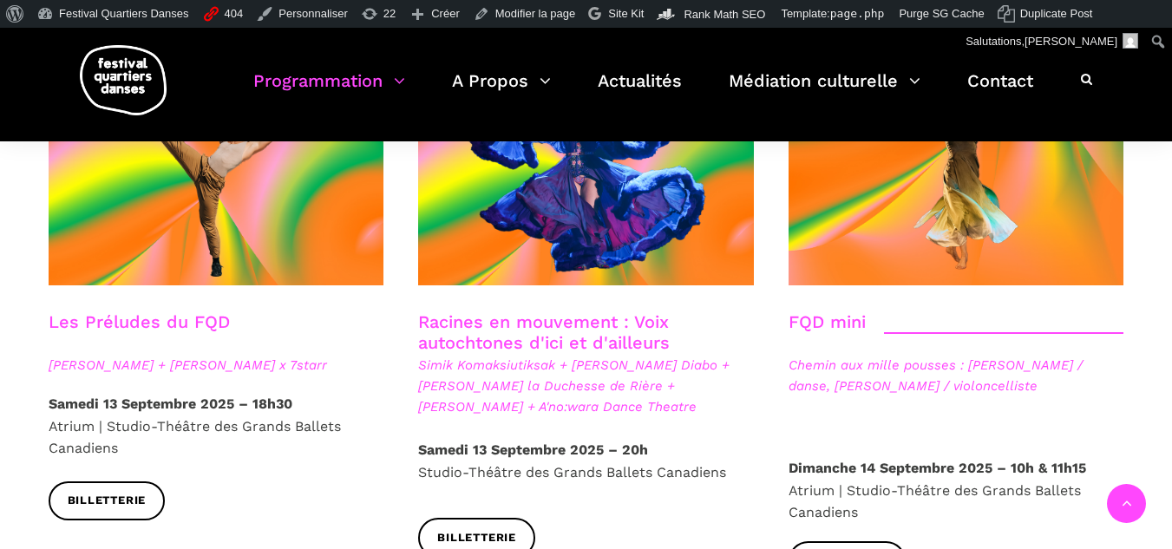
scroll to position [2689, 0]
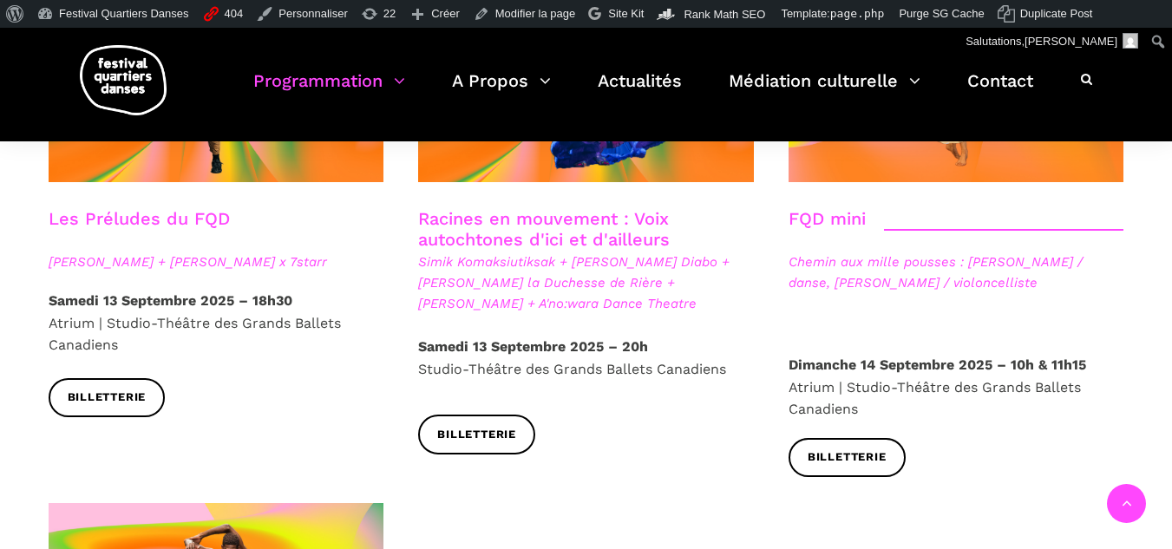
drag, startPoint x: 342, startPoint y: 207, endPoint x: 45, endPoint y: 204, distance: 296.6
click at [45, 208] on div "Les Préludes du FQD Daniela Jezerinac + Charles Brecard x 7starr" at bounding box center [216, 249] width 370 height 82
click at [373, 252] on span "Daniela Jezerinac + Charles Brecard x 7starr" at bounding box center [217, 262] width 336 height 21
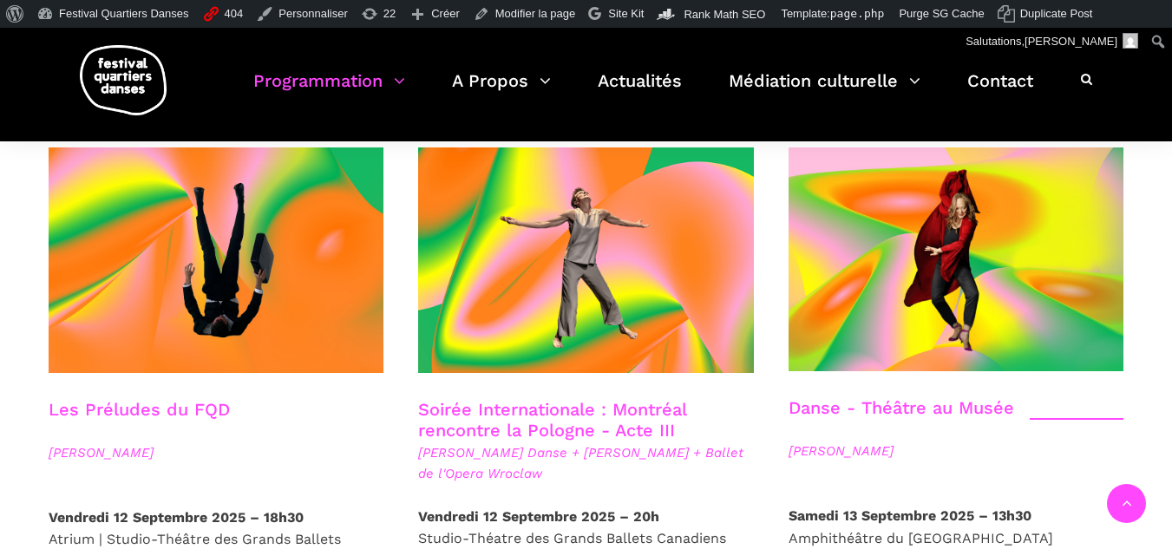
scroll to position [1995, 0]
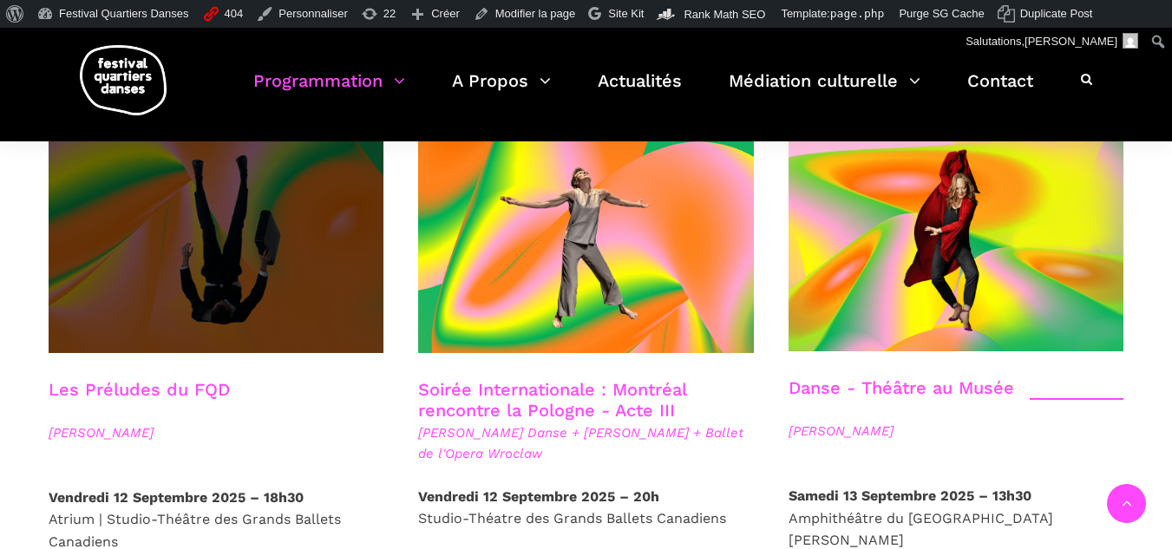
click at [254, 248] on span at bounding box center [217, 239] width 336 height 225
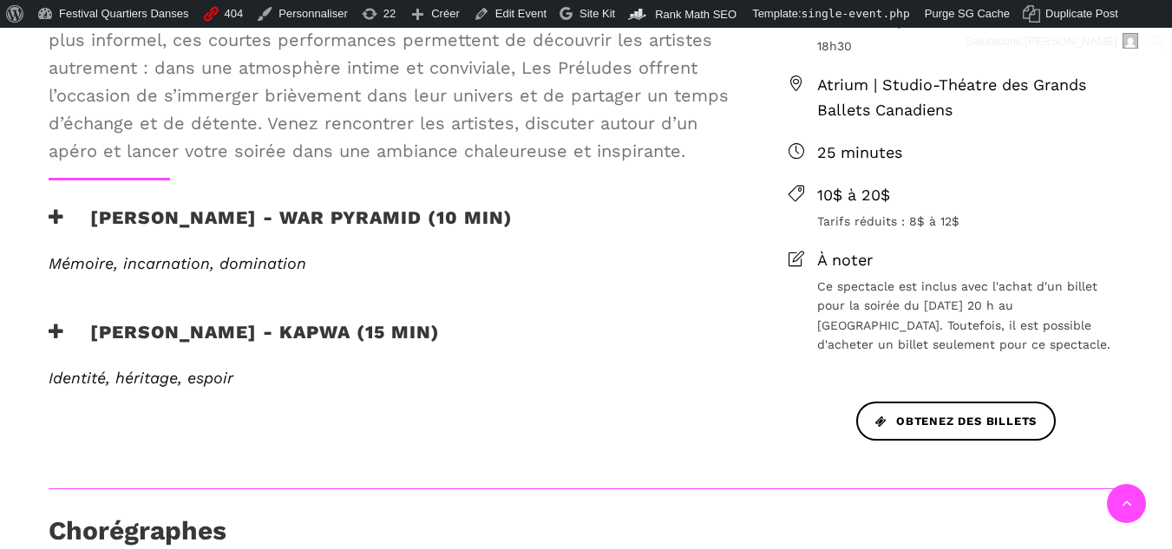
scroll to position [694, 0]
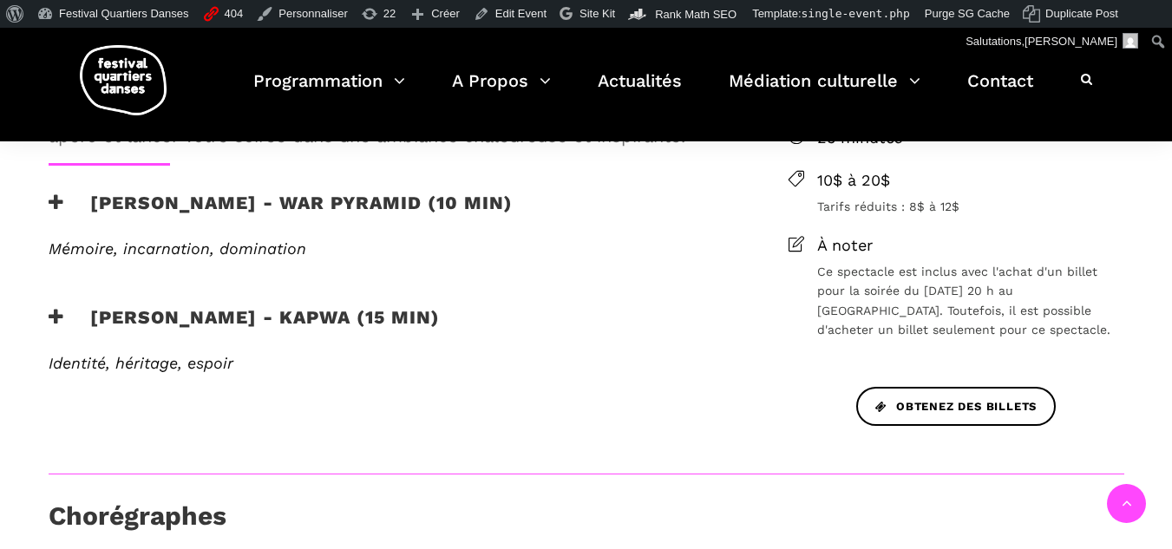
click at [402, 204] on h3 "Elahe Moonesi - War Pyramid (10 min)" at bounding box center [281, 213] width 464 height 43
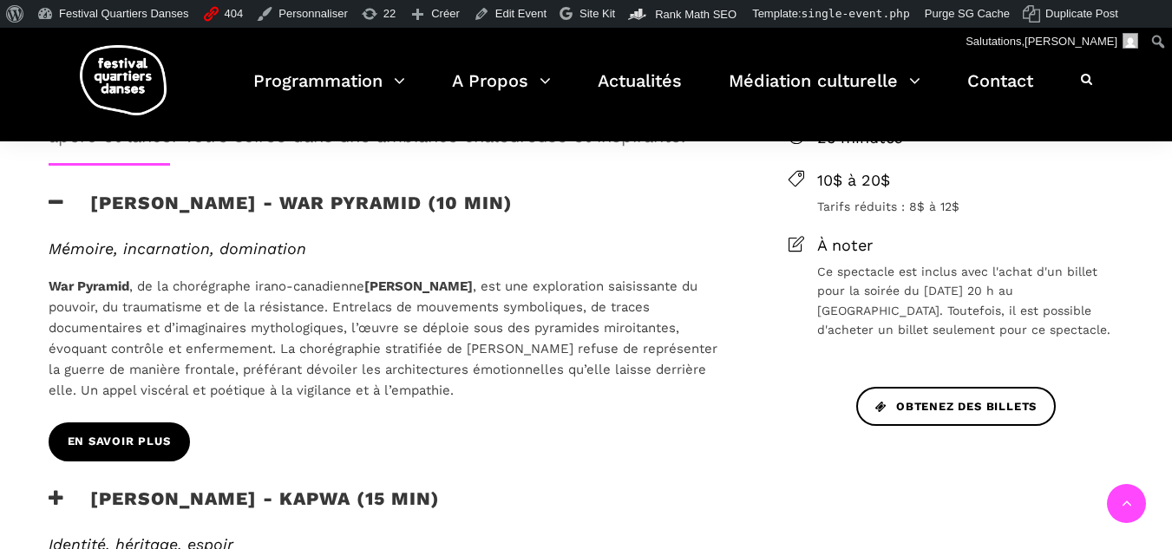
click at [119, 435] on span "En savoir plus" at bounding box center [119, 442] width 103 height 18
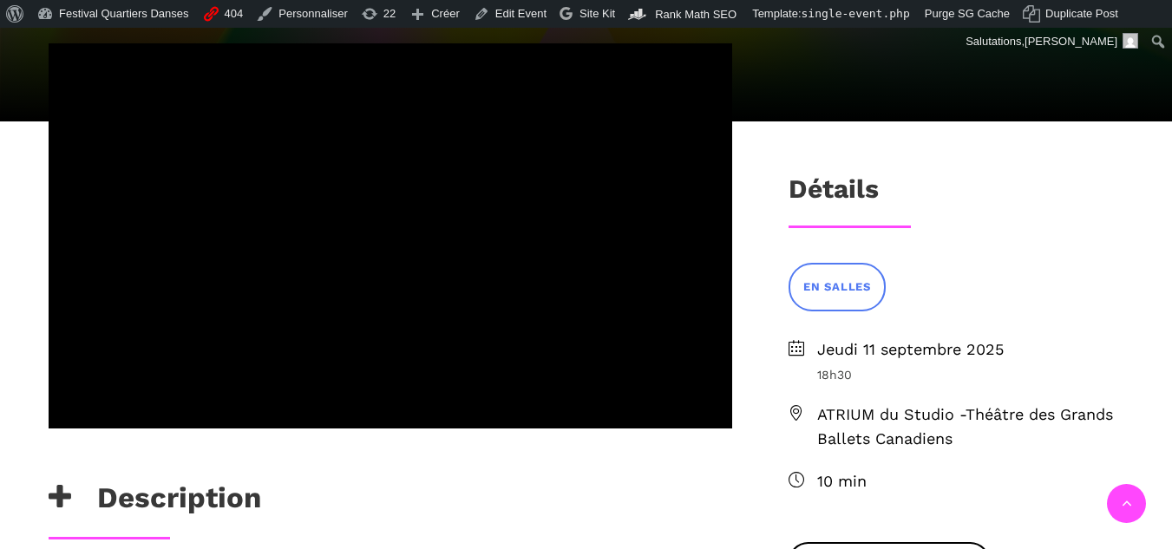
scroll to position [520, 0]
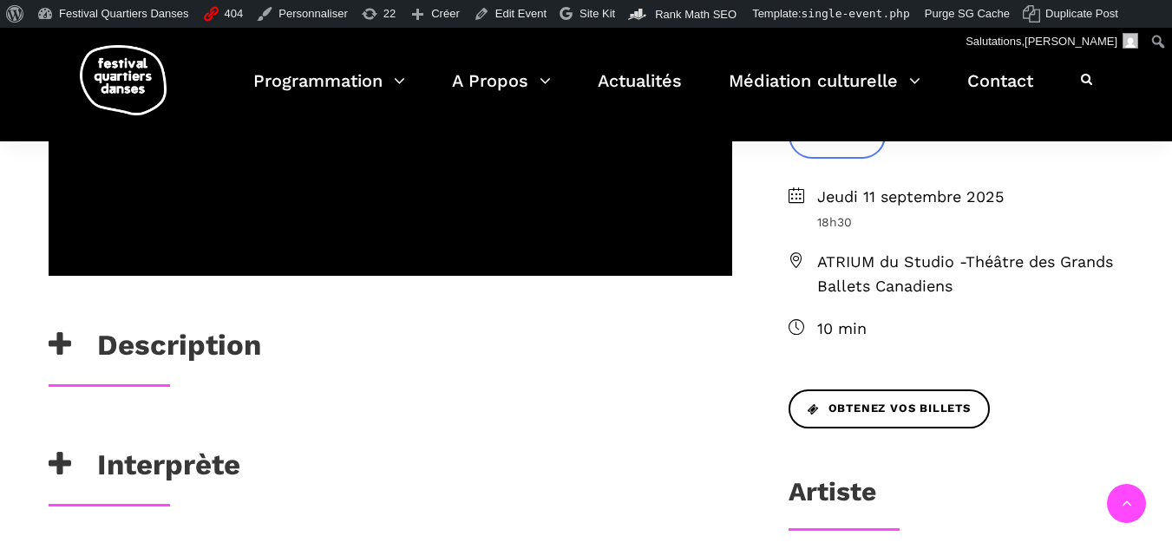
click at [69, 336] on icon at bounding box center [60, 344] width 23 height 29
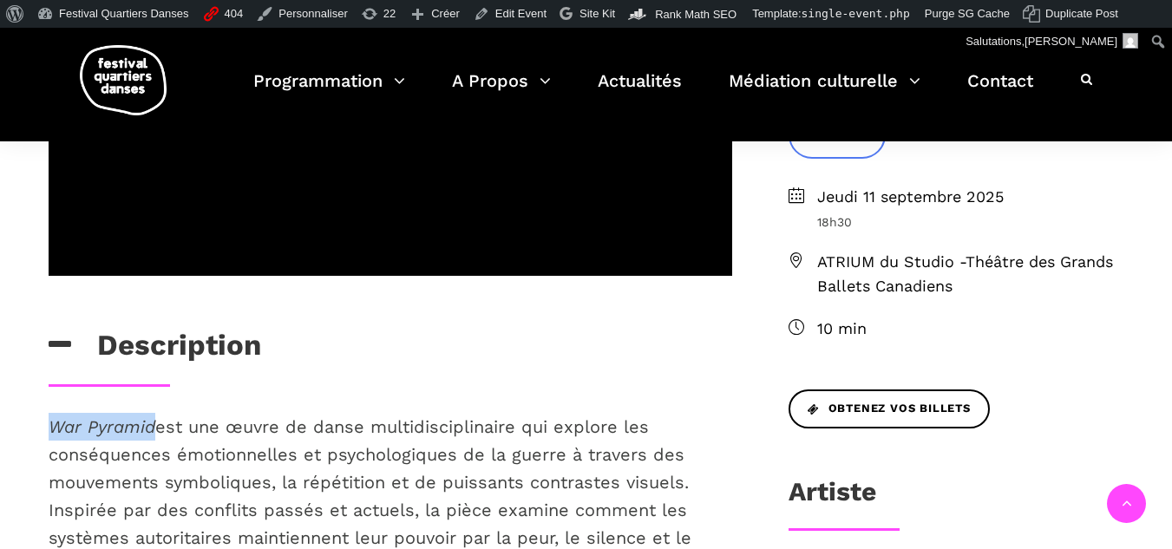
drag, startPoint x: 55, startPoint y: 422, endPoint x: 153, endPoint y: 424, distance: 98.0
click at [153, 424] on em "War Pyramid" at bounding box center [102, 426] width 107 height 21
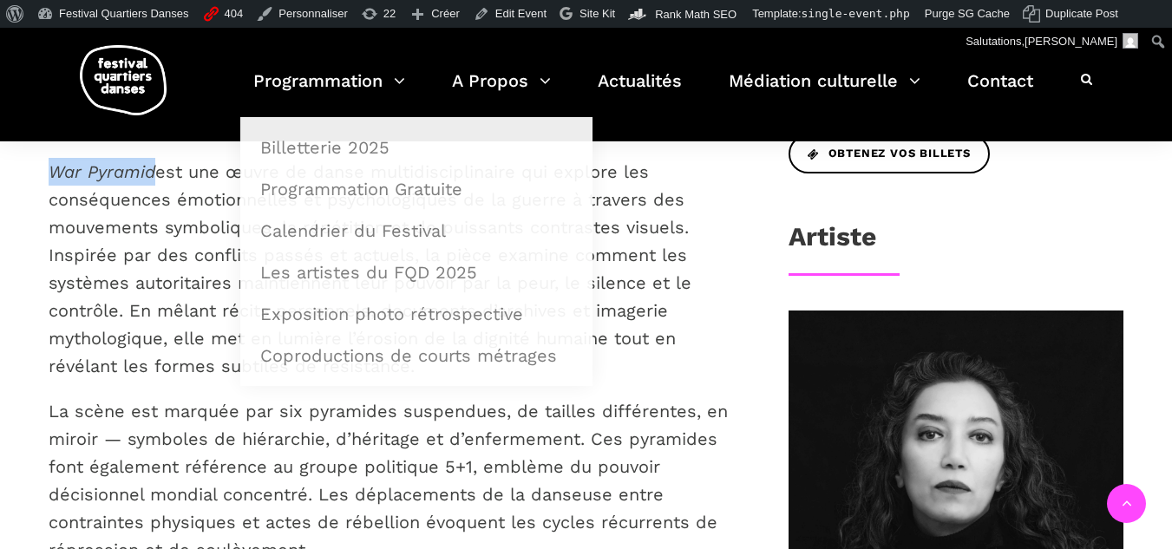
scroll to position [694, 0]
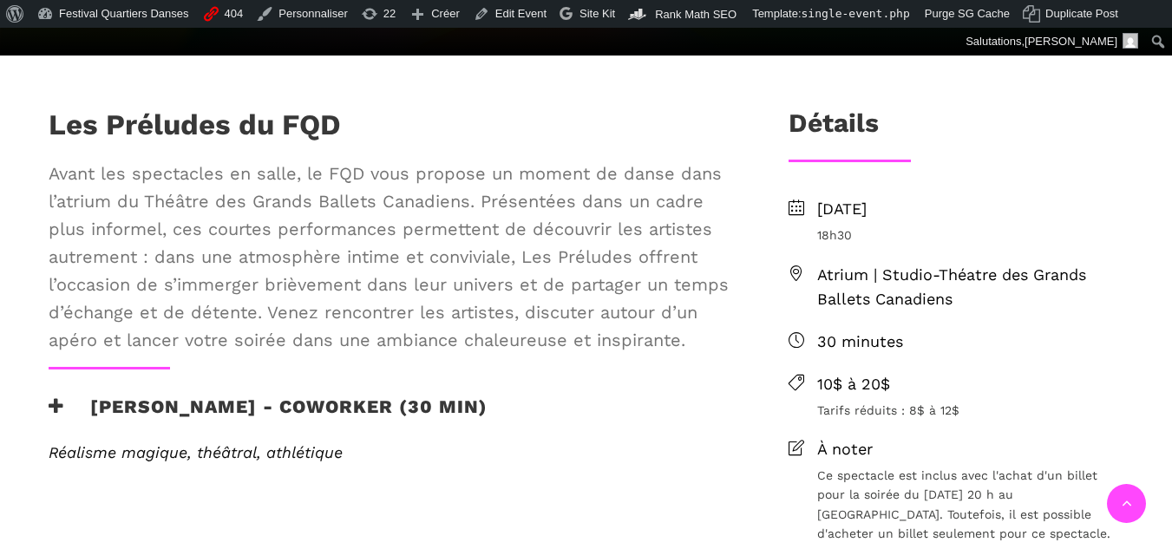
scroll to position [607, 0]
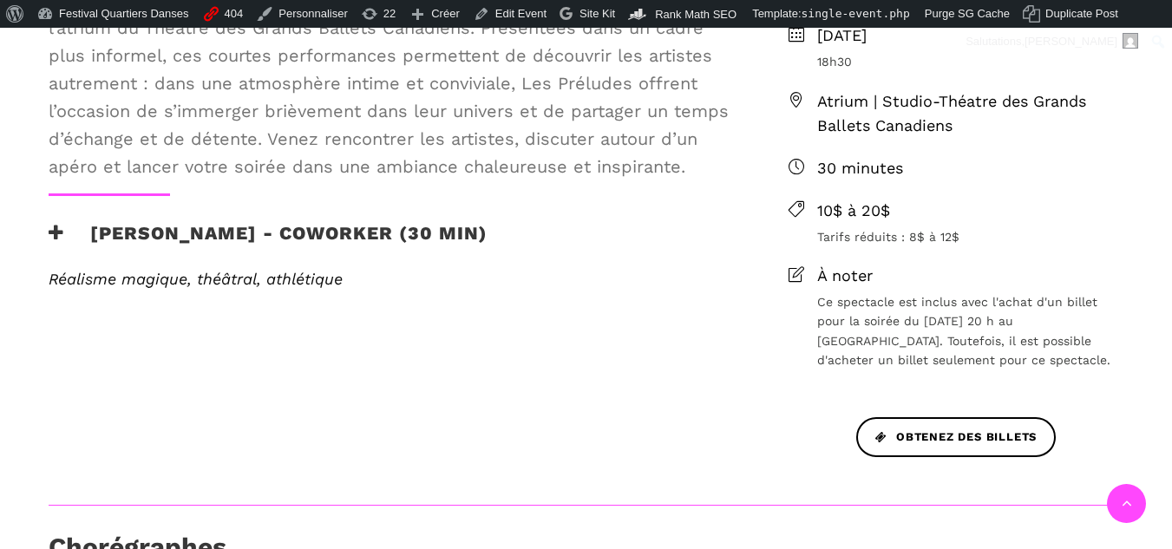
click at [227, 238] on h3 "Nicholas Bellefleur - Coworker (30 min)" at bounding box center [268, 243] width 439 height 43
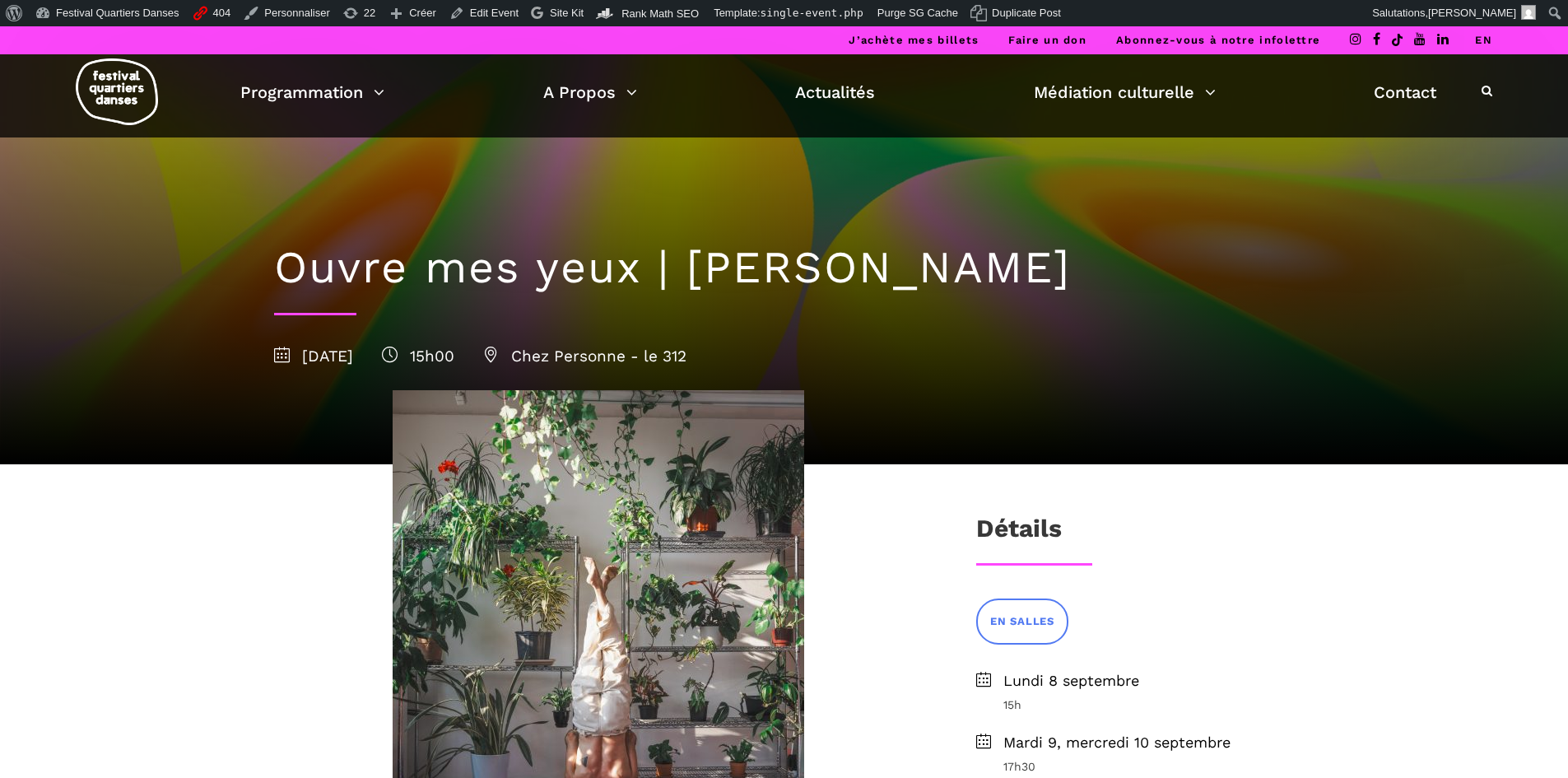
drag, startPoint x: 685, startPoint y: 265, endPoint x: 1279, endPoint y: 257, distance: 594.1
click at [1279, 257] on h1 "Ouvre mes yeux | Charles-Alexis Desgagnés" at bounding box center [784, 268] width 1020 height 53
copy h1 "Charles-Alexis Desgagnés"
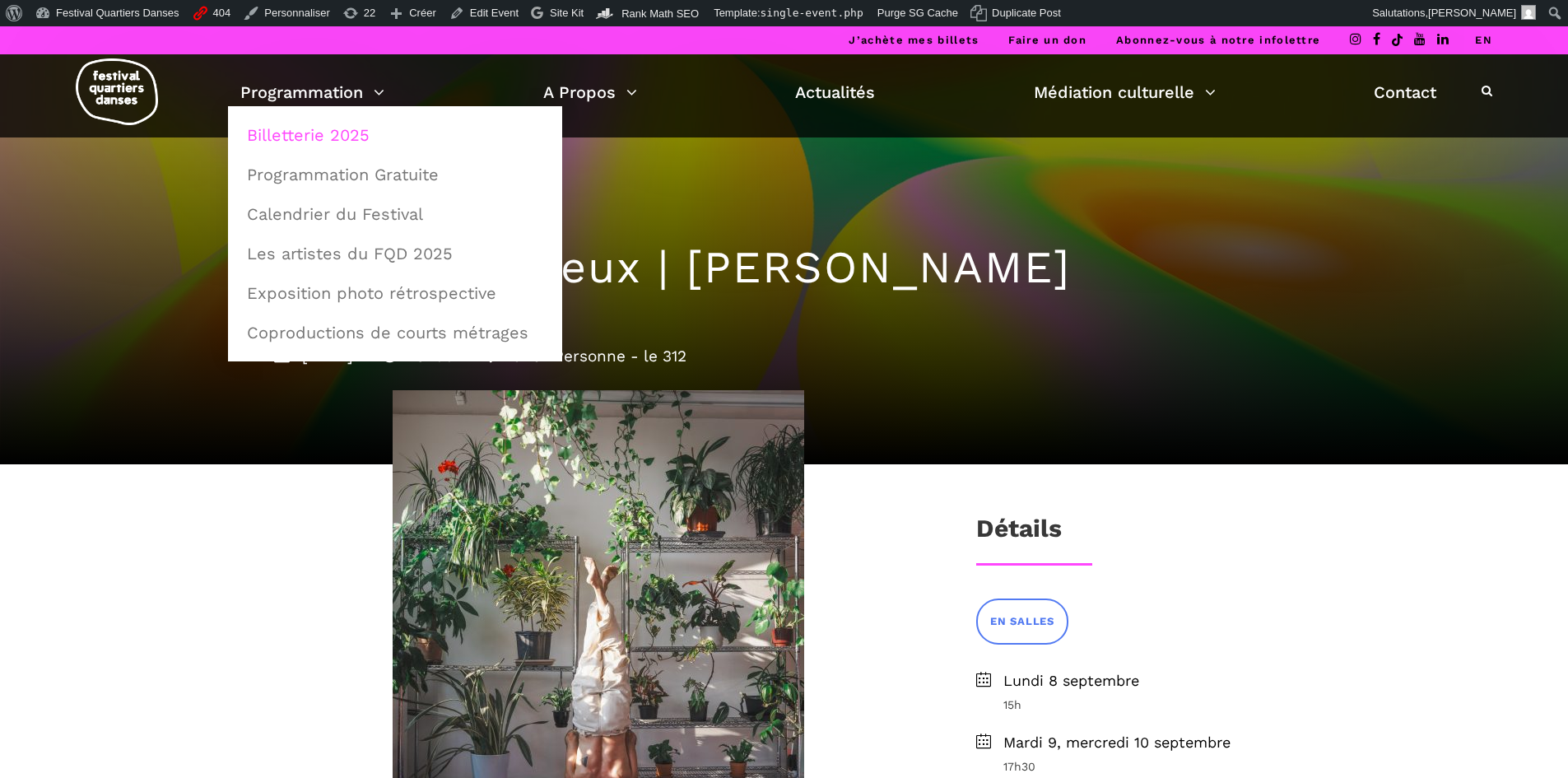
click at [345, 134] on link "Billetterie 2025" at bounding box center [395, 135] width 316 height 38
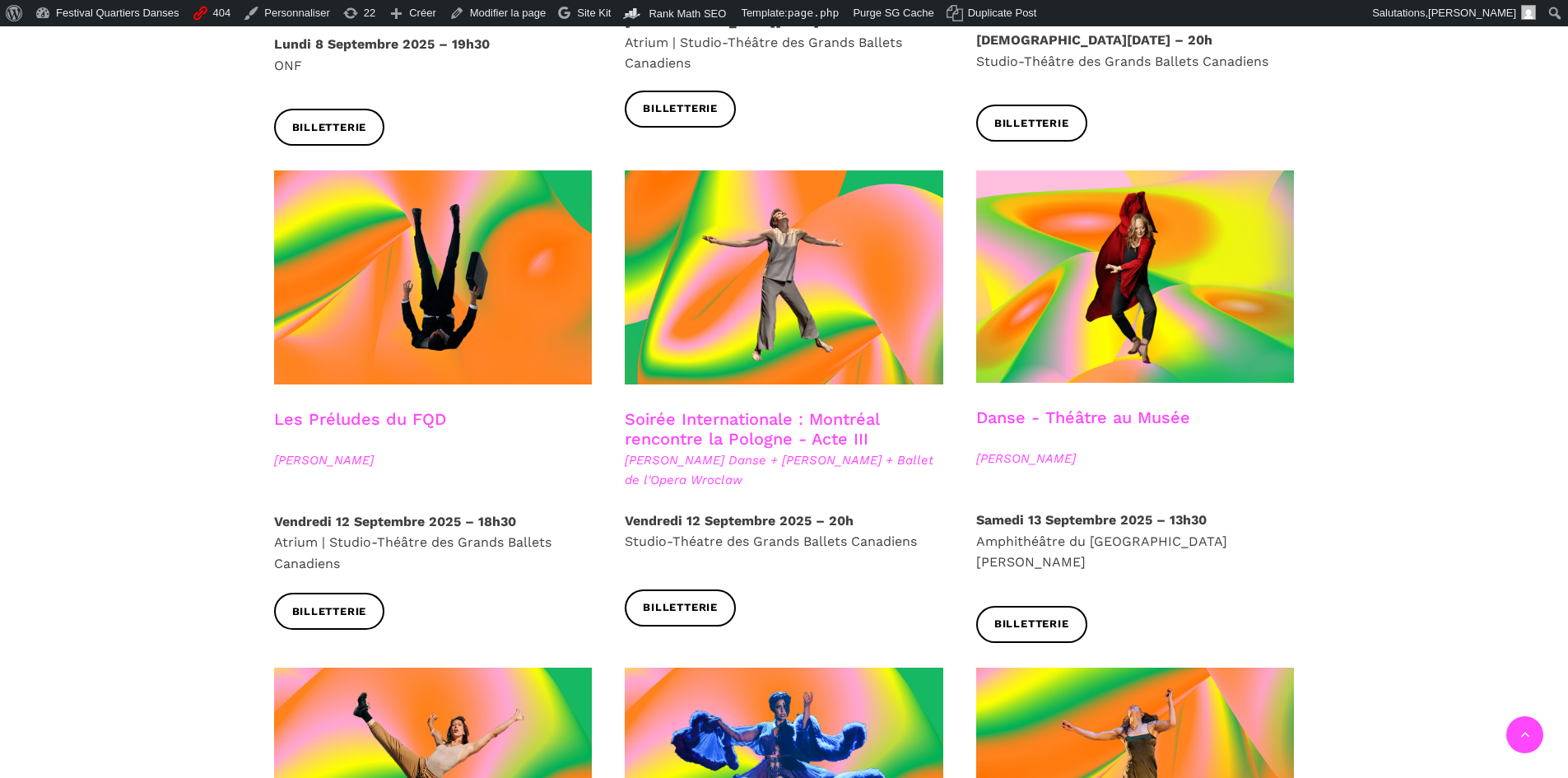
scroll to position [2057, 0]
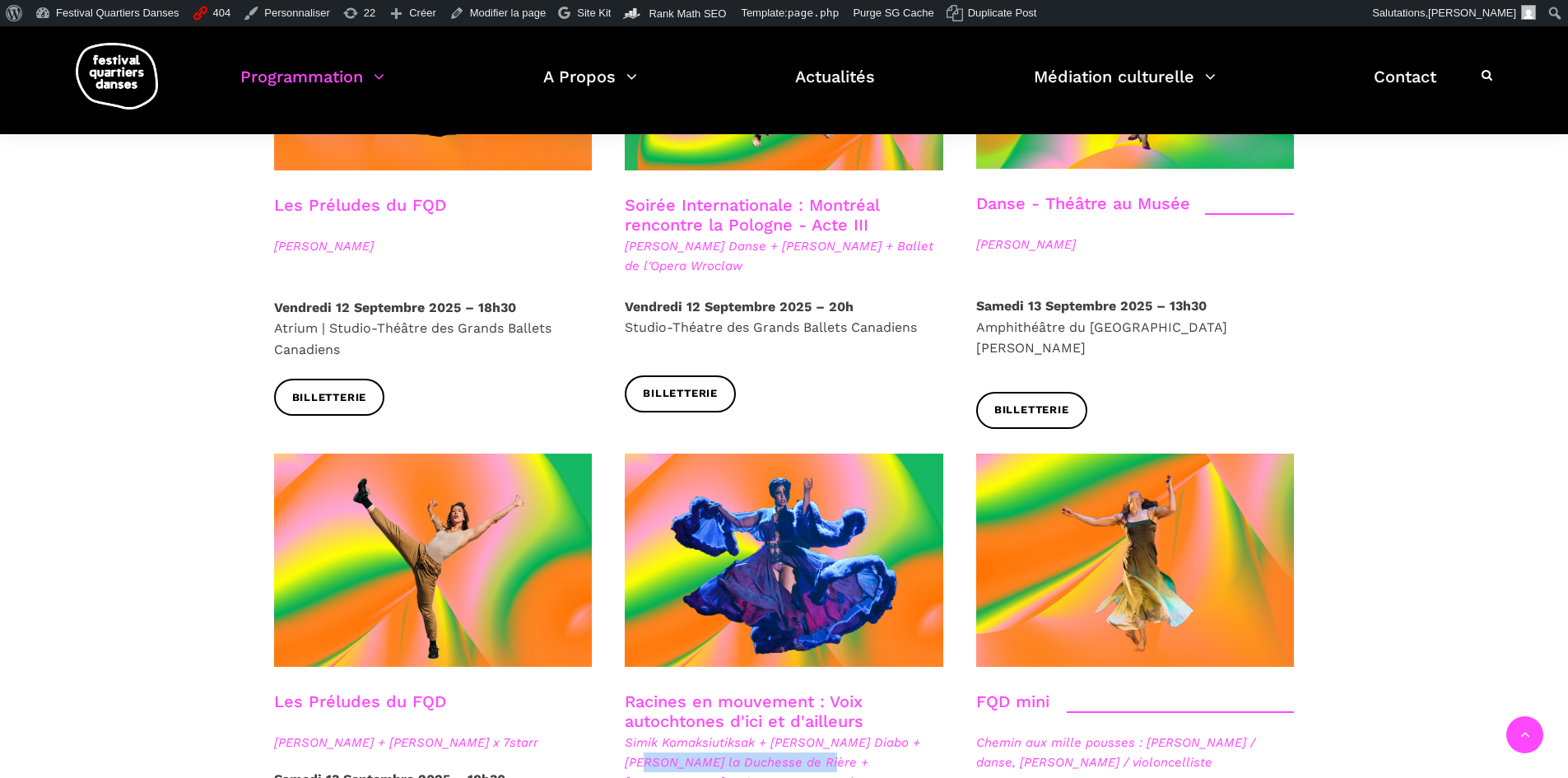
drag, startPoint x: 611, startPoint y: 712, endPoint x: 800, endPoint y: 711, distance: 189.0
click at [800, 711] on div "Racines en mouvement : Voix autochtones d'ici et d'ailleurs Simik Komaksiutiksa…" at bounding box center [784, 751] width 351 height 120
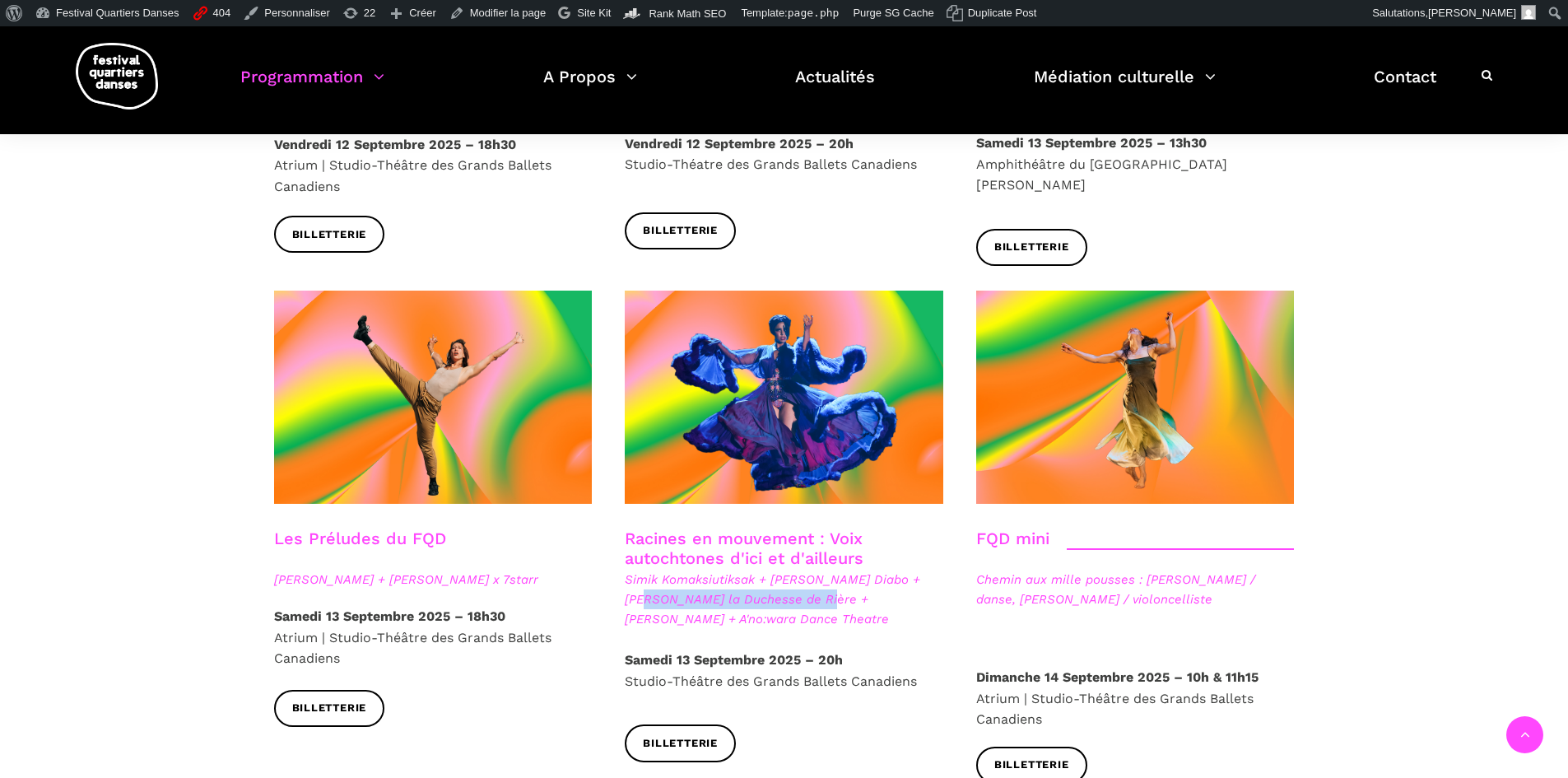
scroll to position [2222, 0]
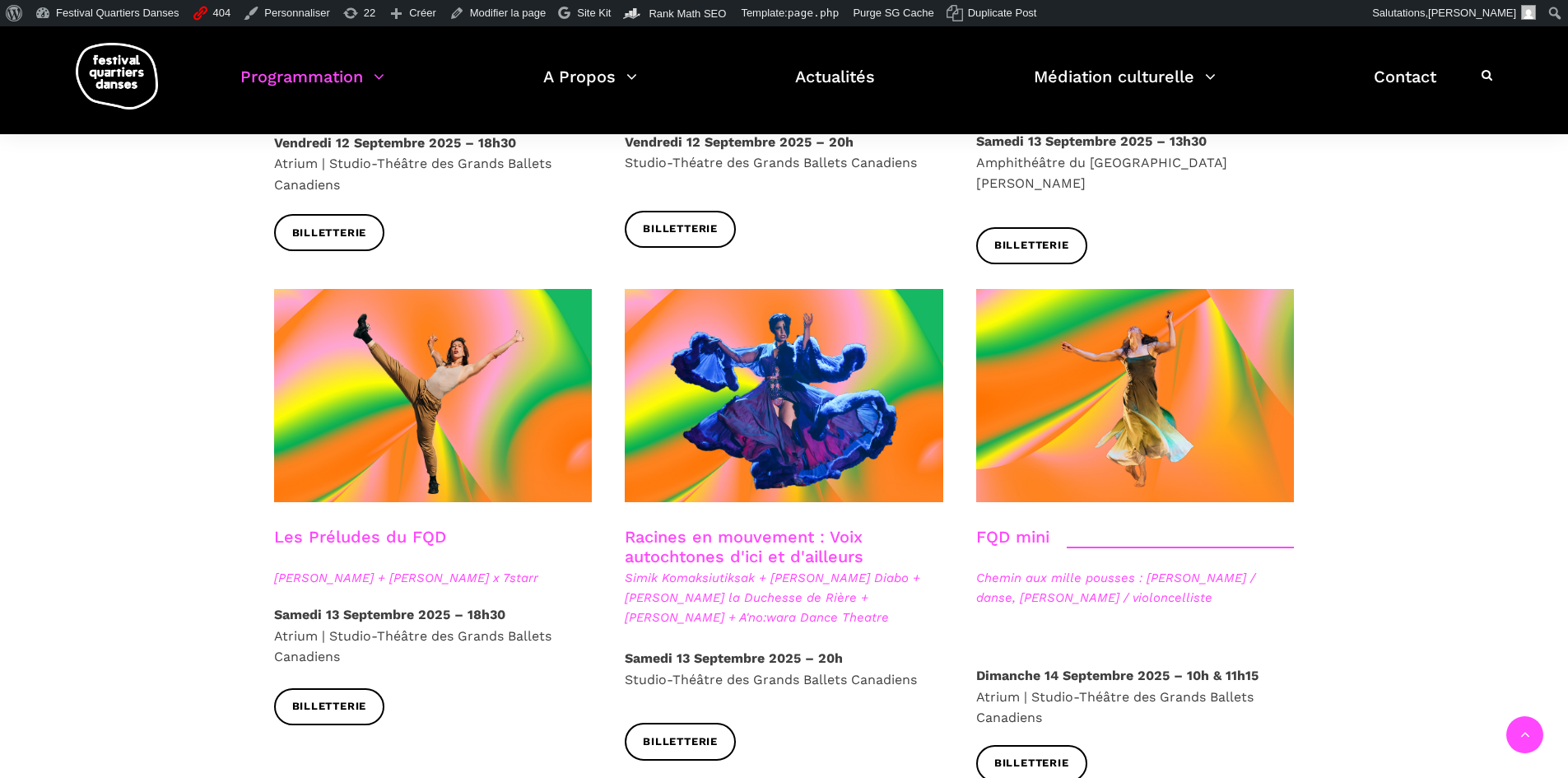
click at [597, 604] on div "[DATE] 18h30 Atrium | Studio-Théâtre des Grands Ballets Canadiens" at bounding box center [433, 646] width 351 height 83
drag, startPoint x: 660, startPoint y: 541, endPoint x: 794, endPoint y: 541, distance: 134.0
click at [794, 541] on div "Racines en mouvement : Voix autochtones d'ici et d'ailleurs Simik Komaksiutiksa…" at bounding box center [784, 586] width 351 height 120
click at [794, 567] on span "Simik Komaksiutiksak + [PERSON_NAME] Diabo + [PERSON_NAME] la Duchesse de Rière…" at bounding box center [784, 597] width 319 height 59
drag, startPoint x: 799, startPoint y: 545, endPoint x: 625, endPoint y: 543, distance: 174.0
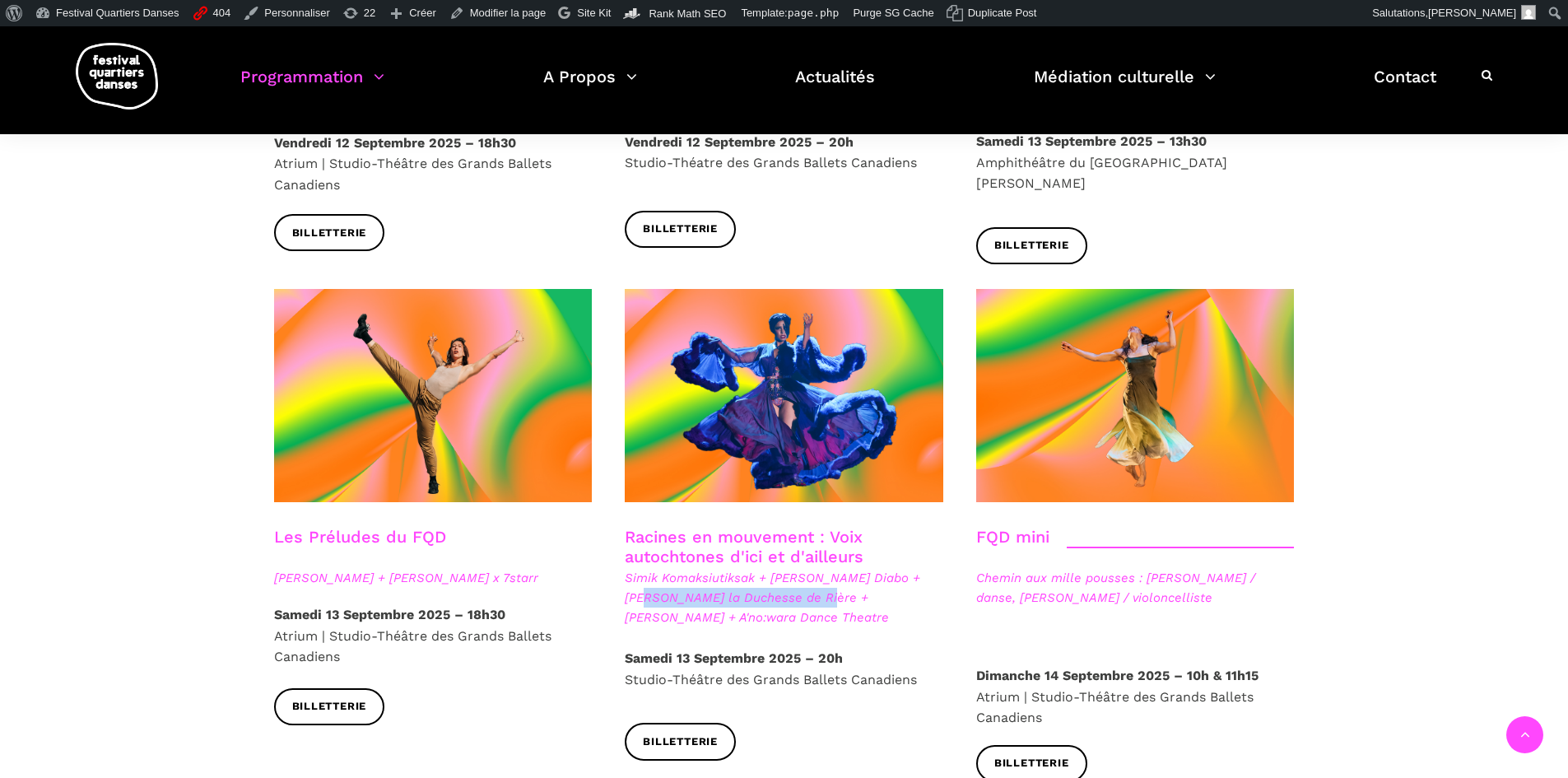
click at [625, 567] on span "Simik Komaksiutiksak + [PERSON_NAME] Diabo + [PERSON_NAME] la Duchesse de Rière…" at bounding box center [784, 597] width 319 height 59
copy span "[PERSON_NAME] la Duchesse de Rière"
